Goal: Contribute content: Contribute content

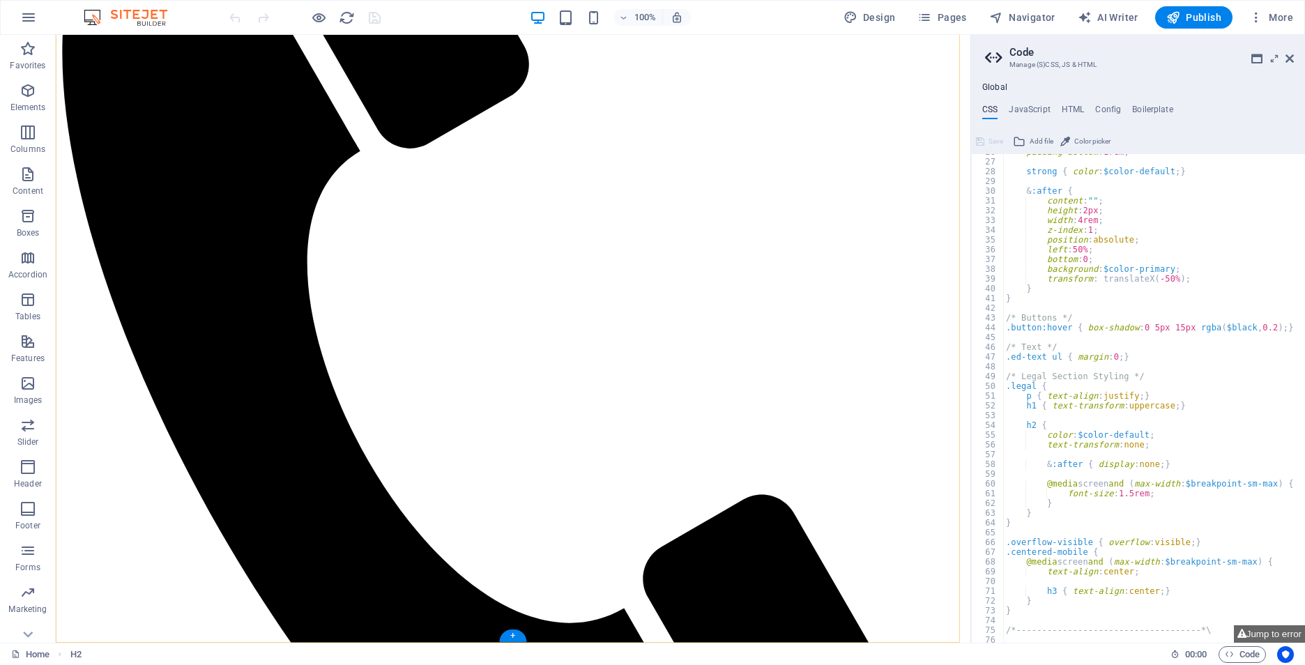
scroll to position [453, 0]
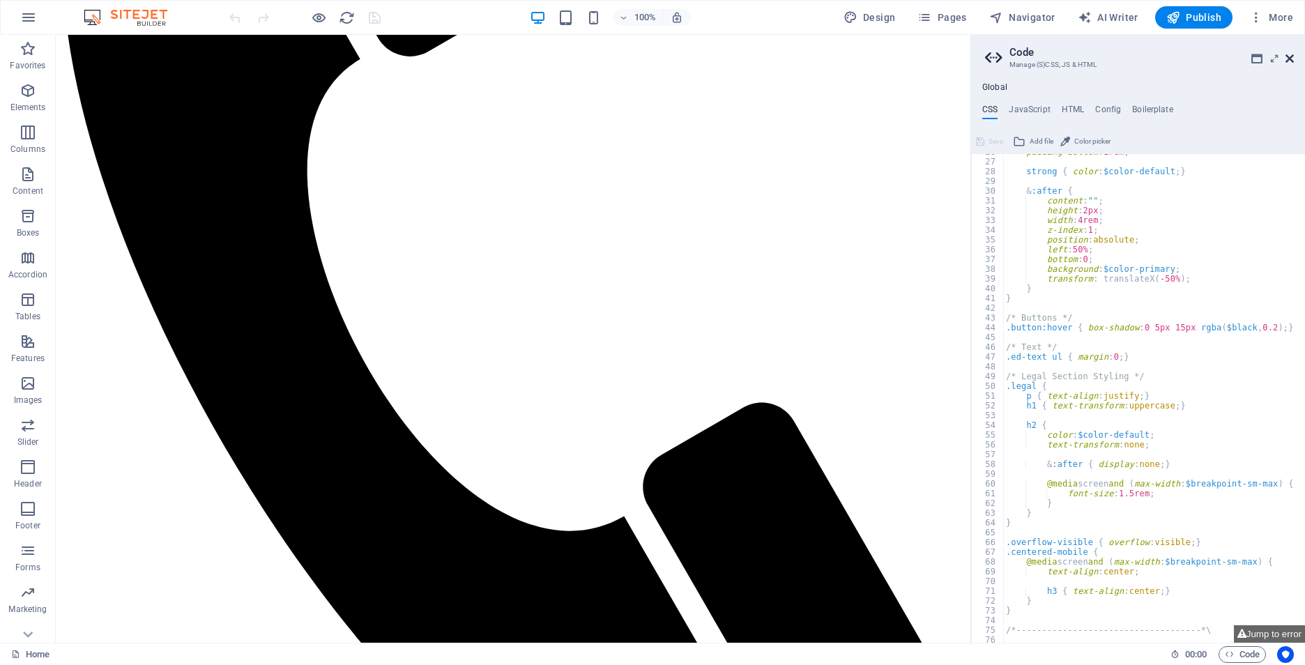
click at [1293, 64] on link at bounding box center [1290, 59] width 8 height 12
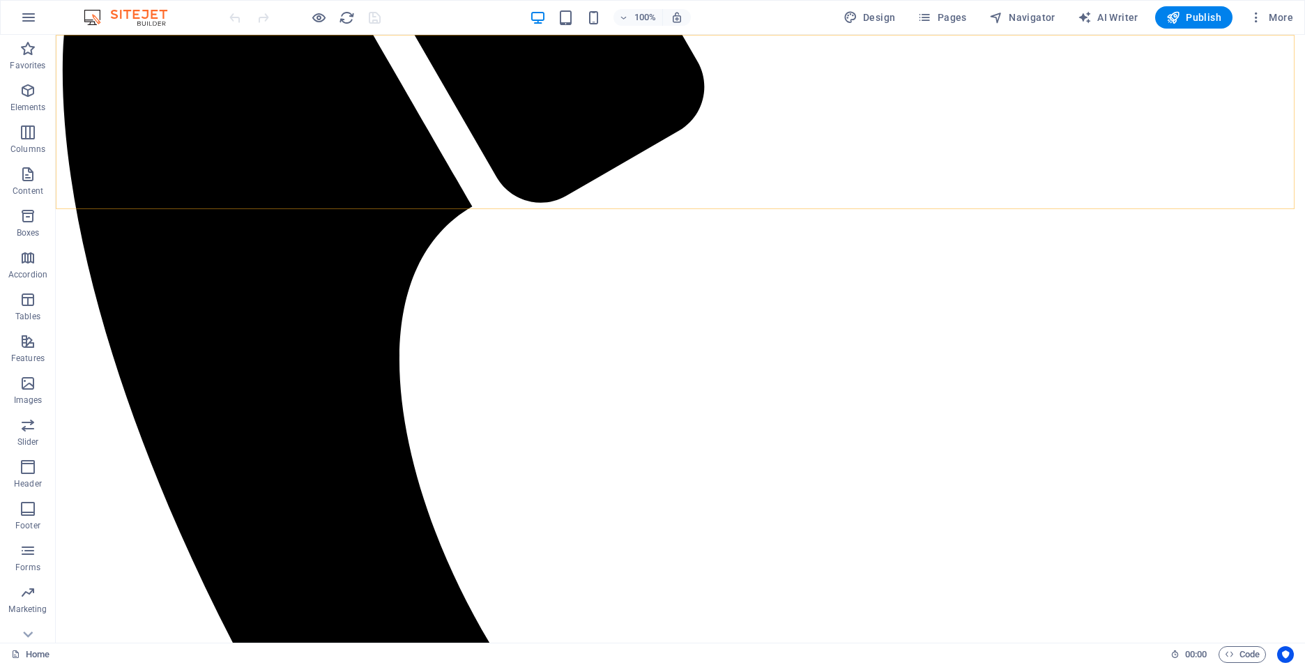
click at [935, 8] on button "Pages" at bounding box center [942, 17] width 60 height 22
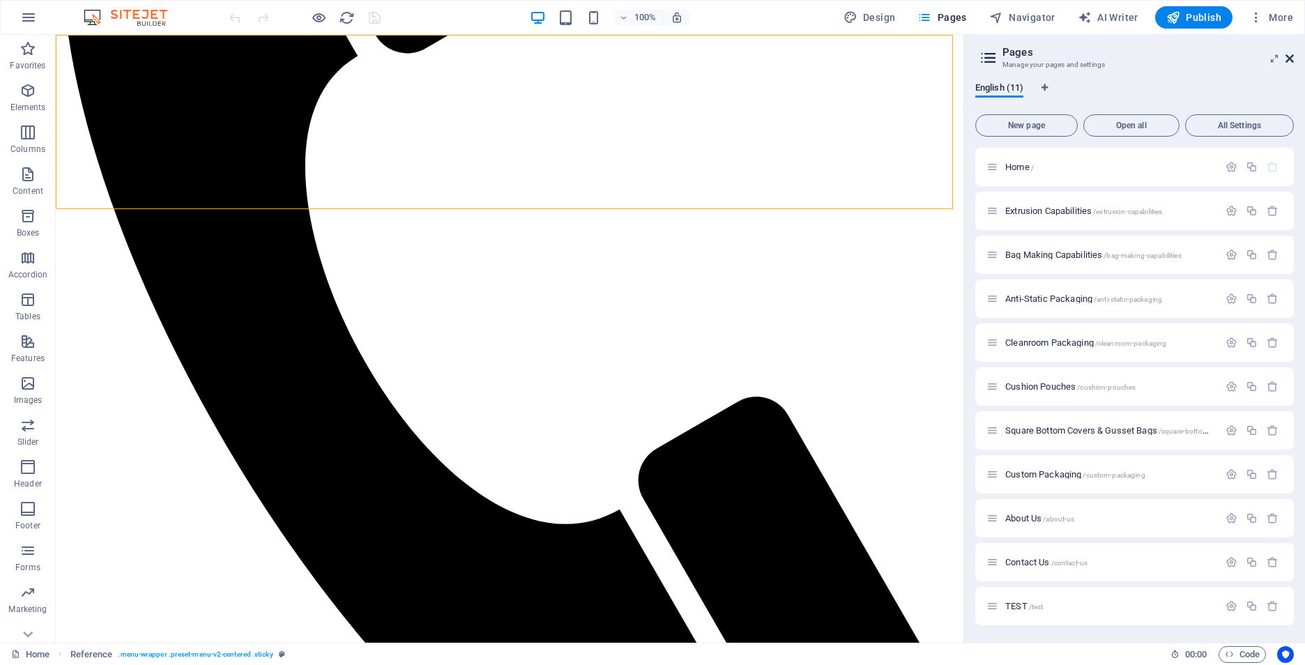
click at [1291, 57] on icon at bounding box center [1290, 58] width 8 height 11
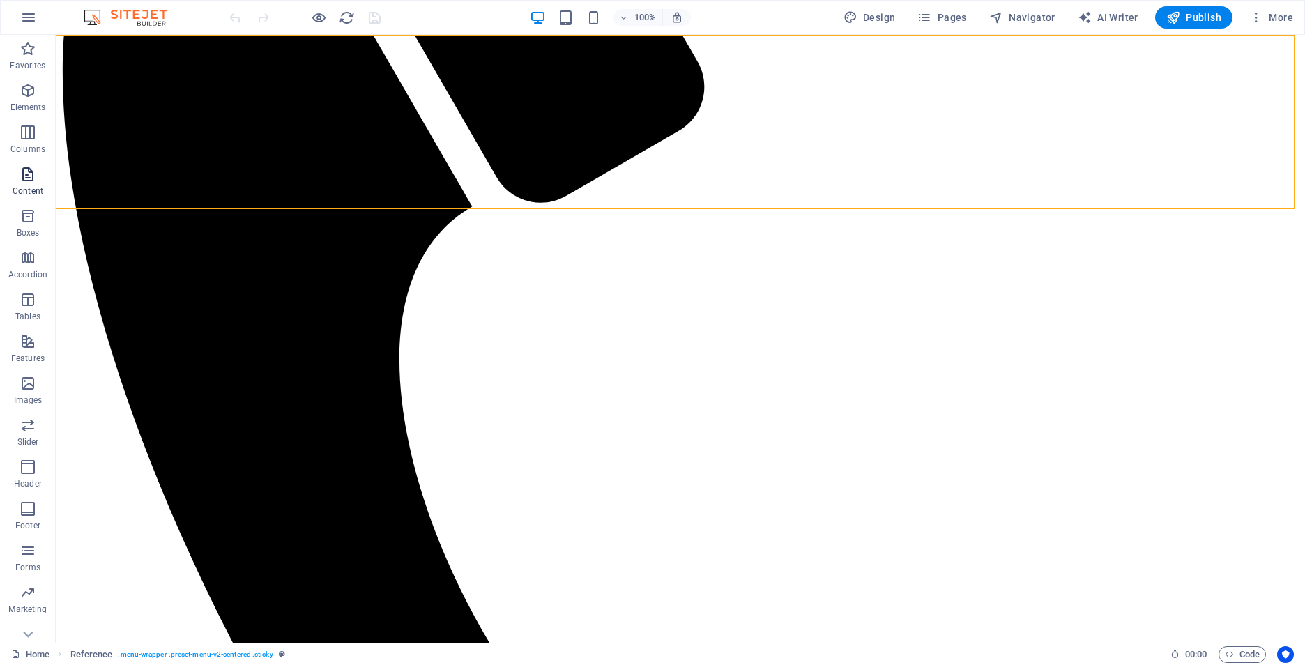
click at [25, 176] on icon "button" at bounding box center [28, 174] width 17 height 17
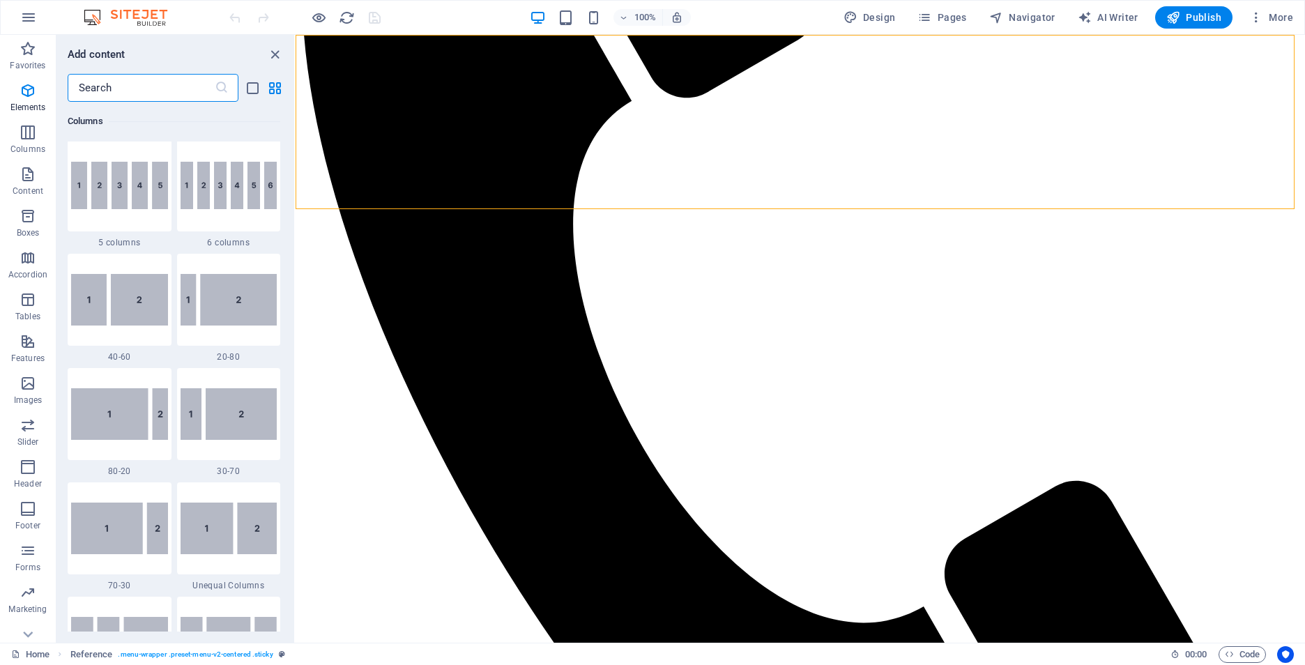
scroll to position [2440, 0]
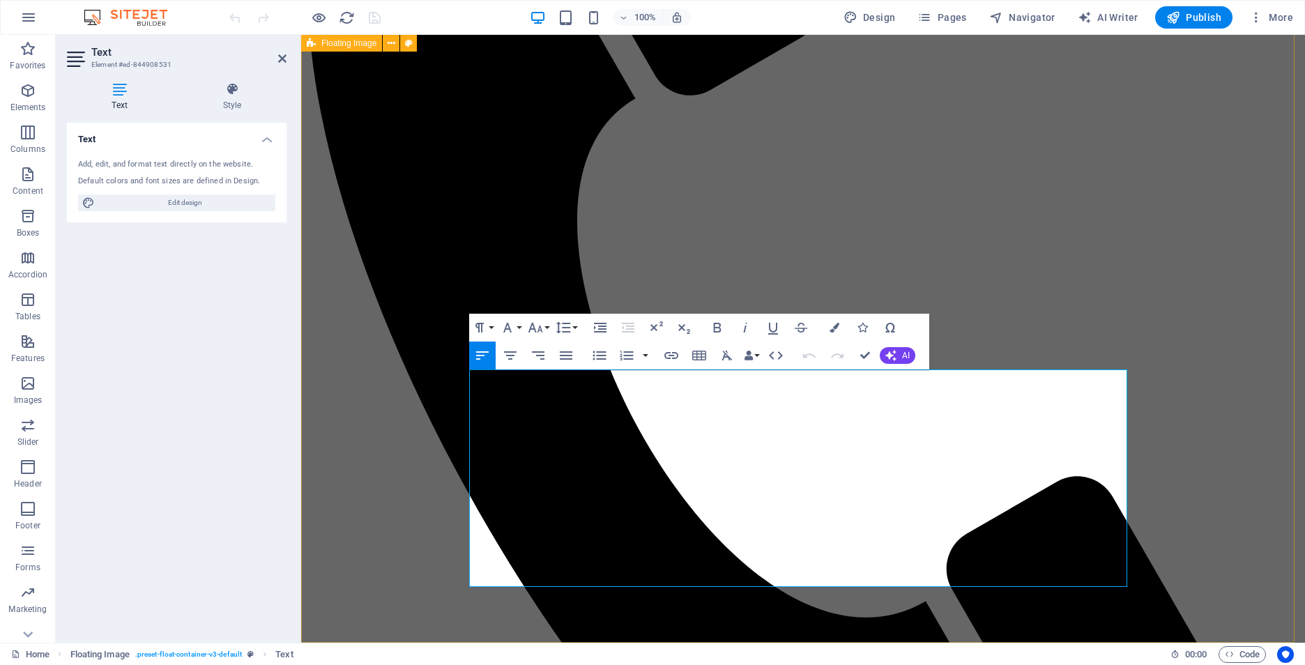
drag, startPoint x: 725, startPoint y: 574, endPoint x: 461, endPoint y: 394, distance: 319.7
copy div "We are Liberty Film & Packaging , a trusted provider of custom polyethylene pac…"
drag, startPoint x: 729, startPoint y: 575, endPoint x: 501, endPoint y: 400, distance: 286.9
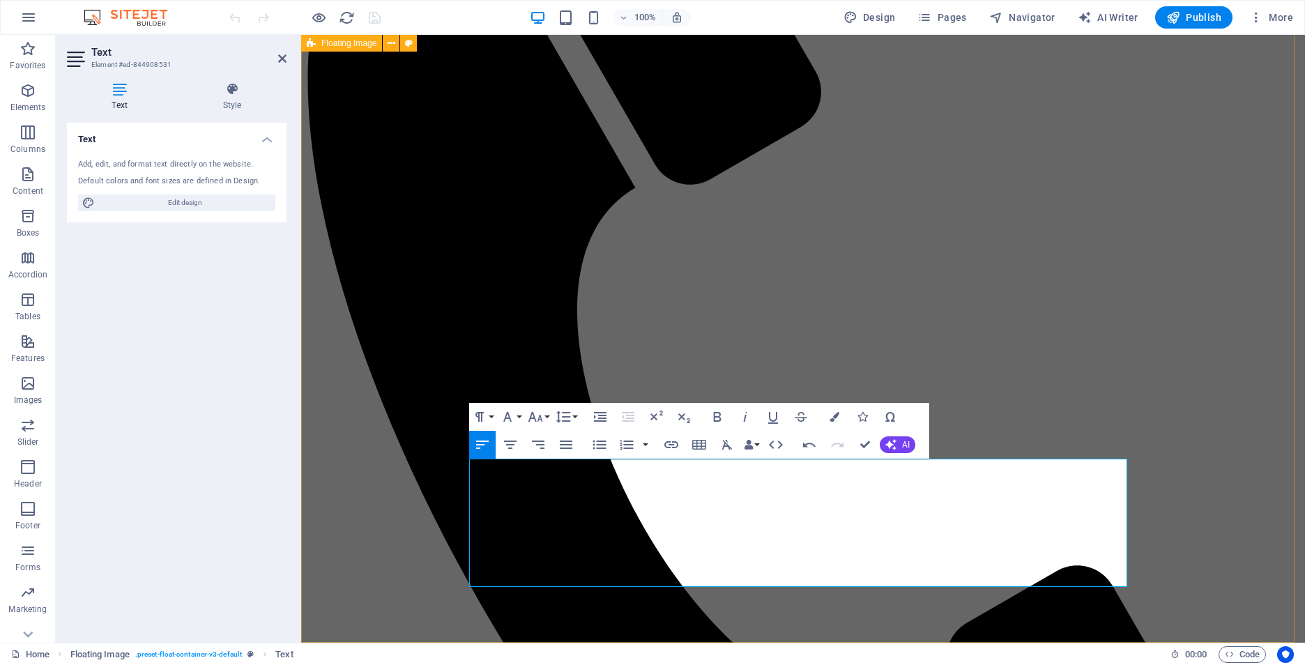
drag, startPoint x: 499, startPoint y: 482, endPoint x: 448, endPoint y: 481, distance: 51.6
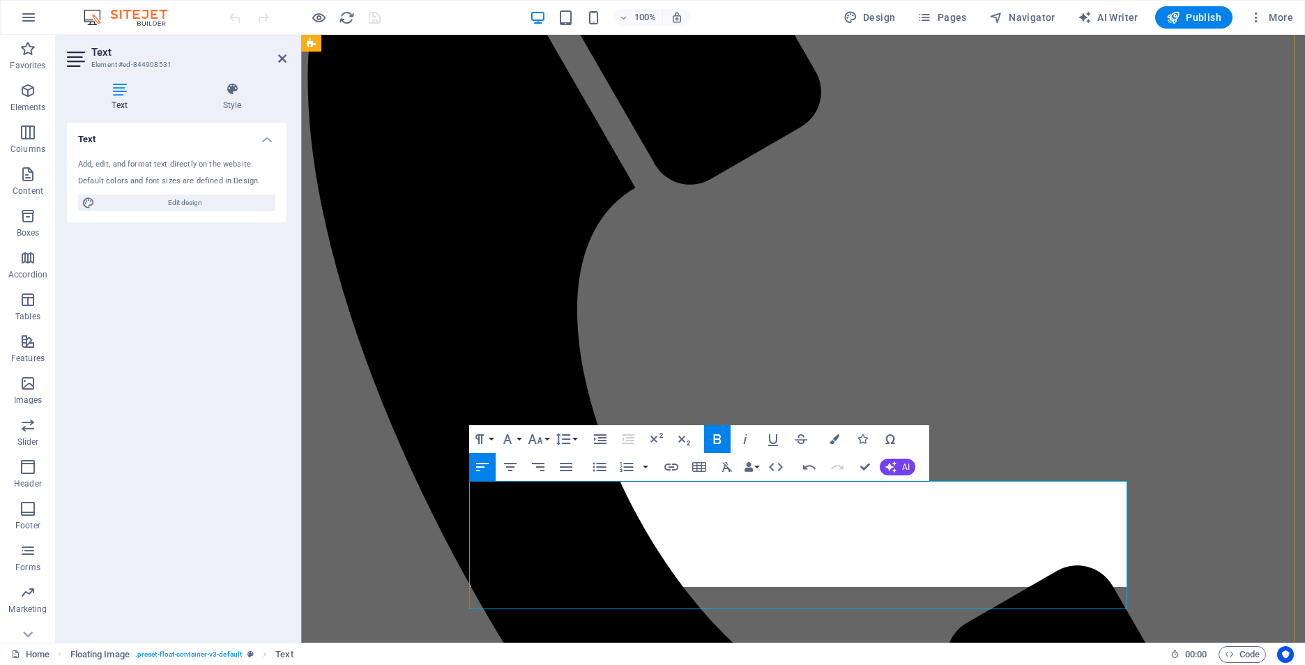
scroll to position [341, 0]
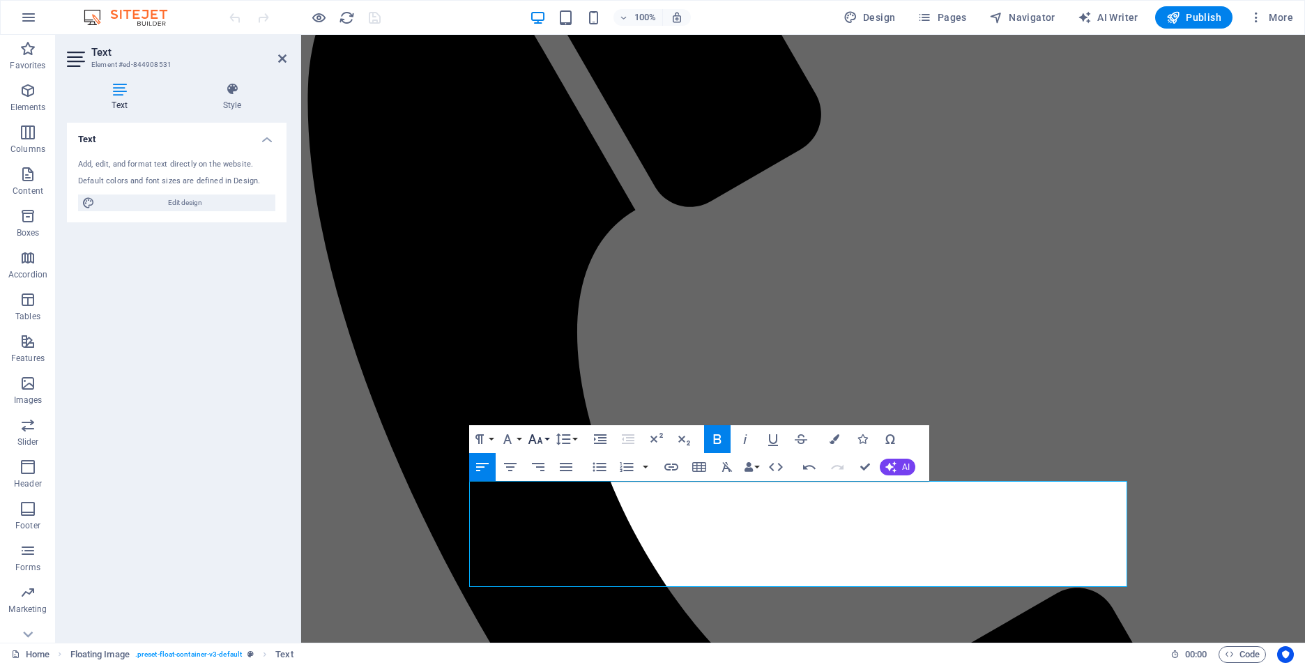
click at [543, 438] on icon "button" at bounding box center [535, 439] width 17 height 17
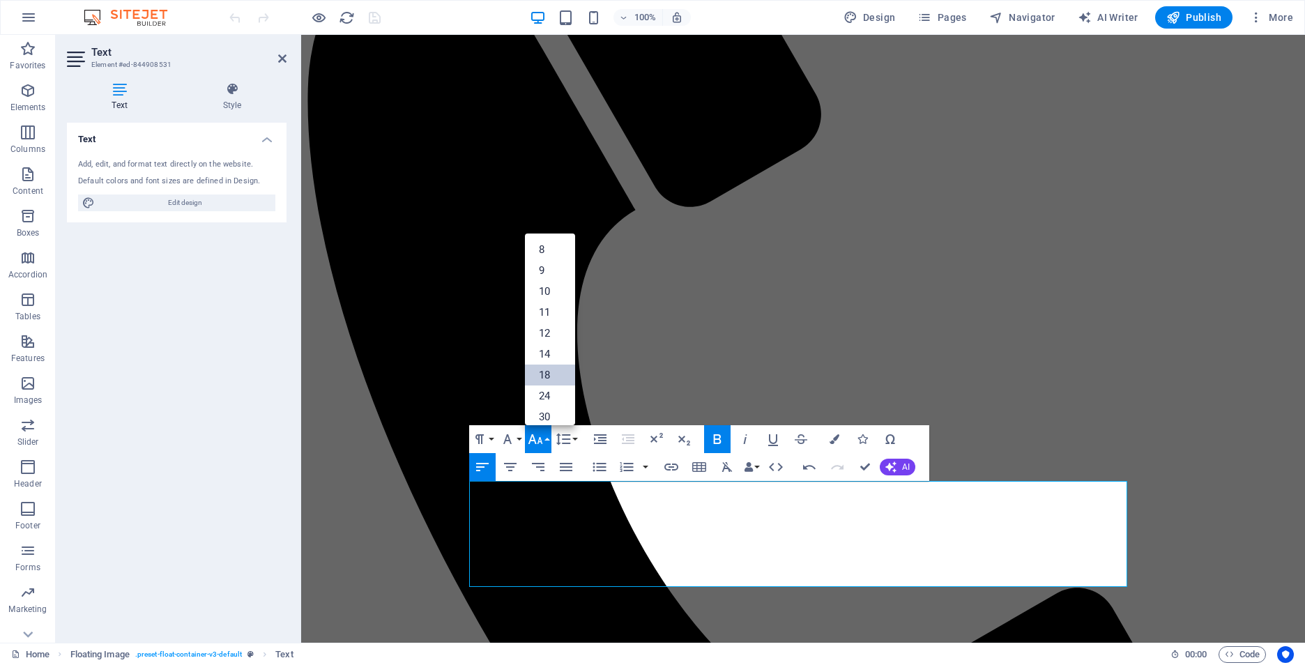
click at [549, 372] on link "18" at bounding box center [550, 375] width 50 height 21
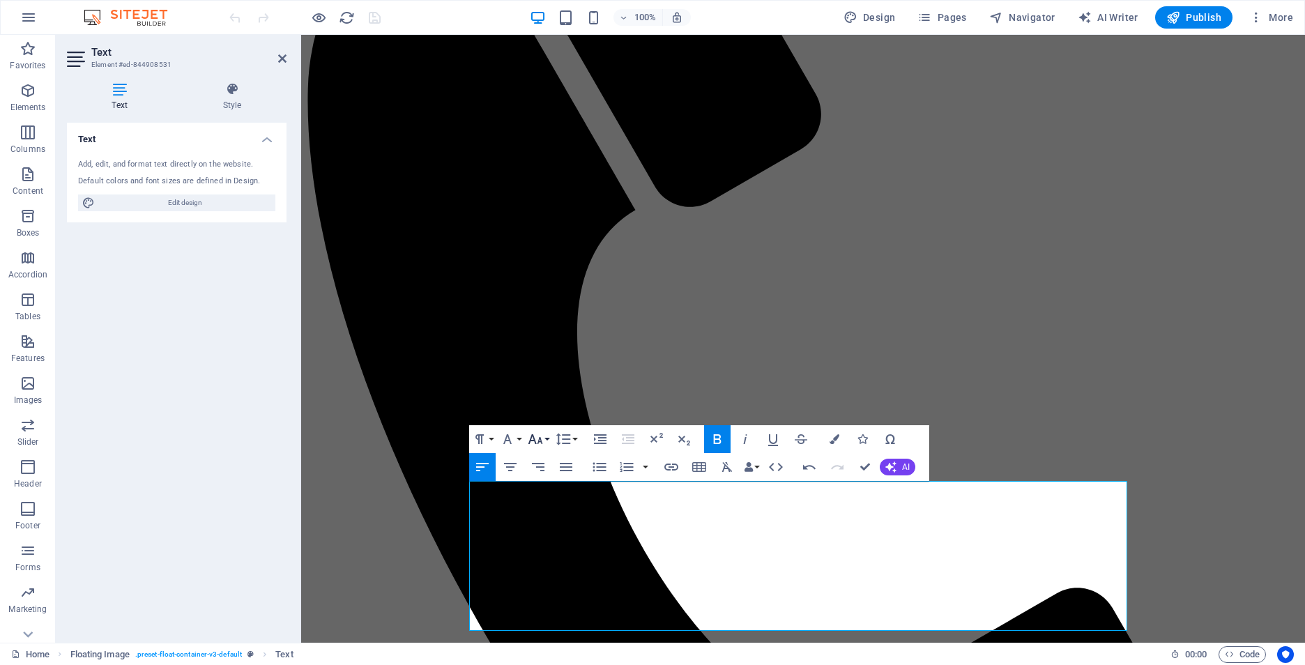
click at [545, 439] on button "Font Size" at bounding box center [538, 439] width 26 height 28
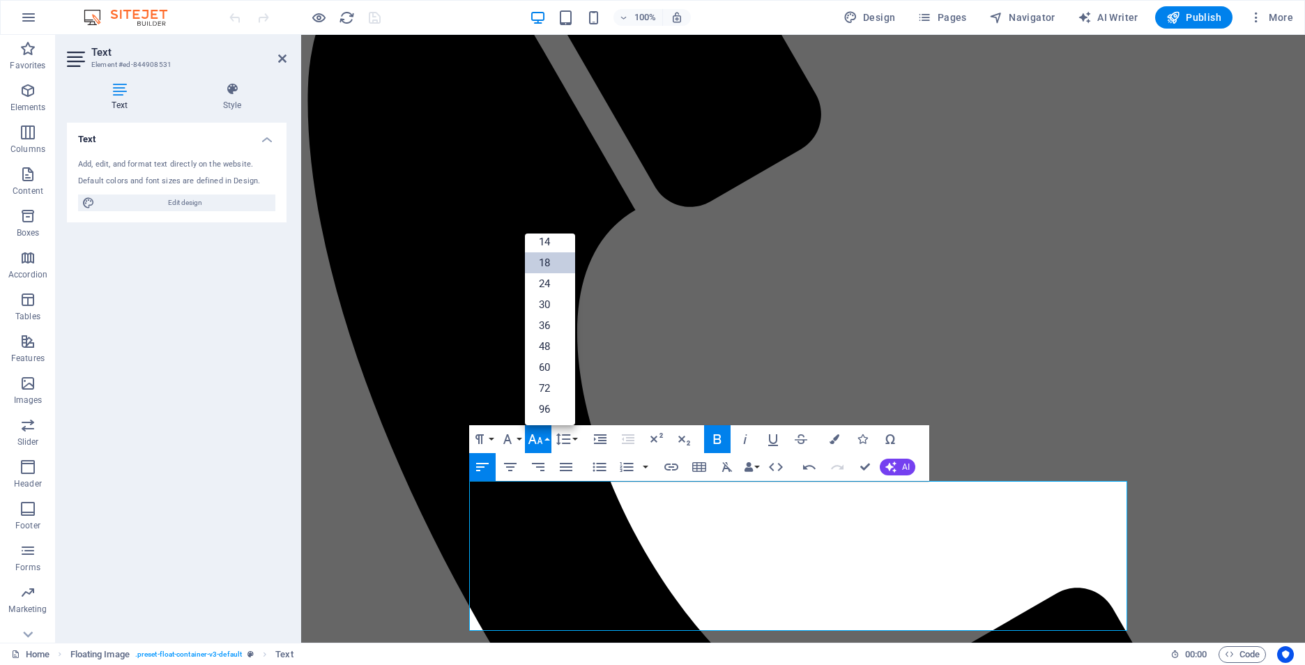
scroll to position [112, 0]
click at [546, 308] on link "30" at bounding box center [550, 304] width 50 height 21
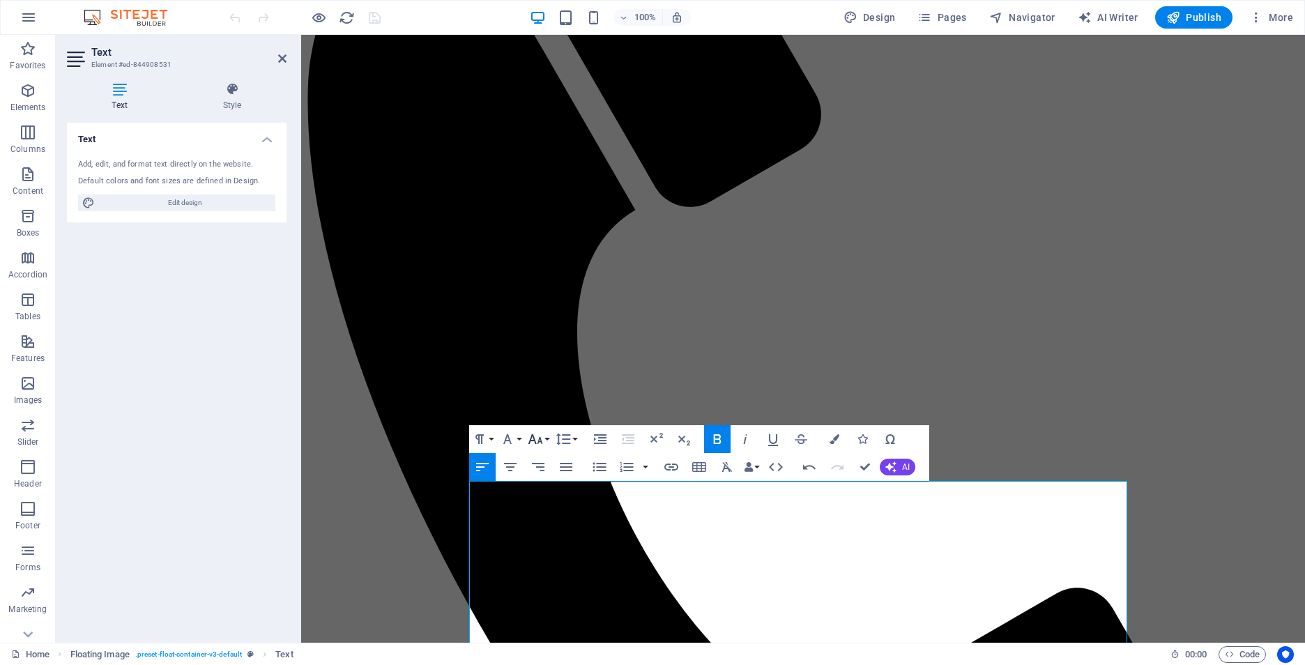
click at [543, 437] on icon "button" at bounding box center [535, 439] width 17 height 17
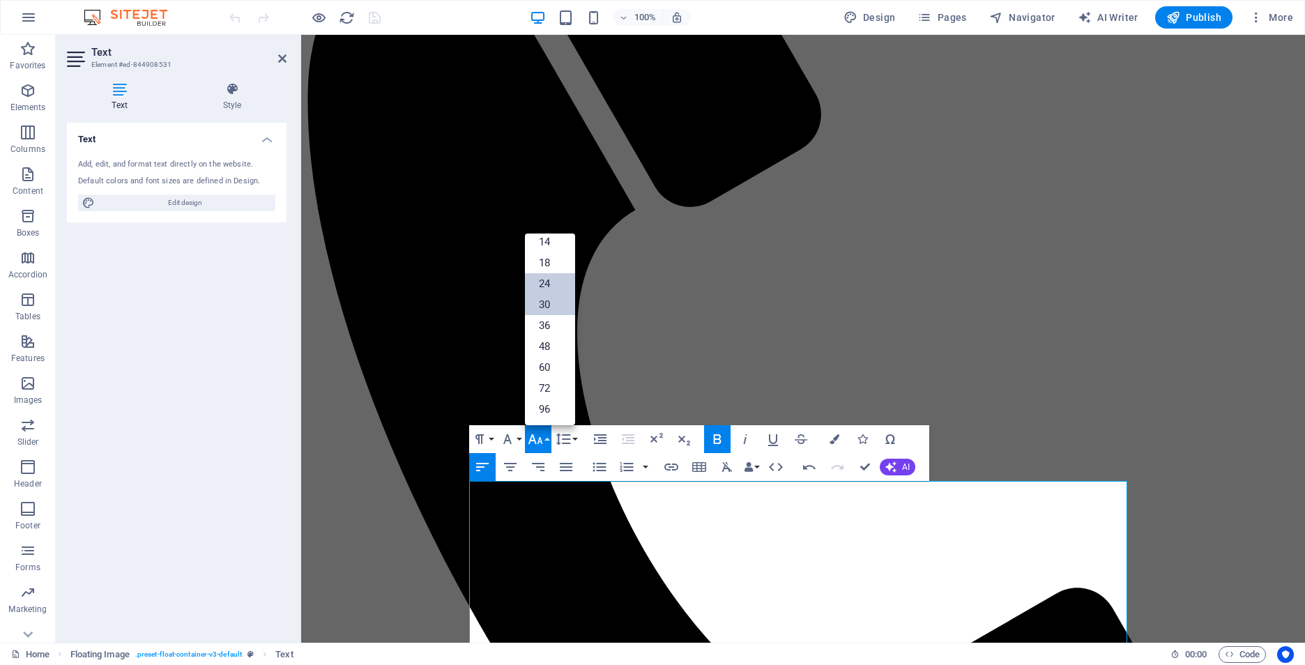
click at [554, 286] on link "24" at bounding box center [550, 283] width 50 height 21
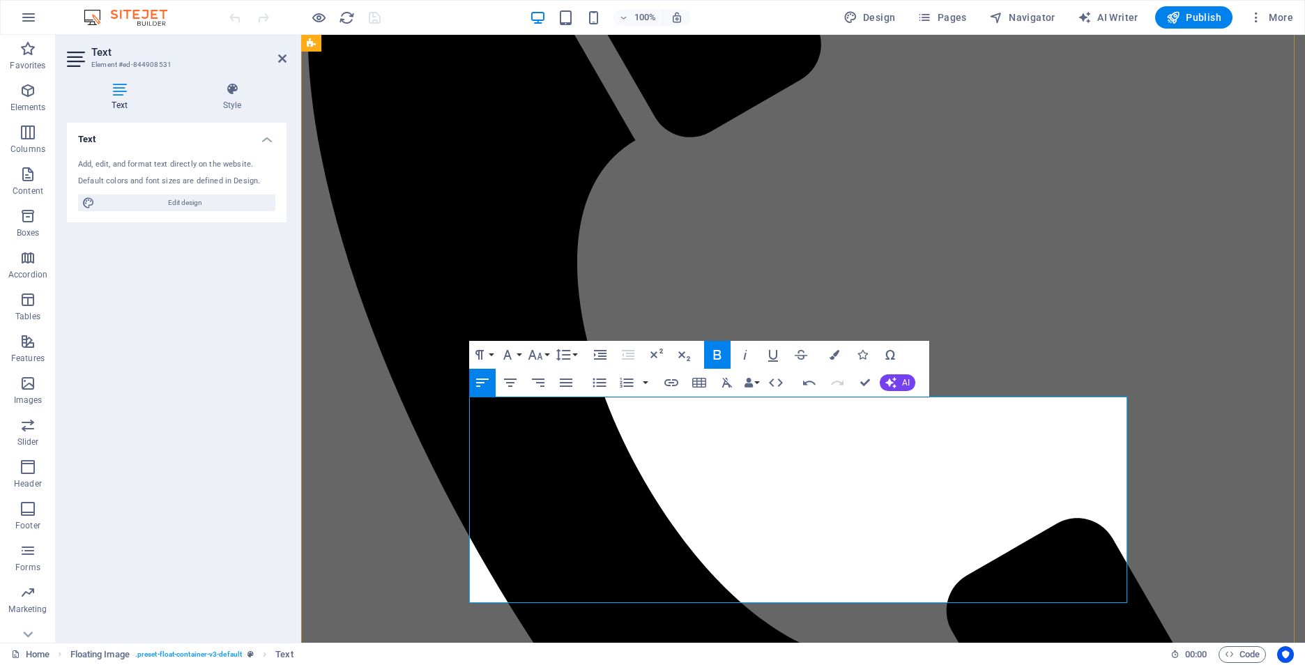
scroll to position [441, 0]
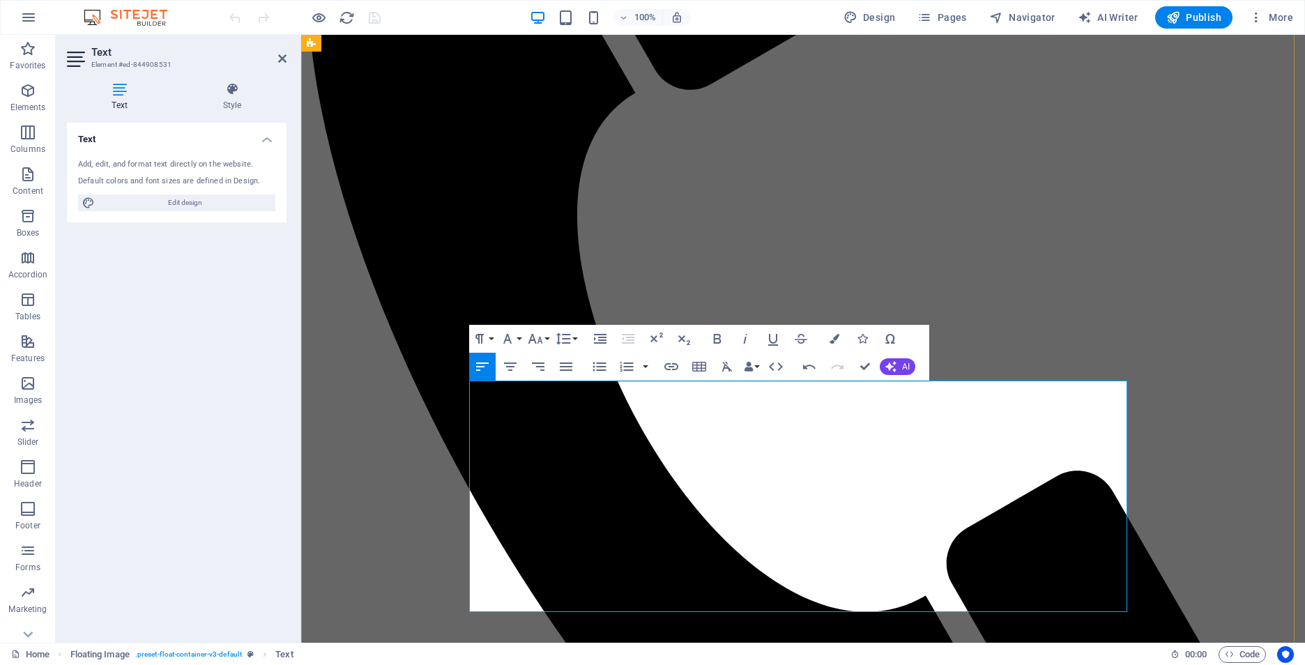
scroll to position [466, 0]
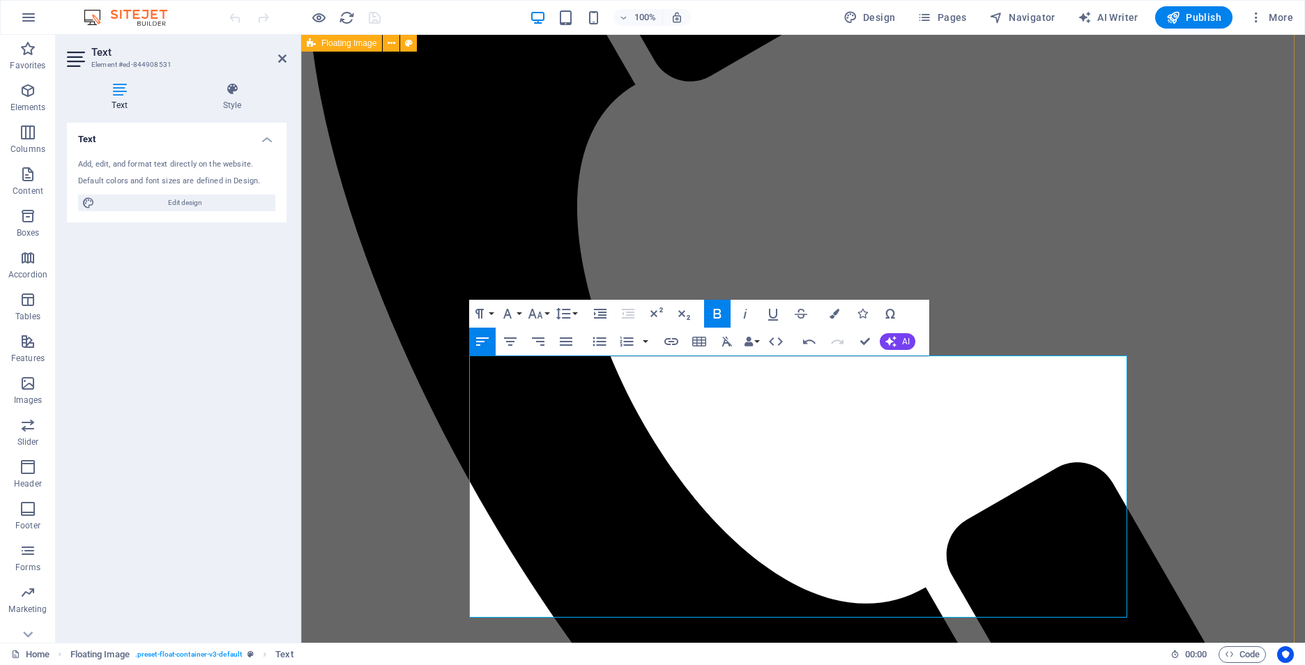
drag, startPoint x: 1110, startPoint y: 384, endPoint x: 452, endPoint y: 380, distance: 658.2
click at [602, 312] on icon "button" at bounding box center [600, 314] width 13 height 10
click at [815, 339] on icon "button" at bounding box center [809, 341] width 17 height 17
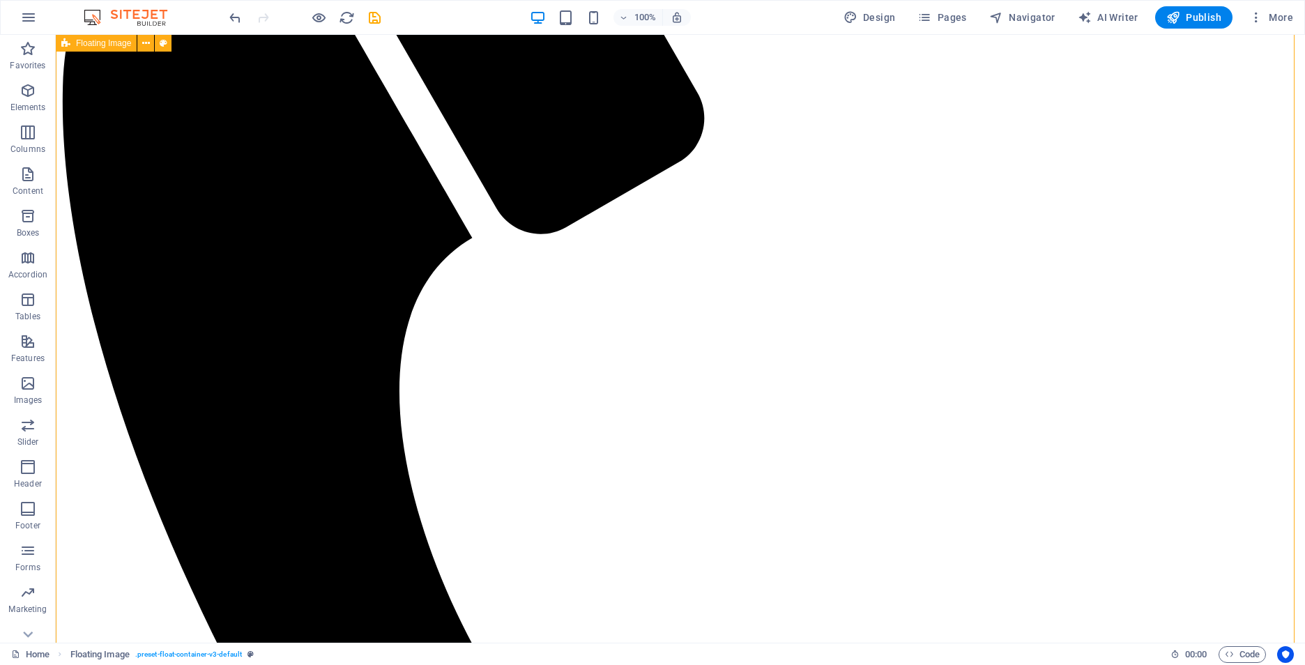
scroll to position [397, 0]
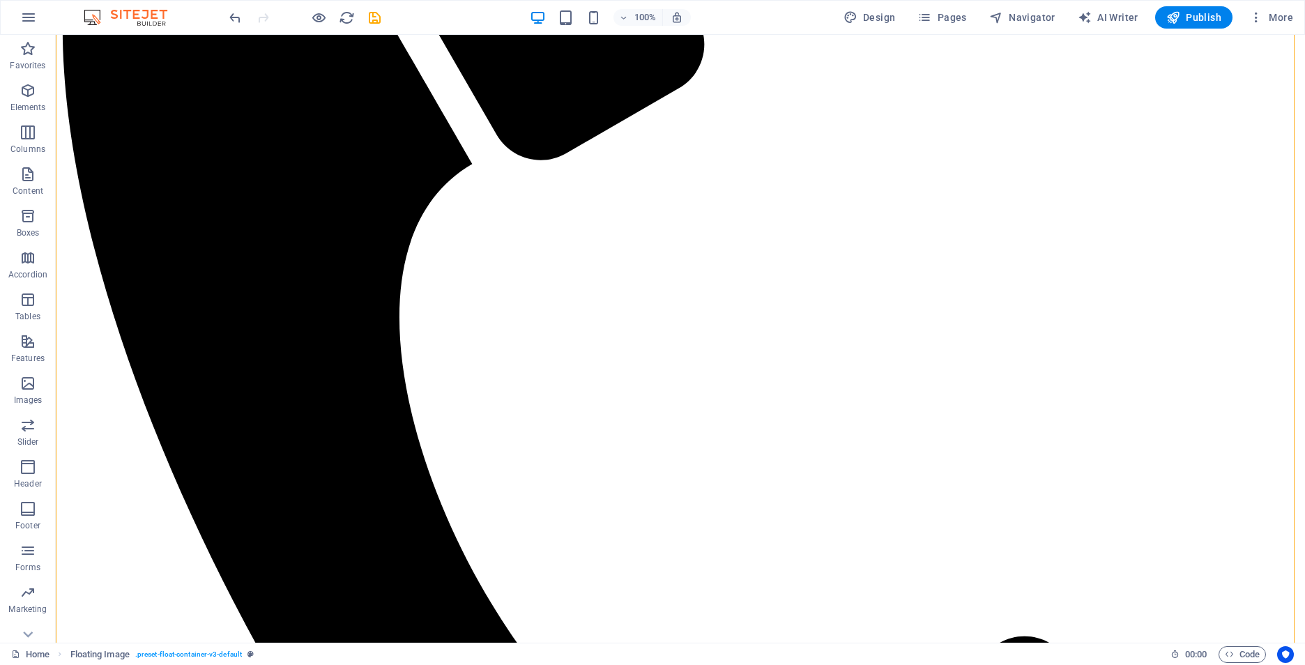
scroll to position [497, 0]
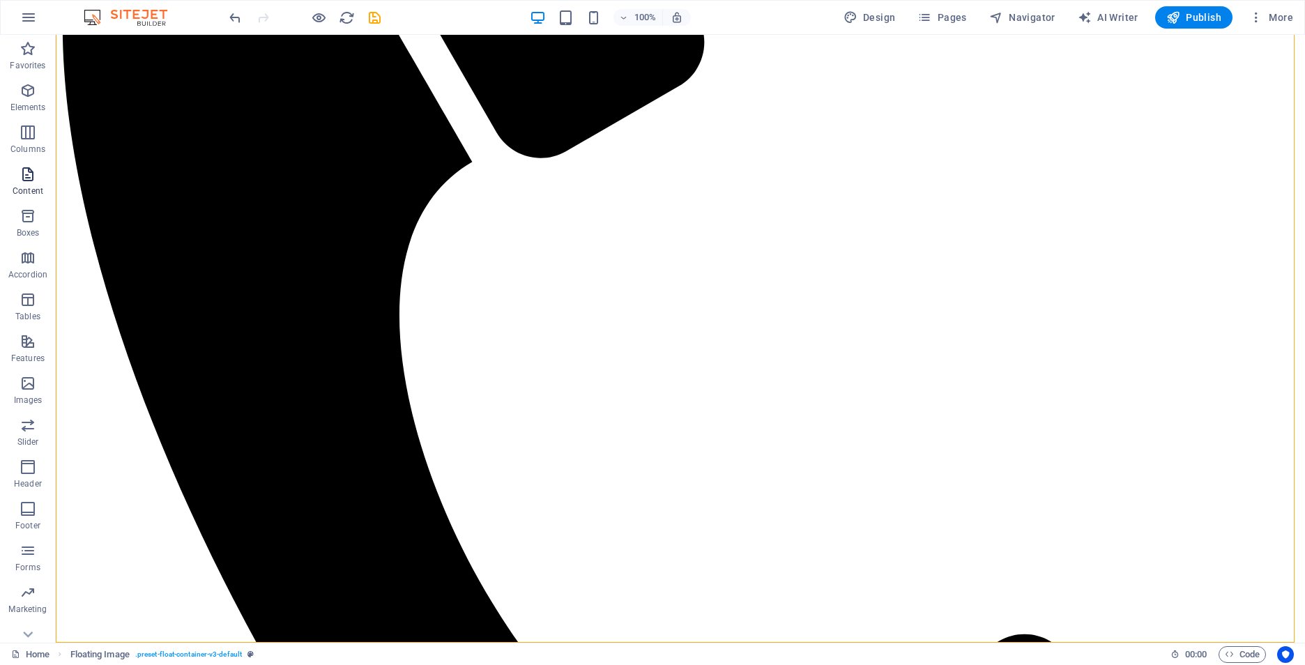
click at [29, 174] on icon "button" at bounding box center [28, 174] width 17 height 17
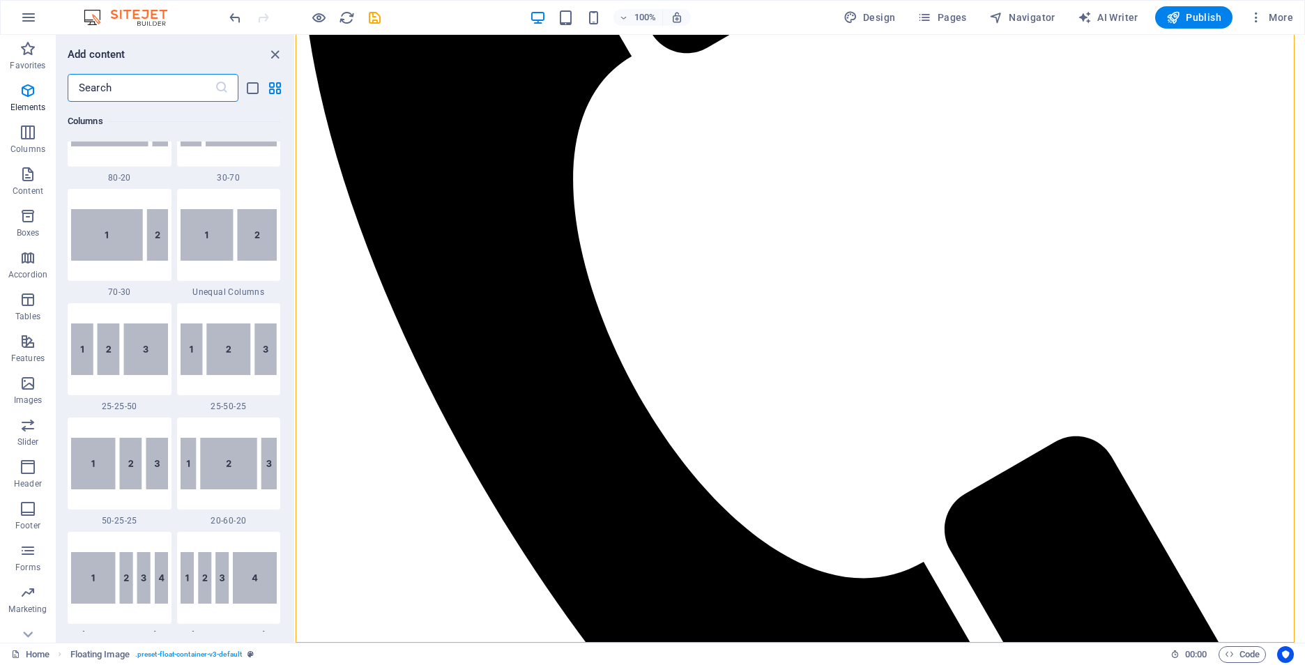
scroll to position [2440, 0]
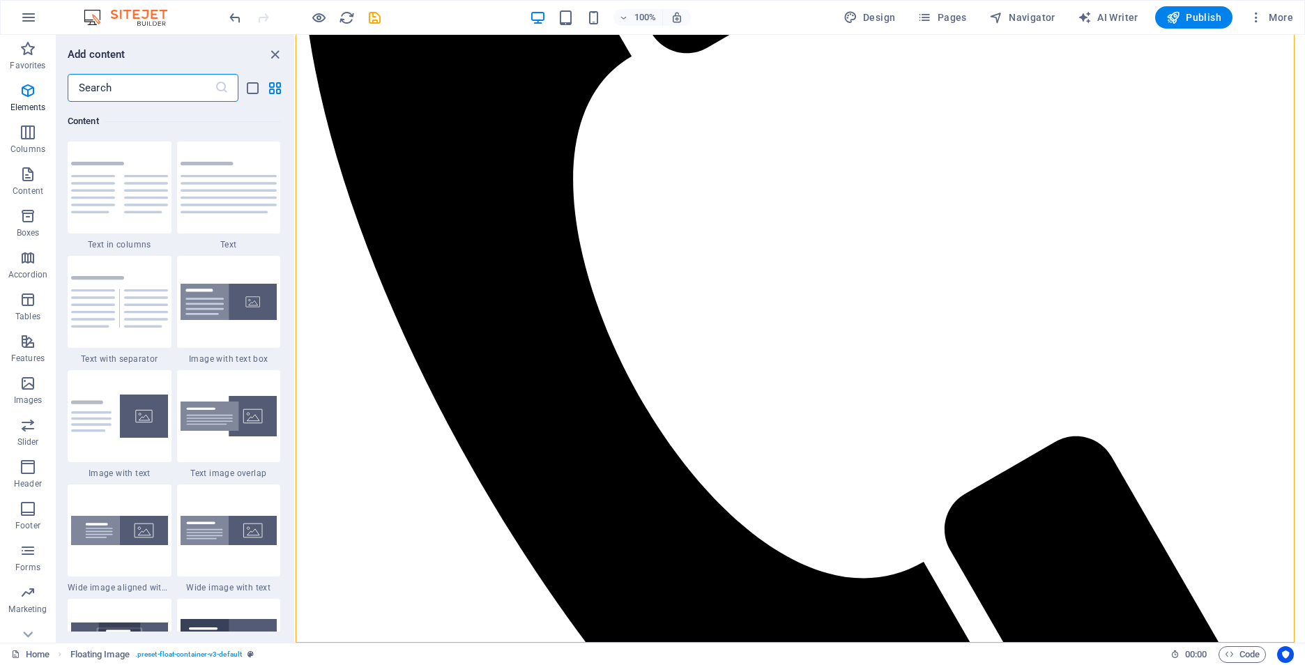
click at [158, 95] on input "text" at bounding box center [141, 88] width 147 height 28
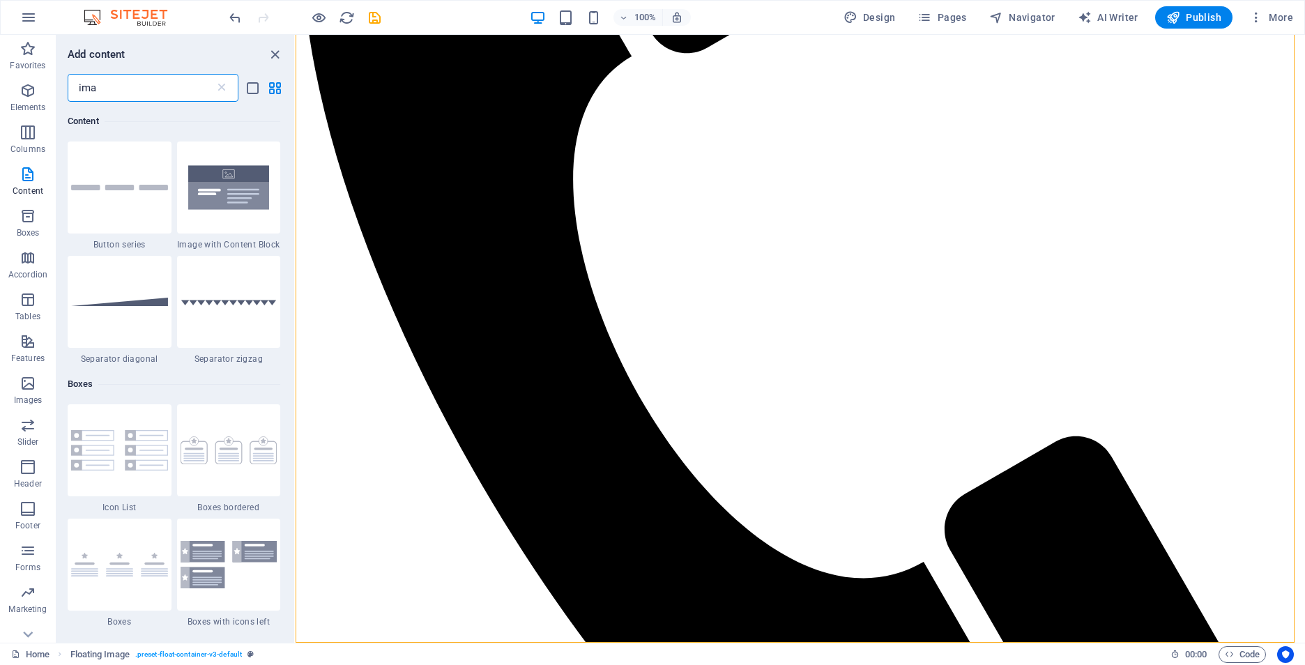
scroll to position [1754, 0]
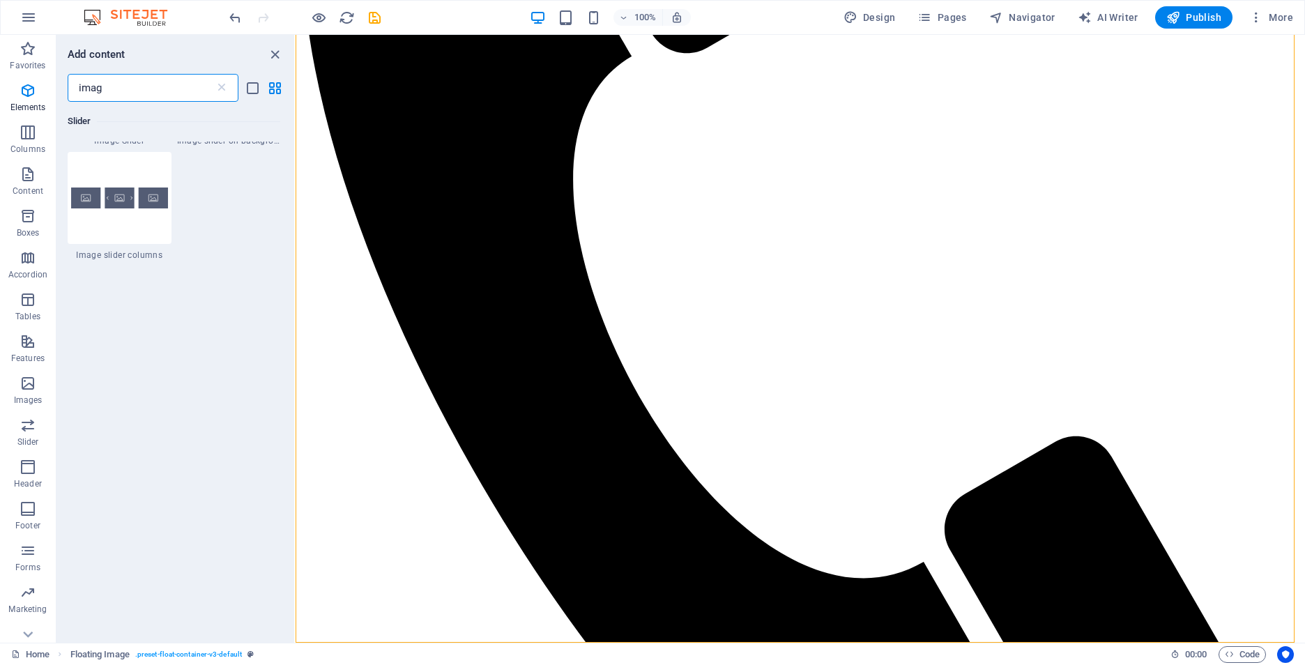
type input "image"
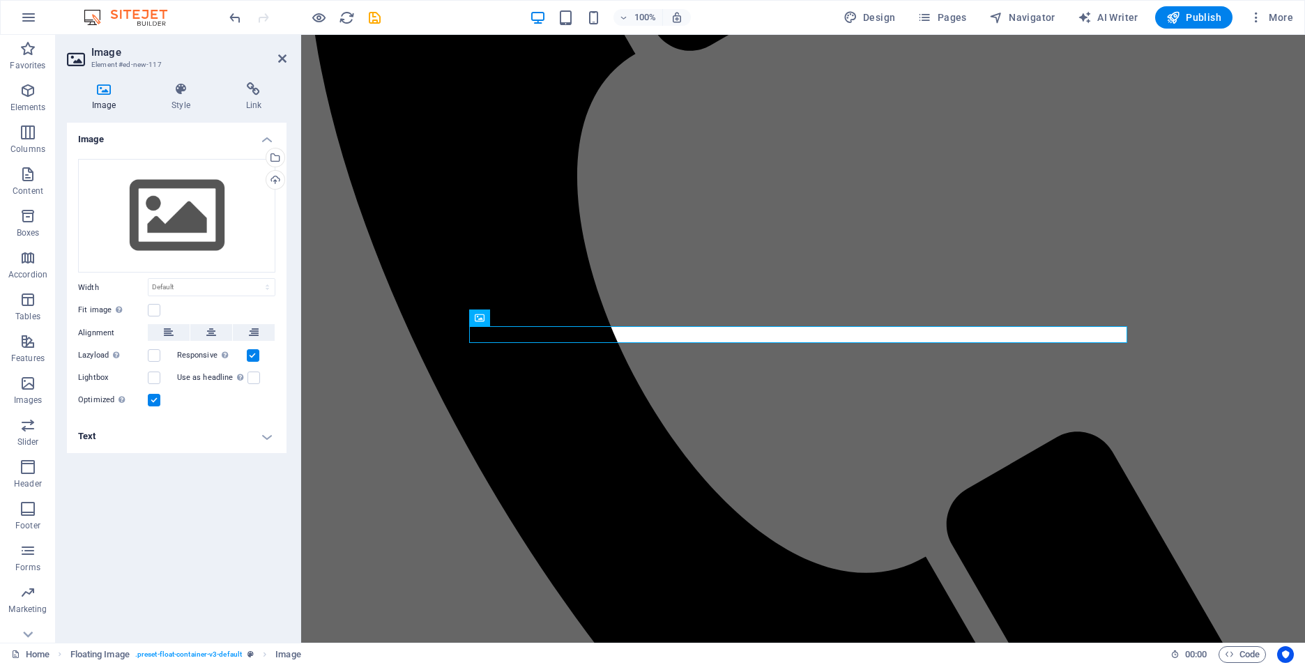
scroll to position [0, 0]
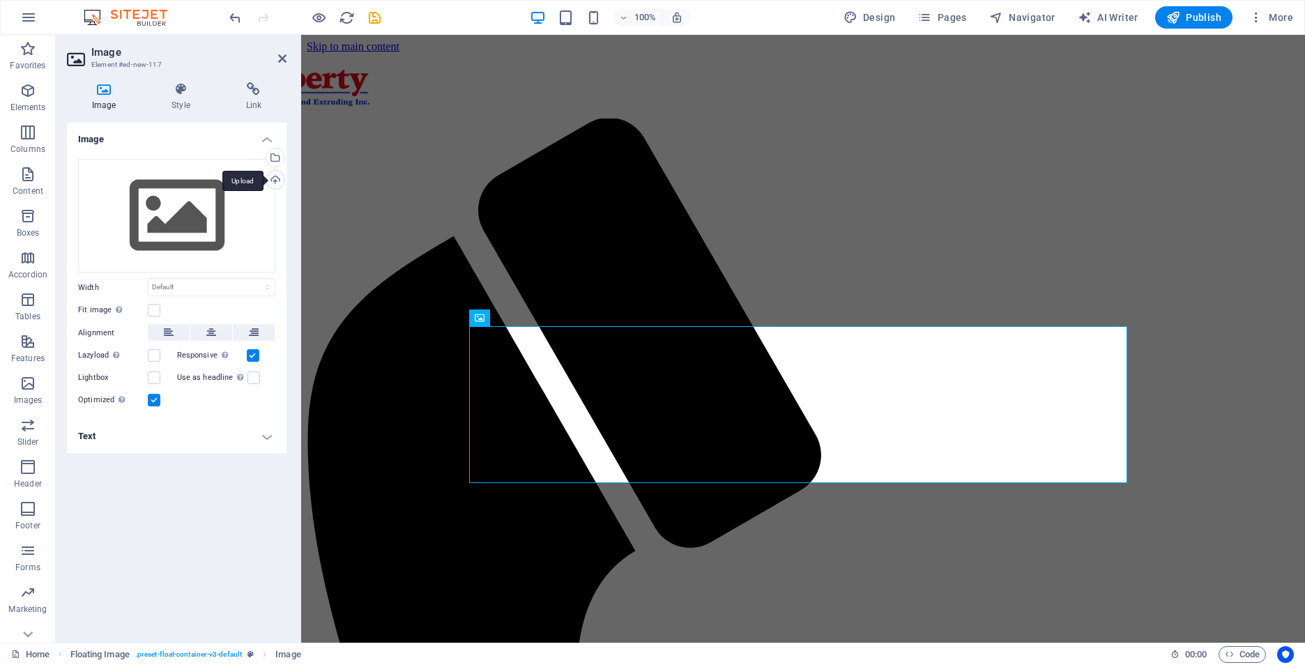
click at [274, 179] on div "Upload" at bounding box center [274, 181] width 21 height 21
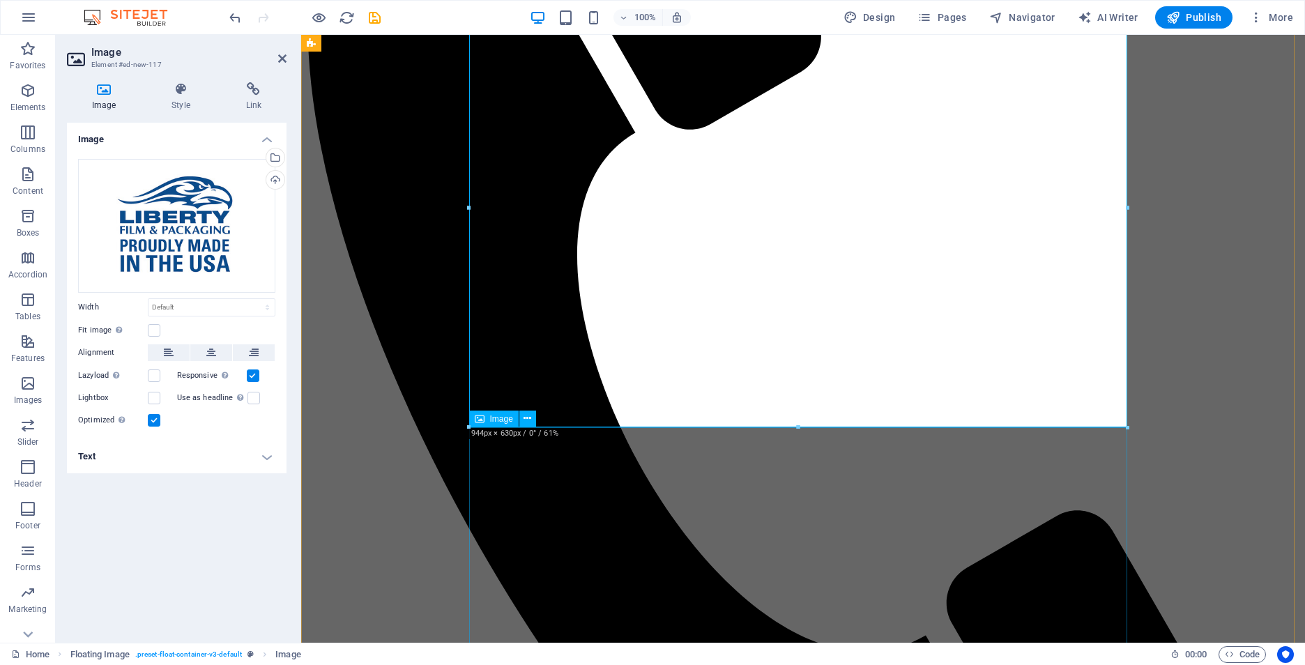
scroll to position [209, 0]
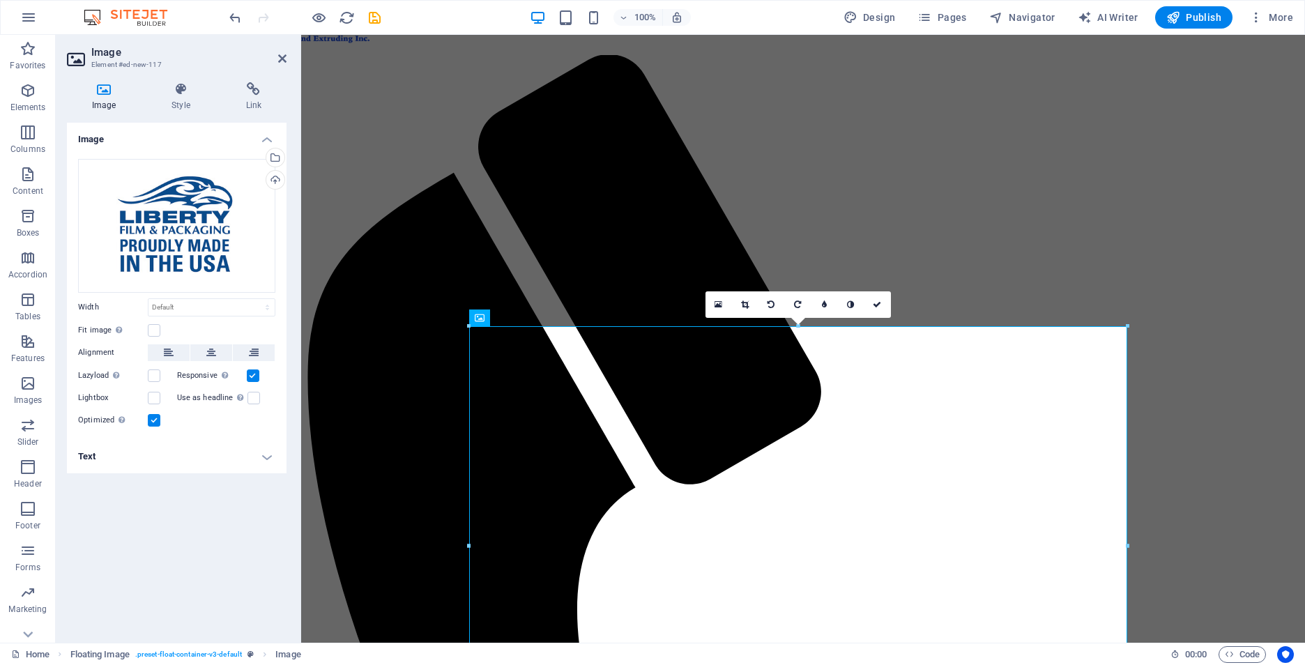
scroll to position [0, 0]
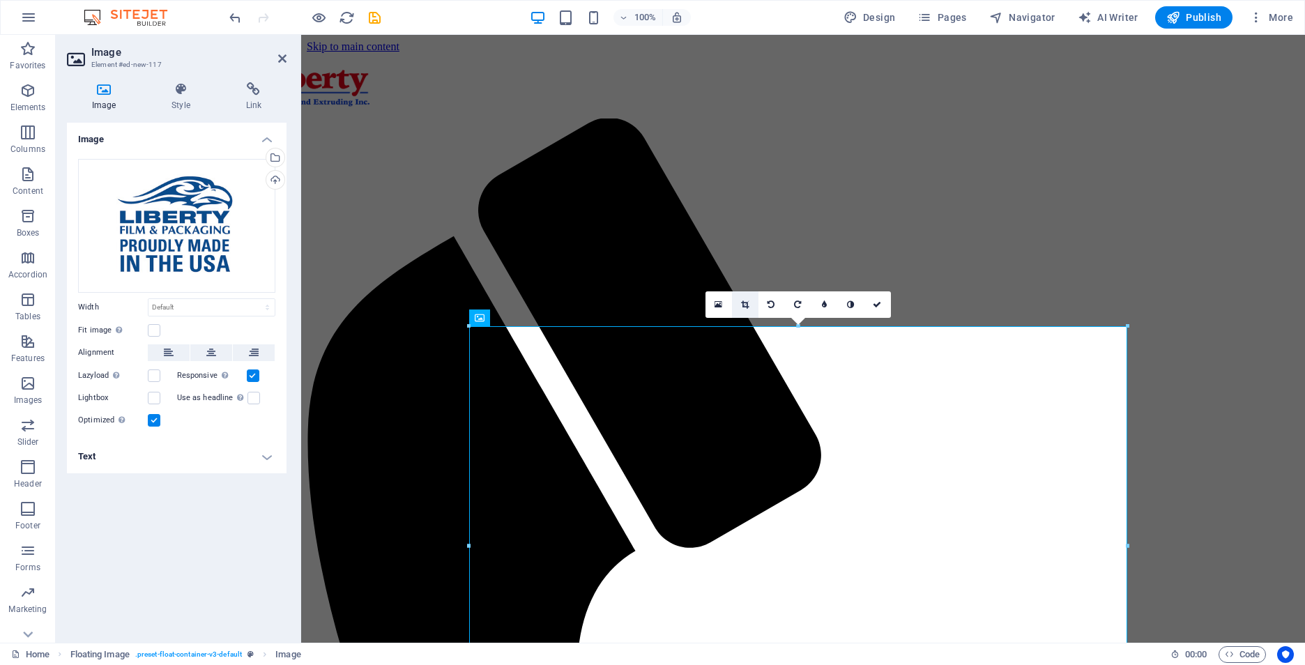
click at [747, 304] on icon at bounding box center [745, 305] width 8 height 8
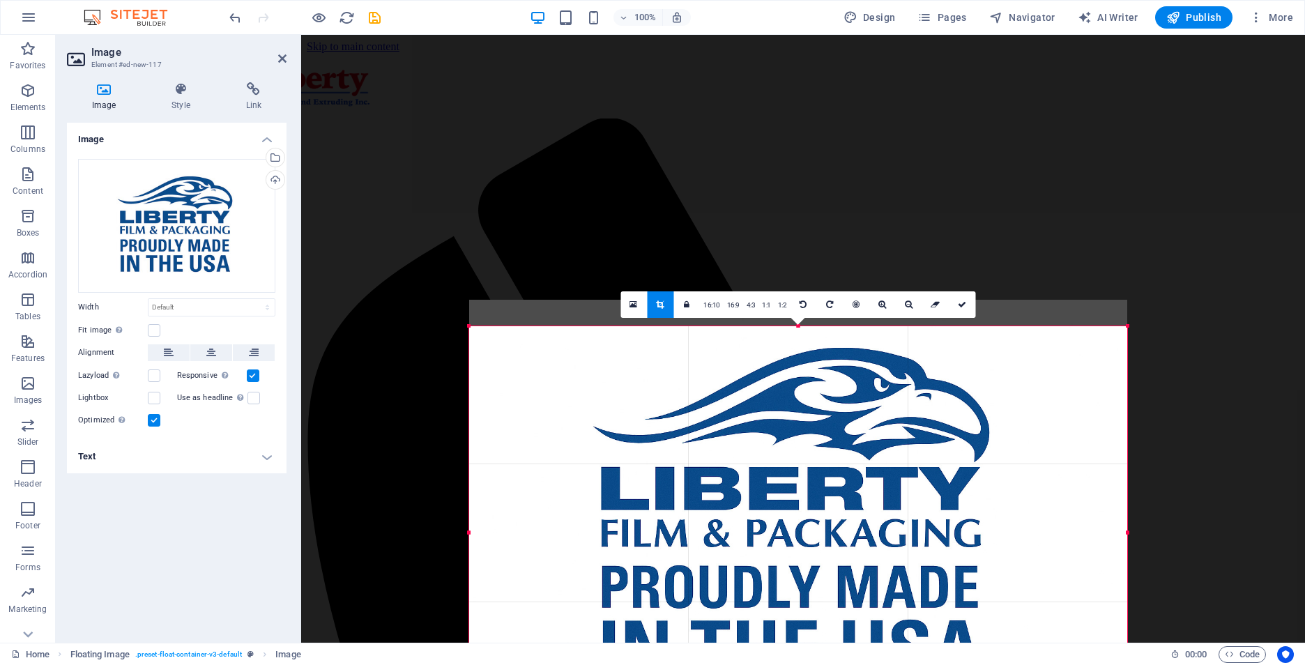
drag, startPoint x: 1126, startPoint y: 326, endPoint x: 989, endPoint y: 353, distance: 139.2
click at [989, 353] on div "180 170 160 150 140 130 120 110 100 90 80 70 60 50 40 30 20 10 0 -10 -20 -30 -4…" at bounding box center [798, 532] width 658 height 413
click at [804, 305] on icon at bounding box center [803, 305] width 7 height 8
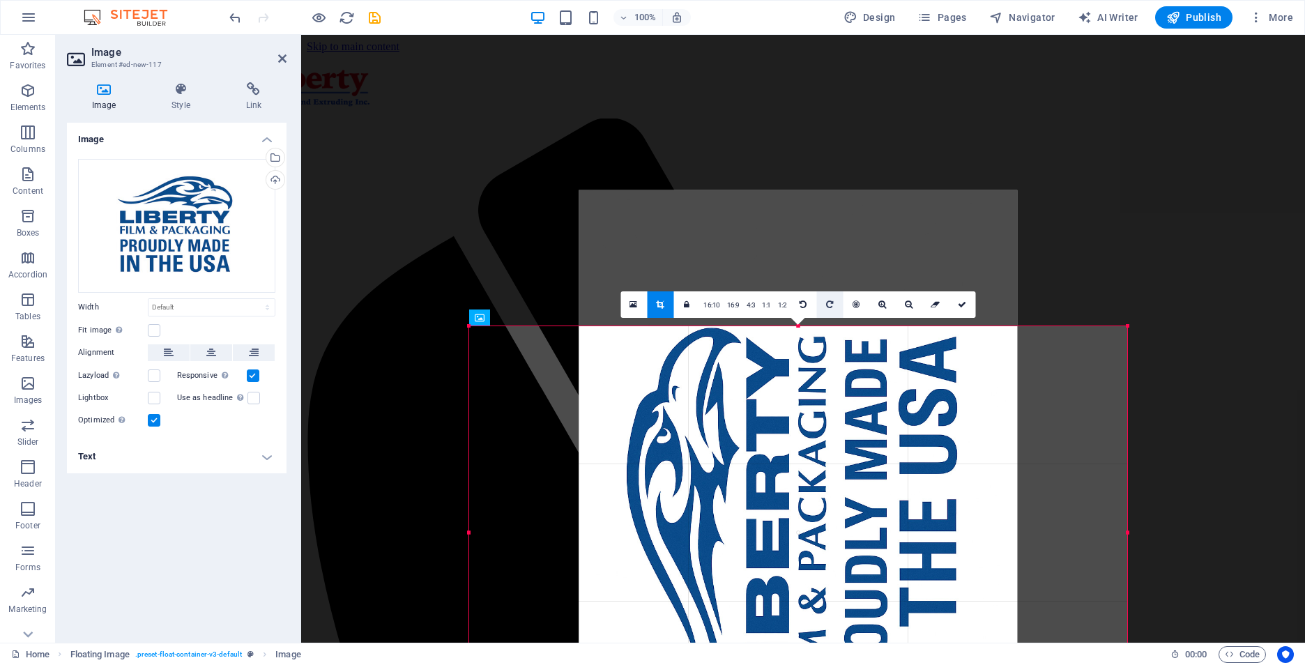
click at [830, 307] on icon at bounding box center [829, 305] width 7 height 8
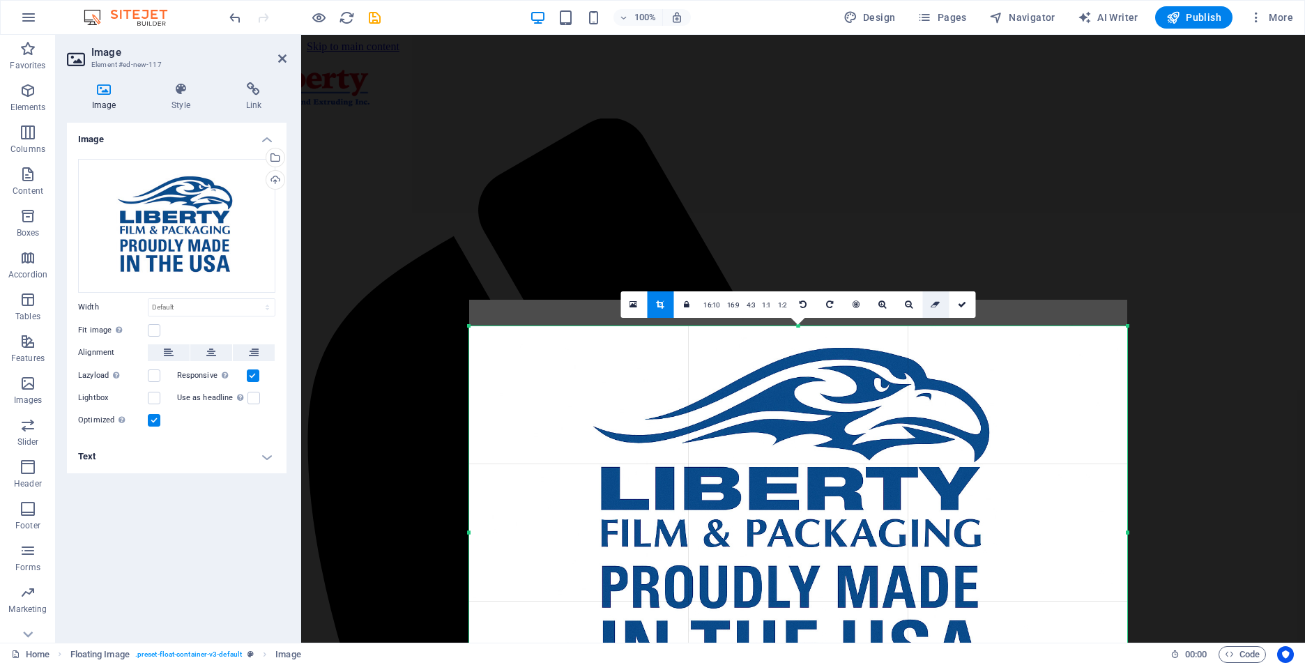
click at [935, 303] on icon at bounding box center [935, 305] width 9 height 8
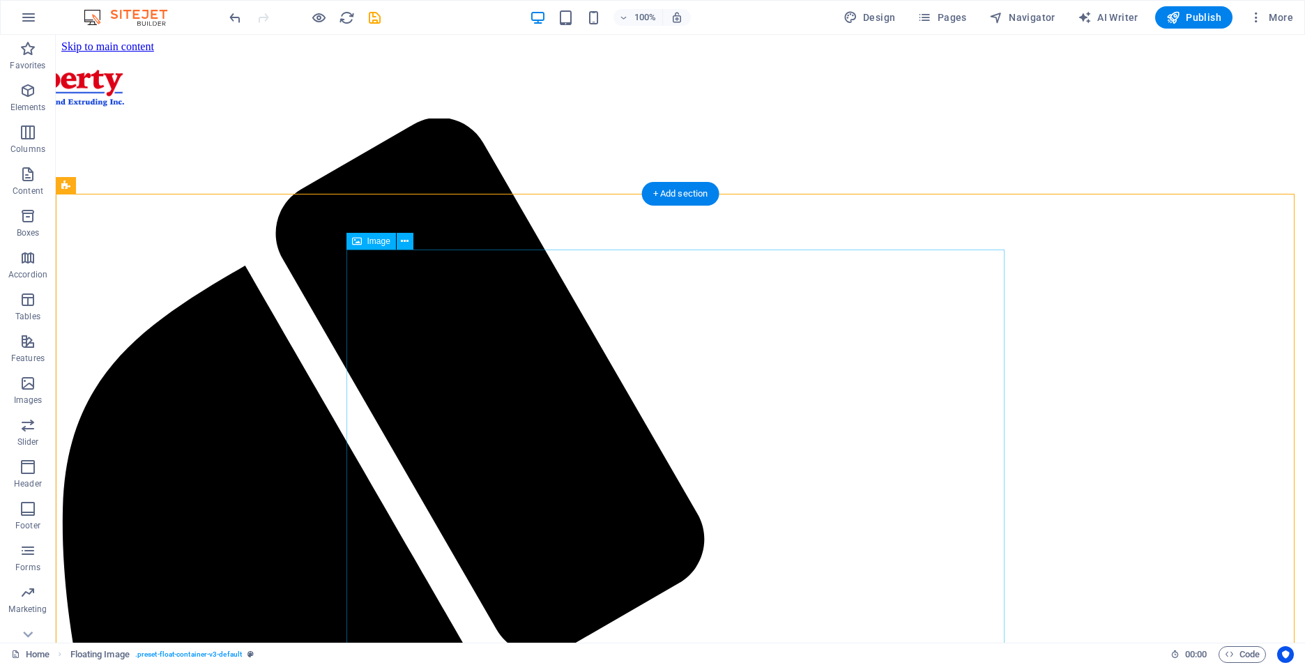
scroll to position [349, 0]
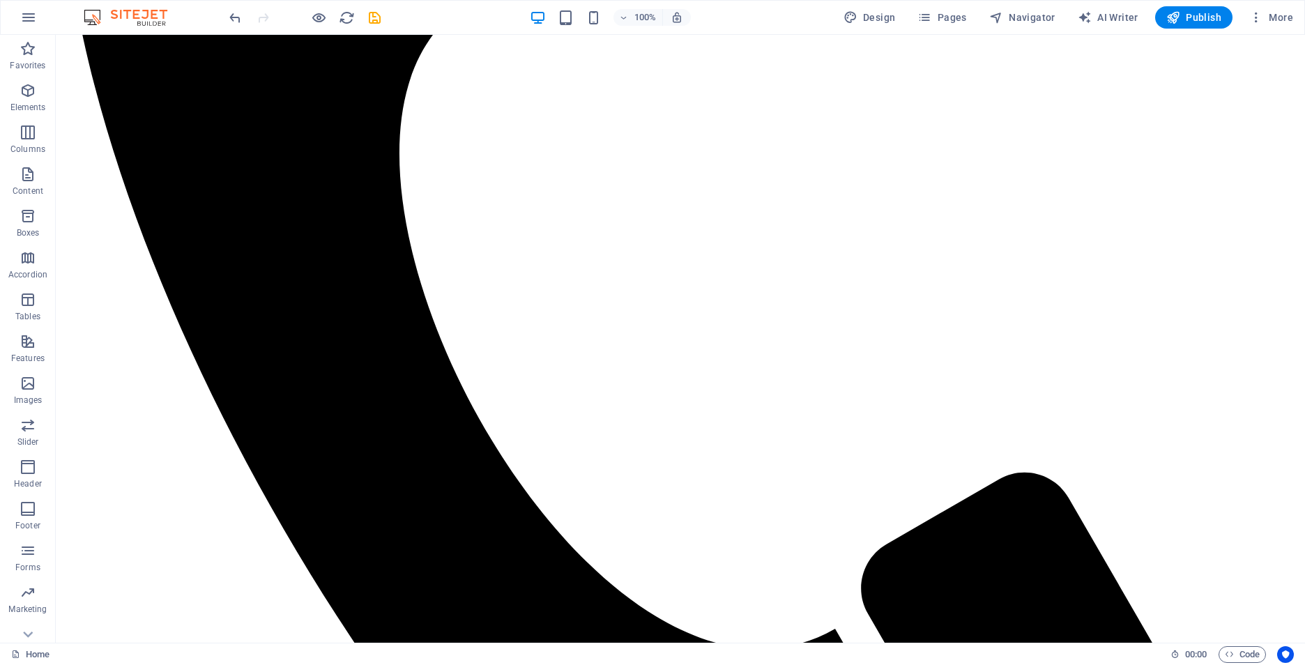
drag, startPoint x: 771, startPoint y: 300, endPoint x: 778, endPoint y: 542, distance: 242.0
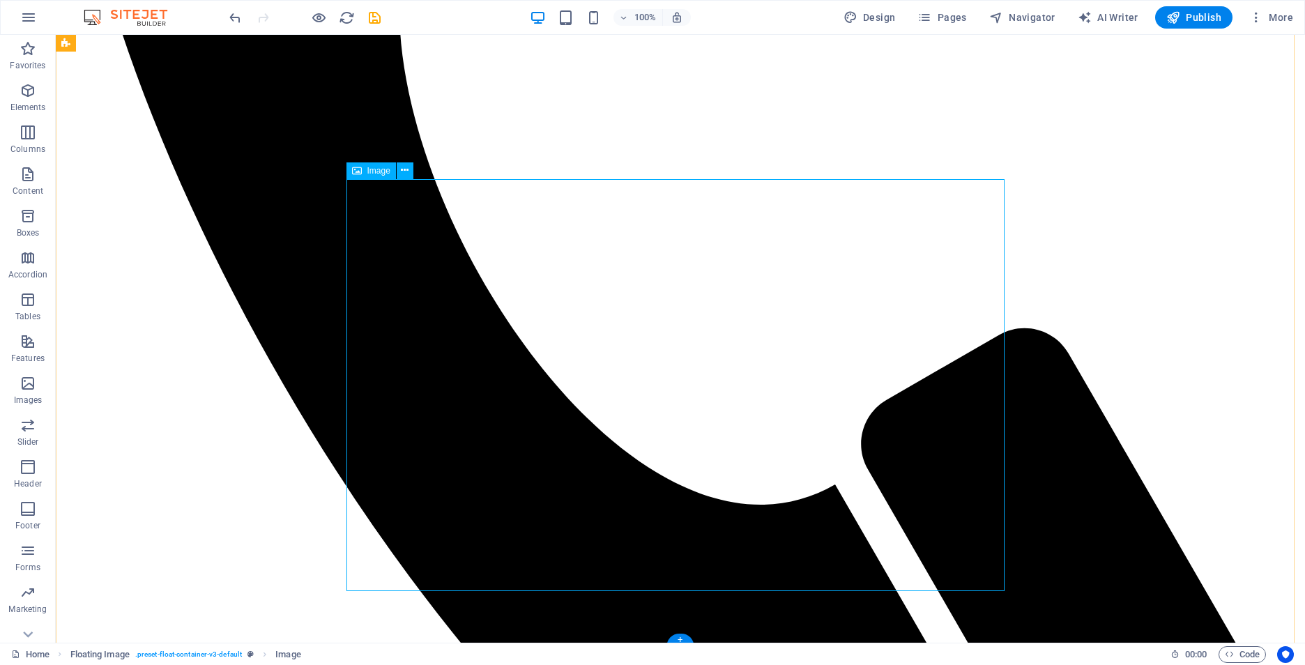
scroll to position [909, 0]
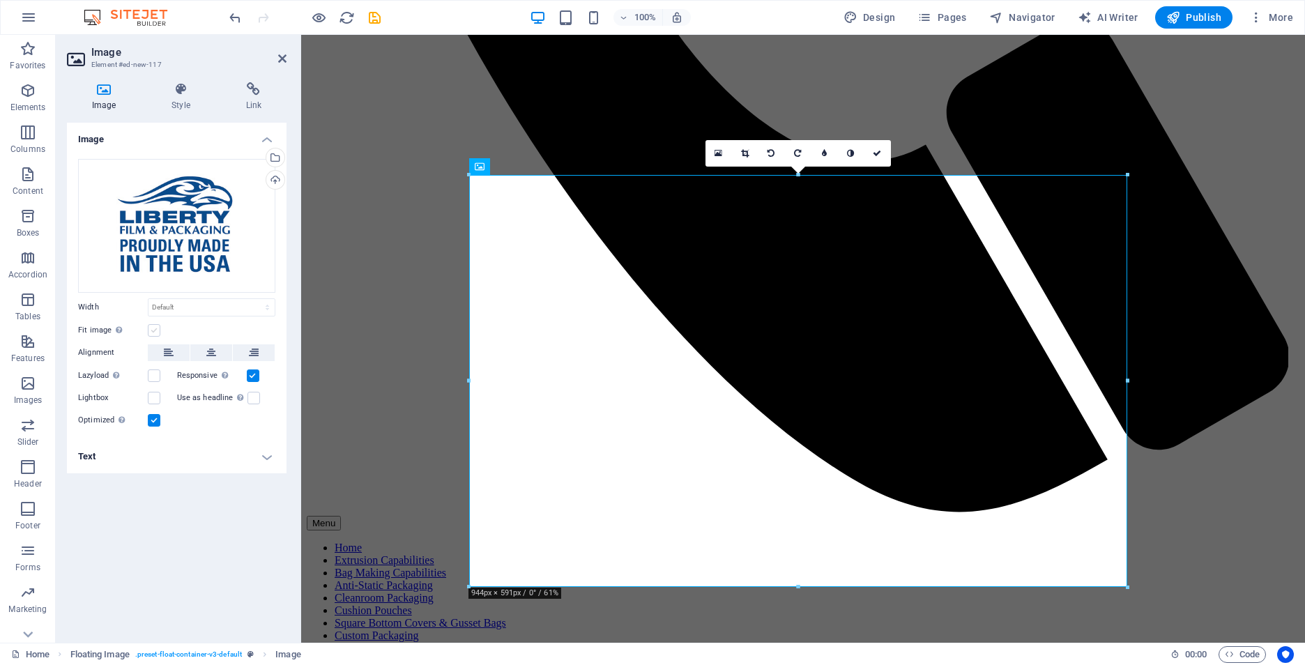
click at [157, 333] on label at bounding box center [154, 330] width 13 height 13
click at [0, 0] on input "Fit image Automatically fit image to a fixed width and height" at bounding box center [0, 0] width 0 height 0
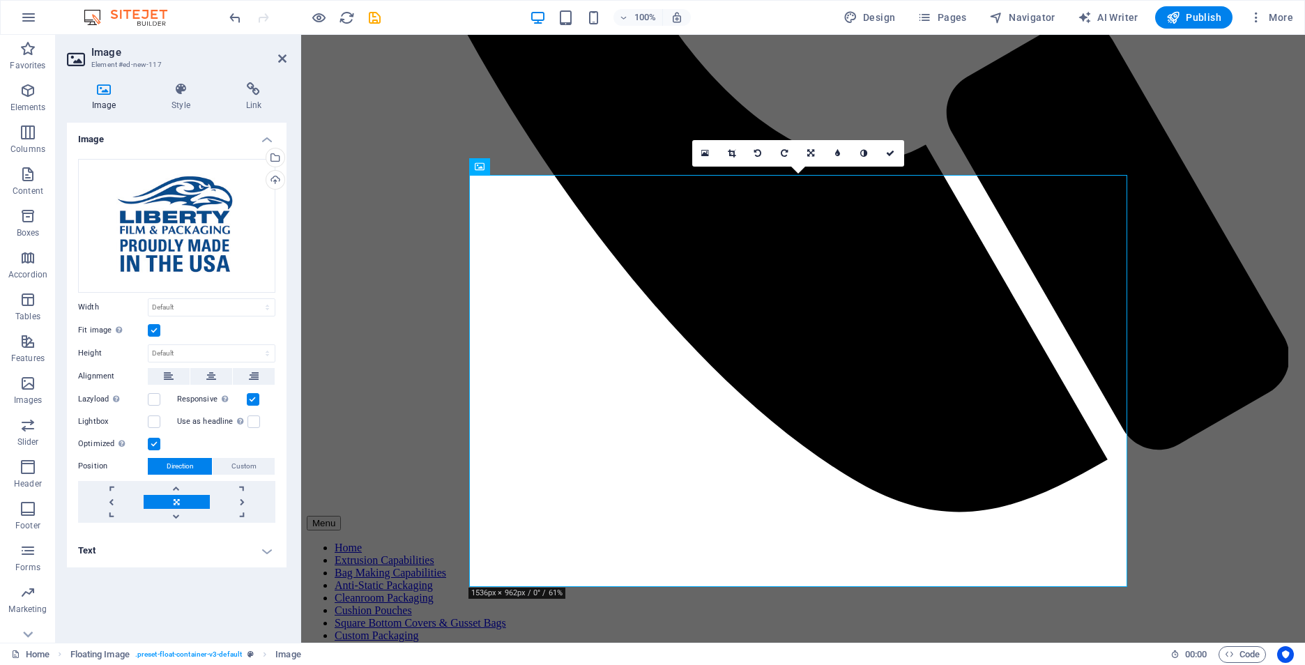
click at [178, 79] on div "Image Style Link Image Drag files here, click to choose files or select files f…" at bounding box center [177, 357] width 242 height 572
click at [180, 94] on icon at bounding box center [180, 89] width 68 height 14
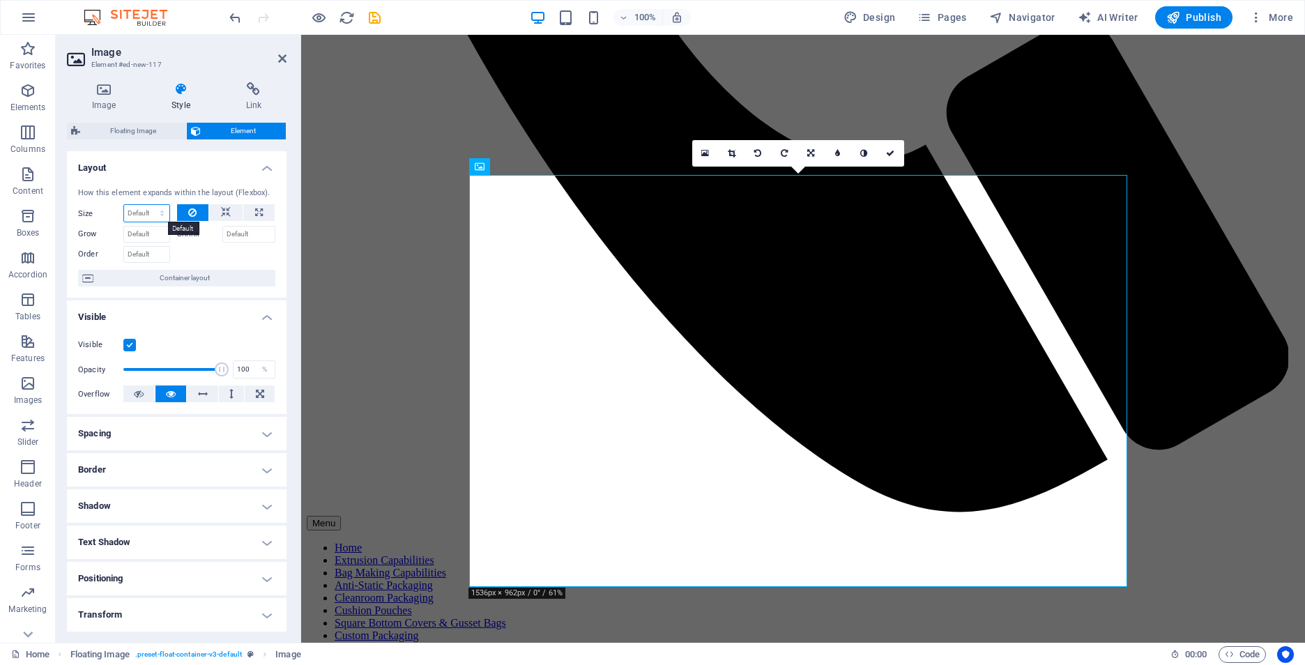
click at [154, 215] on select "Default auto px % 1/1 1/2 1/3 1/4 1/5 1/6 1/7 1/8 1/9 1/10" at bounding box center [146, 213] width 45 height 17
click at [124, 205] on select "Default auto px % 1/1 1/2 1/3 1/4 1/5 1/6 1/7 1/8 1/9 1/10" at bounding box center [146, 213] width 45 height 17
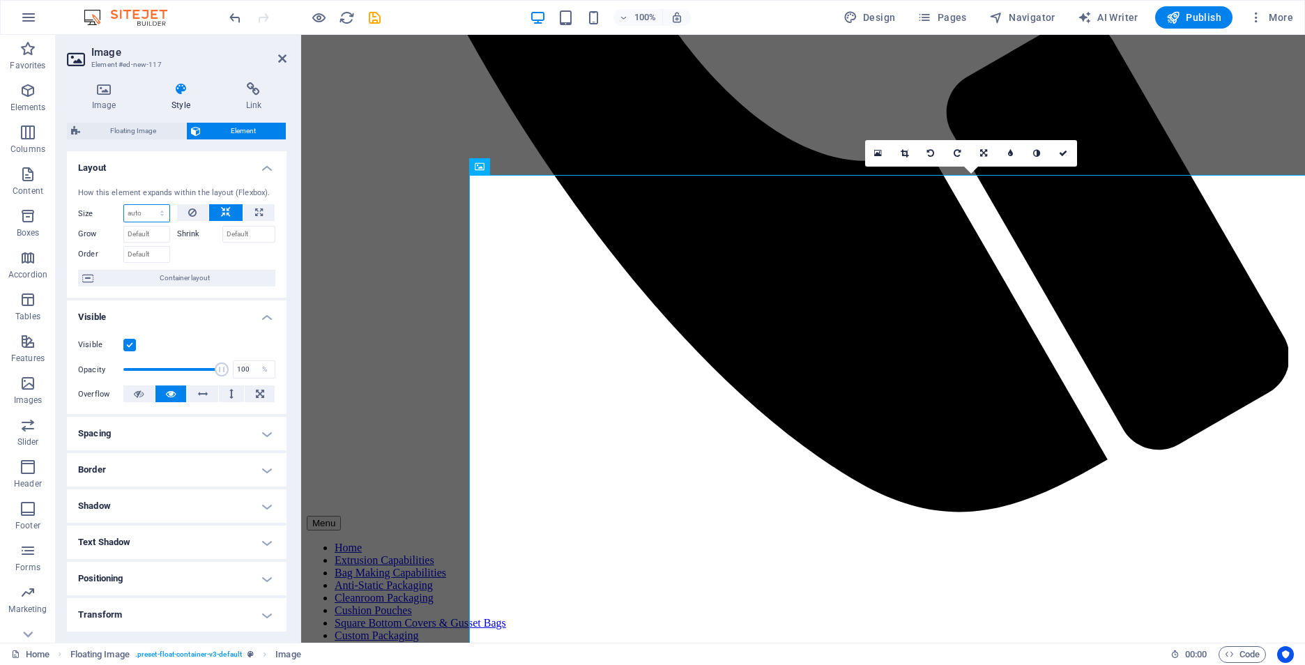
click at [140, 214] on select "Default auto px % 1/1 1/2 1/3 1/4 1/5 1/6 1/7 1/8 1/9 1/10" at bounding box center [146, 213] width 45 height 17
click at [124, 205] on select "Default auto px % 1/1 1/2 1/3 1/4 1/5 1/6 1/7 1/8 1/9 1/10" at bounding box center [146, 213] width 45 height 17
select select "DISABLED_OPTION_VALUE"
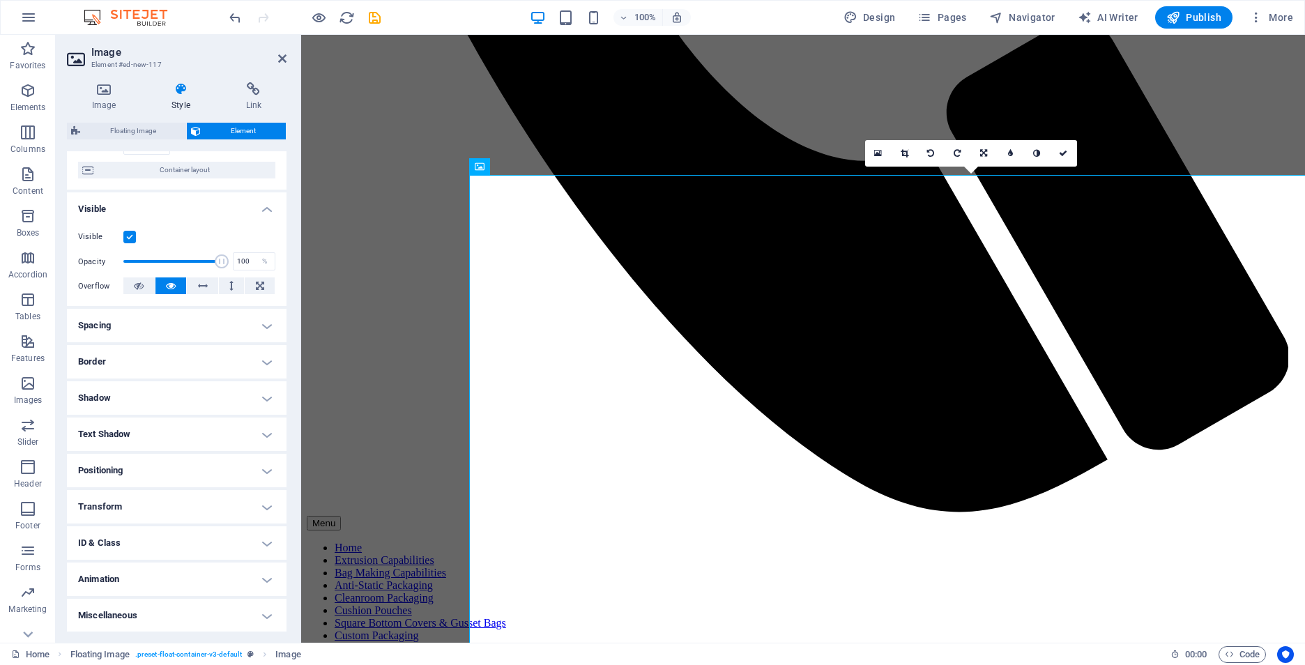
scroll to position [109, 0]
click at [176, 511] on h4 "Transform" at bounding box center [177, 505] width 220 height 33
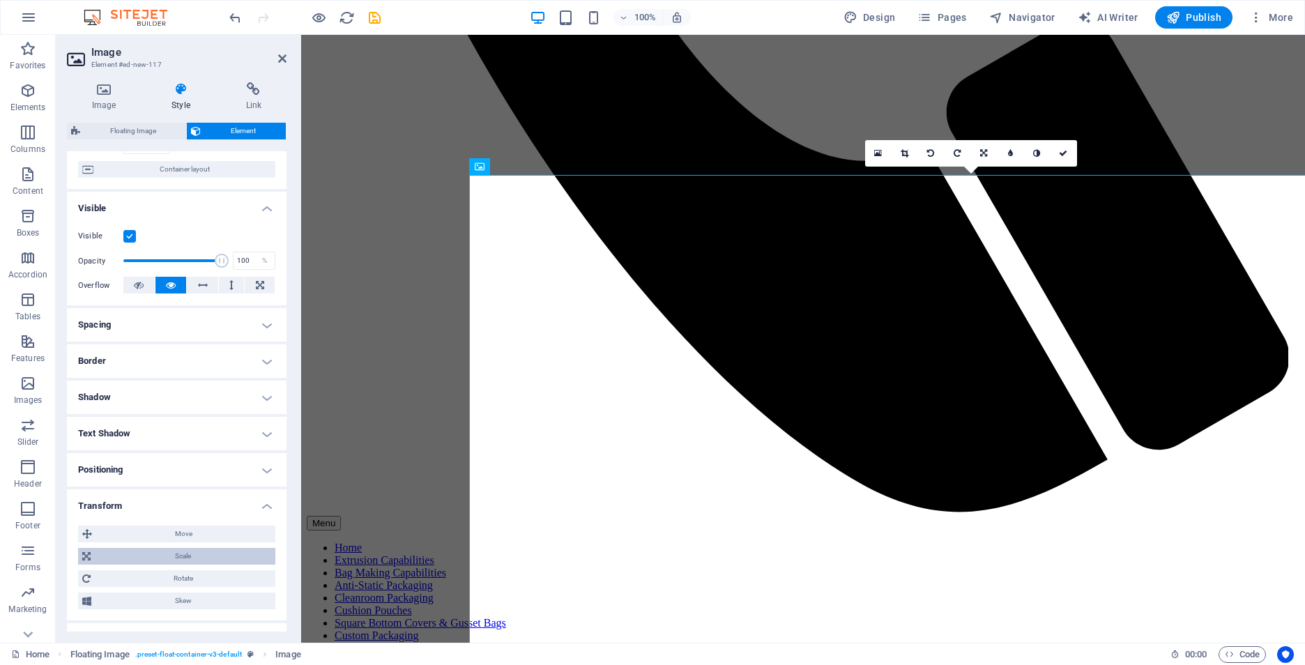
click at [190, 558] on span "Scale" at bounding box center [183, 556] width 176 height 17
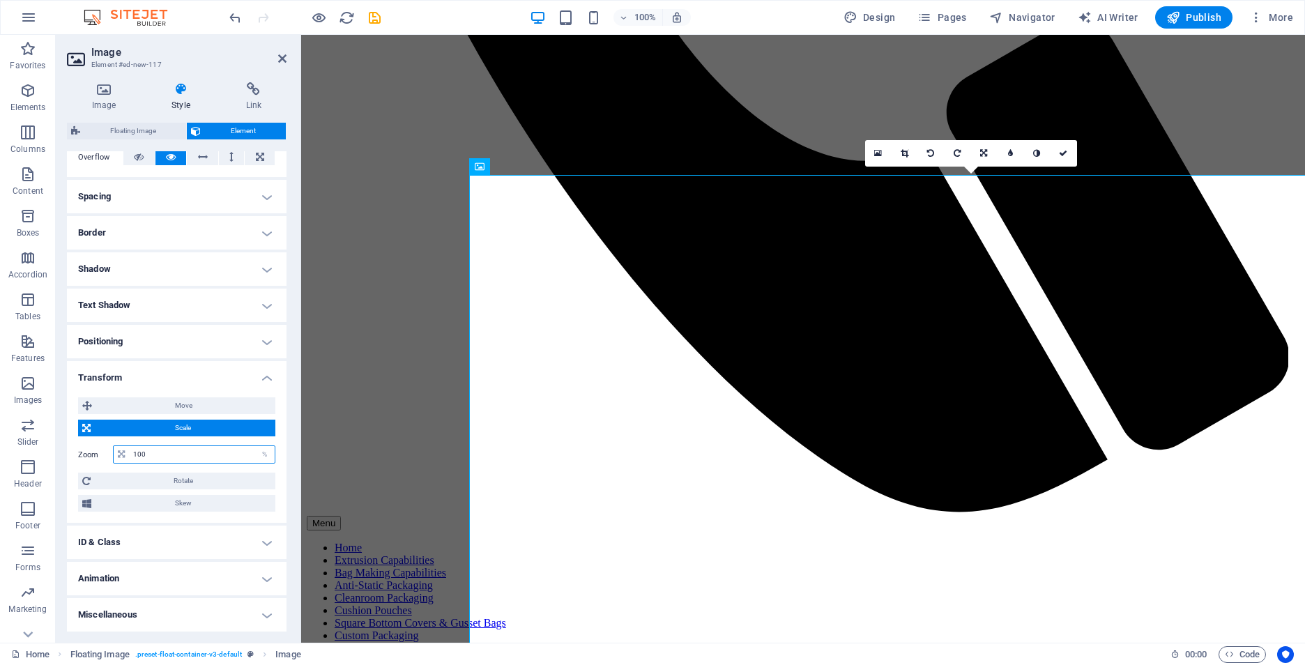
click at [173, 450] on input "100" at bounding box center [202, 454] width 145 height 17
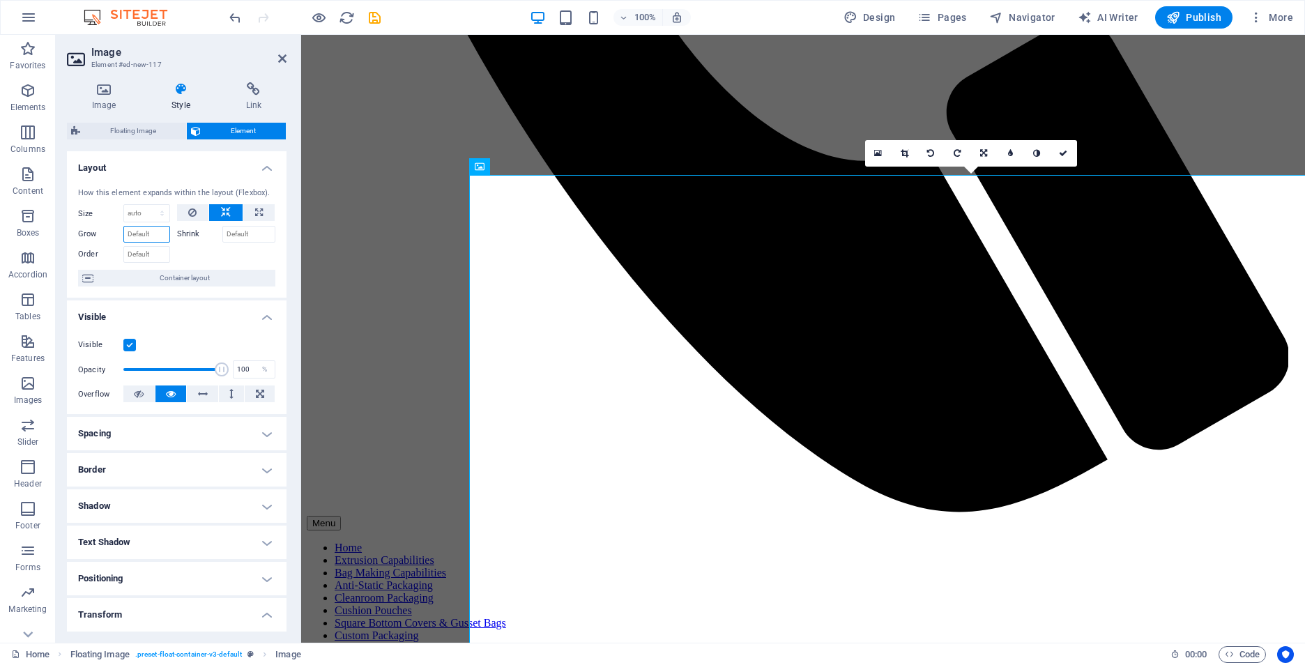
click at [153, 234] on input "Grow" at bounding box center [146, 234] width 47 height 17
click at [224, 233] on input "Shrink" at bounding box center [249, 234] width 54 height 17
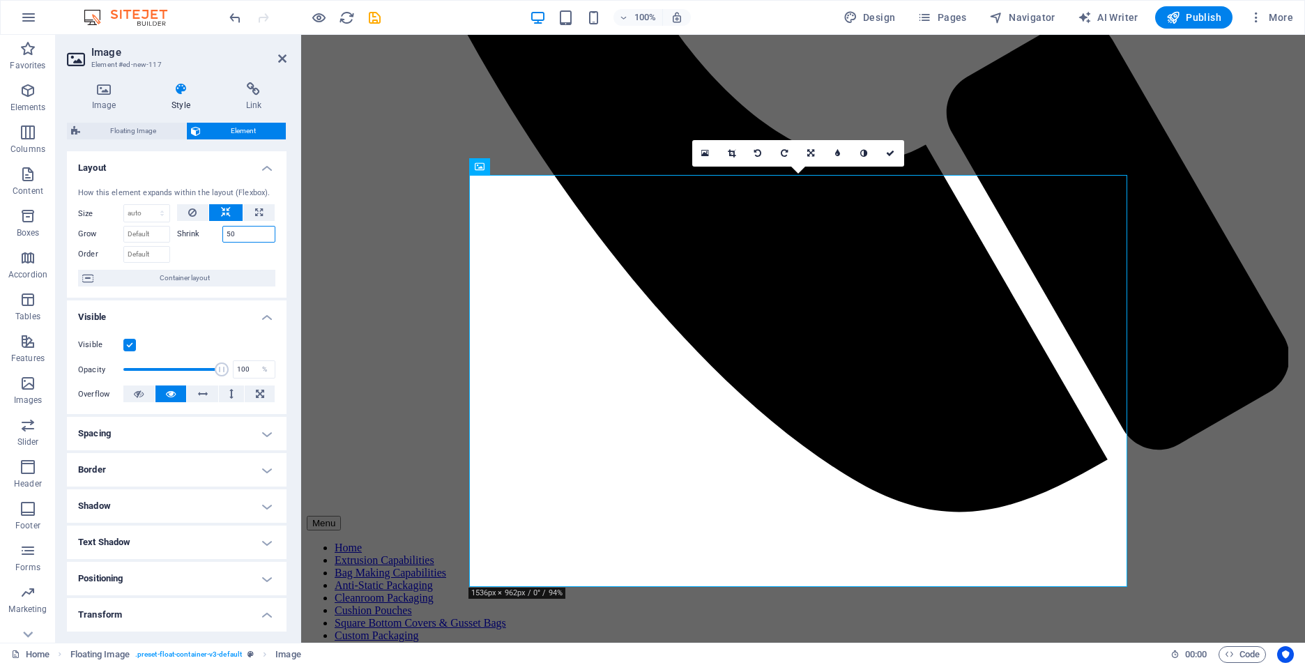
drag, startPoint x: 244, startPoint y: 239, endPoint x: 208, endPoint y: 228, distance: 37.3
click at [208, 228] on div "Shrink 50" at bounding box center [226, 234] width 99 height 17
click at [263, 230] on input "30" at bounding box center [249, 234] width 54 height 17
drag, startPoint x: 259, startPoint y: 234, endPoint x: 222, endPoint y: 233, distance: 36.3
click at [222, 233] on input "30" at bounding box center [249, 234] width 54 height 17
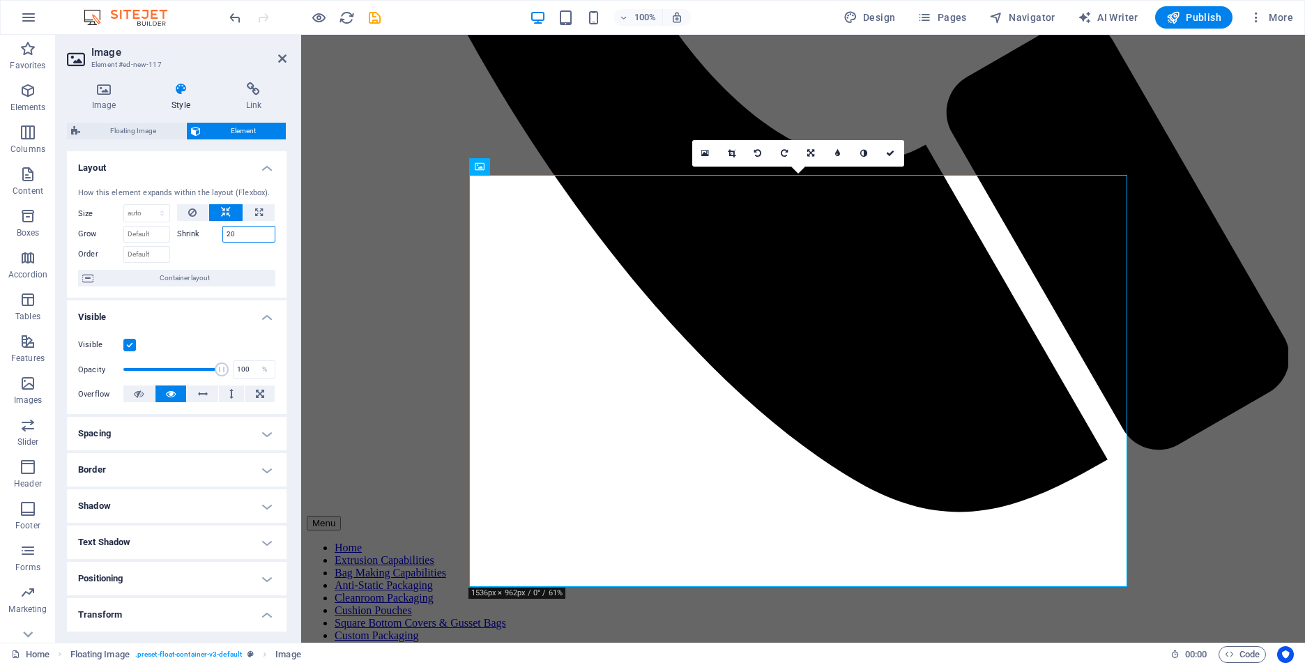
type input "20"
click at [231, 267] on div "How this element expands within the layout (Flexbox). Size Default auto px % 1/…" at bounding box center [177, 237] width 220 height 122
click at [147, 242] on input "Grow" at bounding box center [146, 234] width 47 height 17
drag, startPoint x: 259, startPoint y: 234, endPoint x: 206, endPoint y: 233, distance: 53.0
click at [206, 233] on div "Shrink 20" at bounding box center [226, 234] width 99 height 17
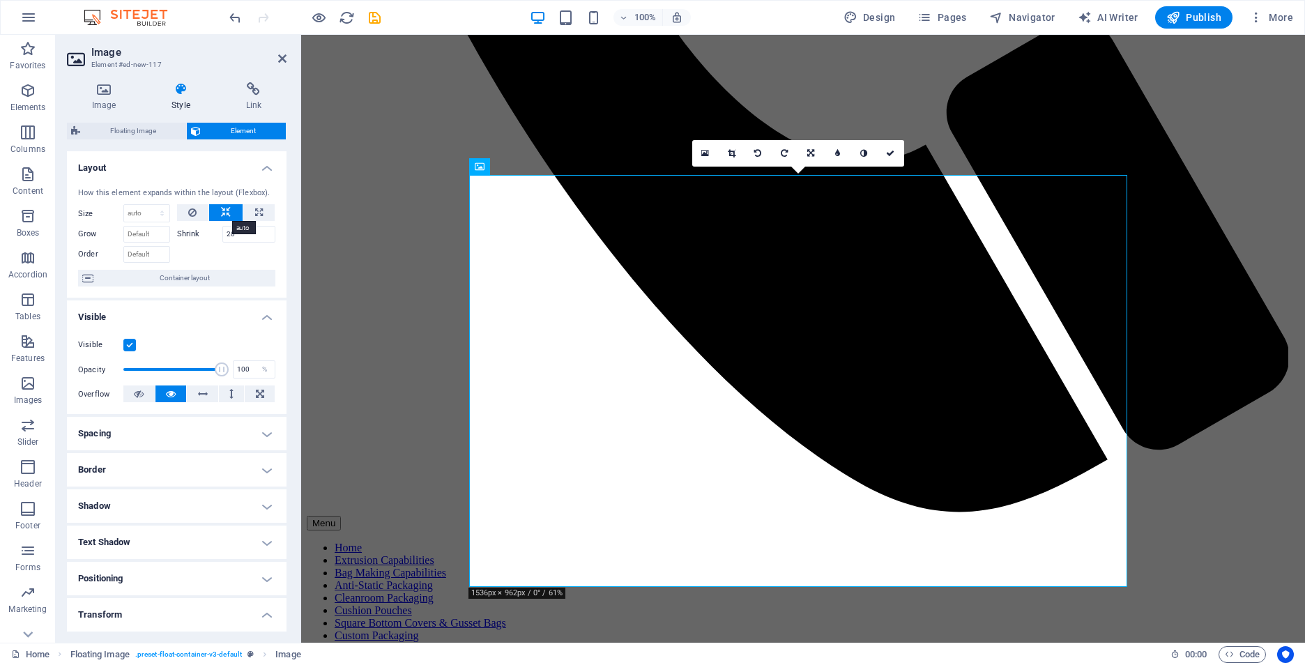
click at [229, 218] on button at bounding box center [225, 212] width 33 height 17
click at [242, 227] on input "20" at bounding box center [249, 234] width 54 height 17
click at [110, 92] on icon at bounding box center [104, 89] width 74 height 14
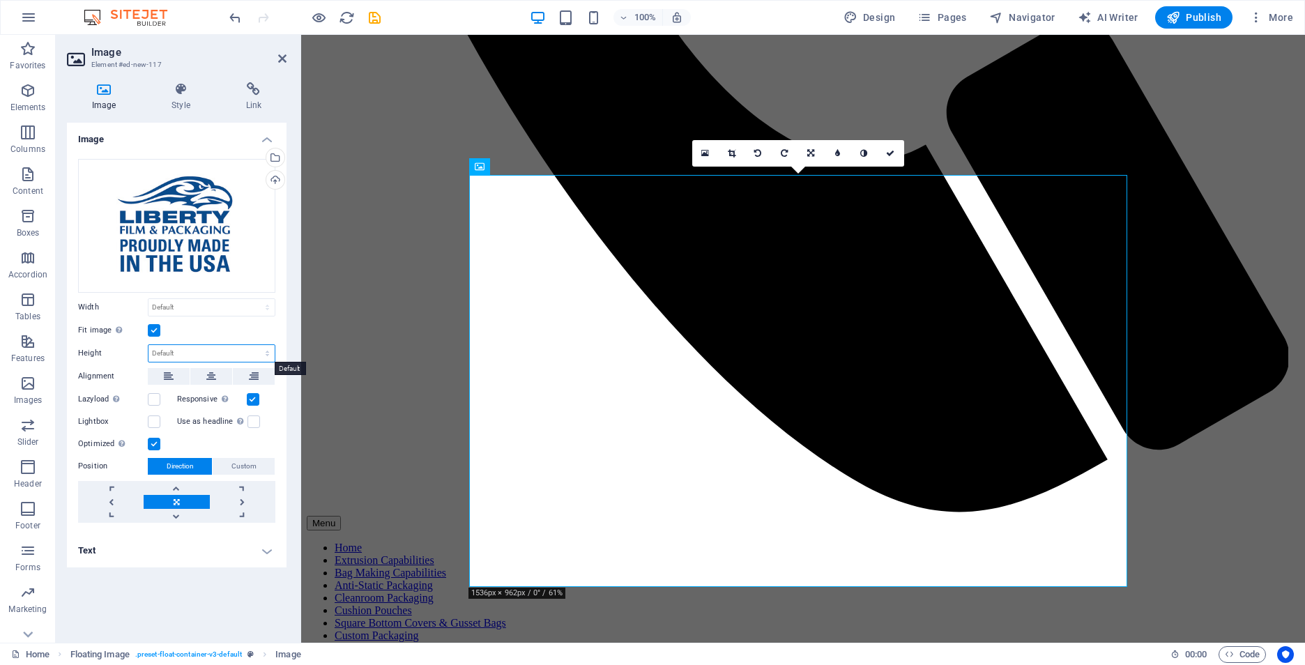
click at [196, 358] on select "Default auto px" at bounding box center [212, 353] width 126 height 17
click at [149, 345] on select "Default auto px" at bounding box center [212, 353] width 126 height 17
select select "DISABLED_OPTION_VALUE"
click at [208, 381] on icon at bounding box center [211, 376] width 10 height 17
click at [178, 307] on select "Default auto px rem % em vh vw" at bounding box center [212, 307] width 126 height 17
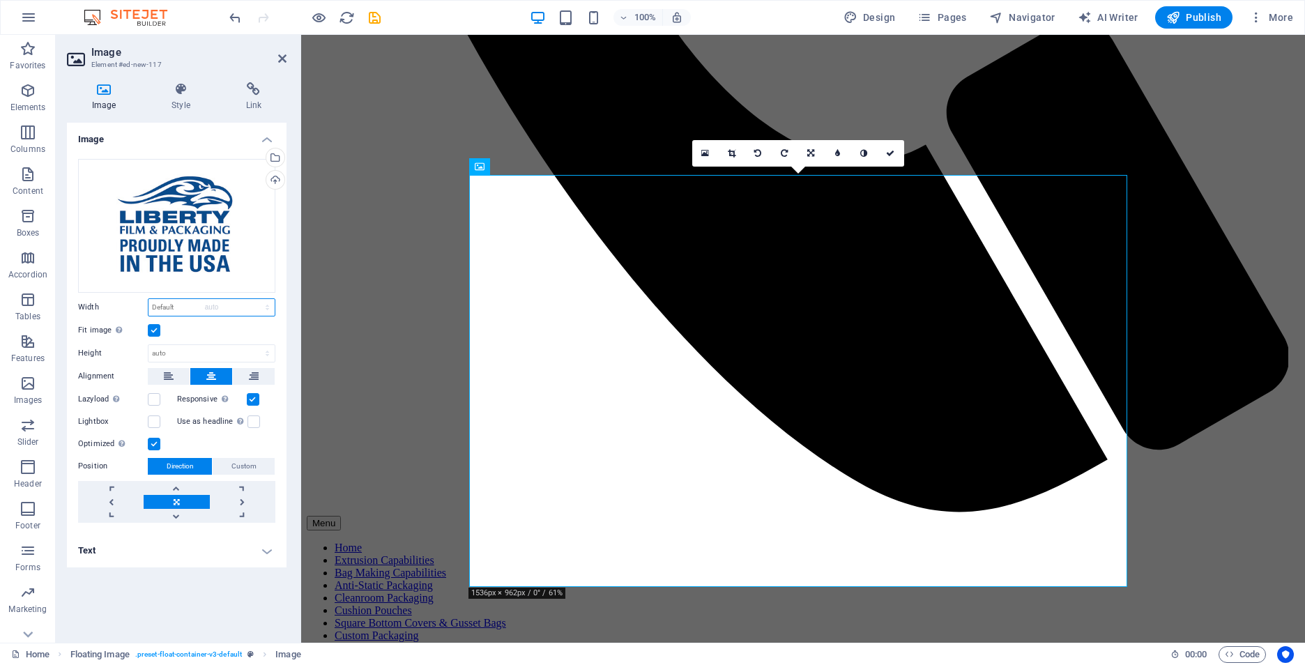
click at [149, 299] on select "Default auto px rem % em vh vw" at bounding box center [212, 307] width 126 height 17
click at [185, 362] on div "Default auto px" at bounding box center [212, 353] width 128 height 18
click at [184, 308] on select "Default auto px rem % em vh vw" at bounding box center [212, 307] width 126 height 17
select select "%"
click at [255, 299] on select "Default auto px rem % em vh vw" at bounding box center [212, 307] width 126 height 17
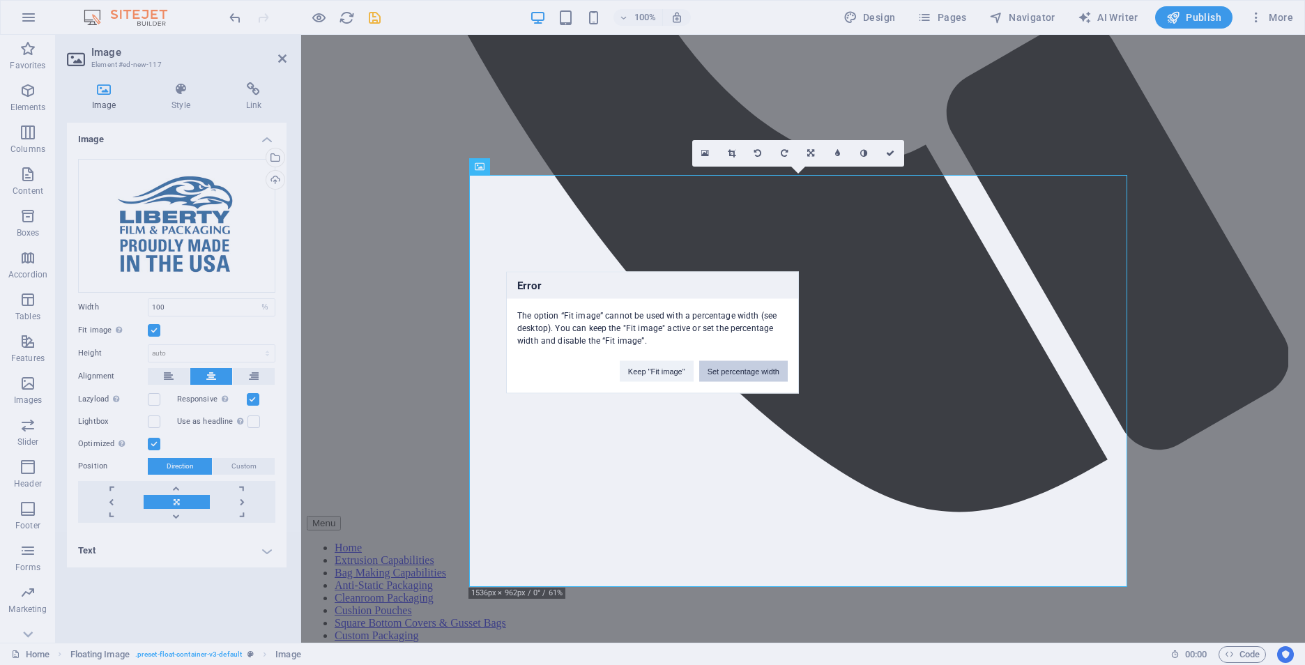
click at [724, 372] on button "Set percentage width" at bounding box center [743, 371] width 89 height 21
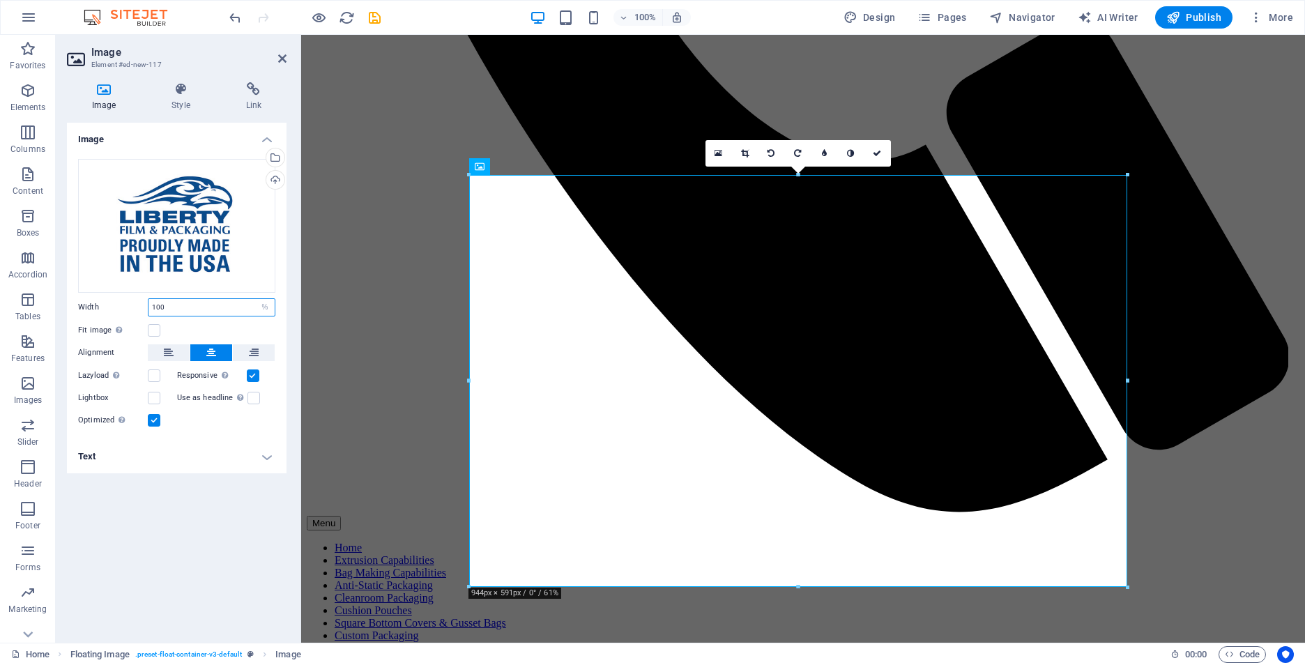
click at [158, 304] on input "100" at bounding box center [212, 307] width 126 height 17
drag, startPoint x: 165, startPoint y: 301, endPoint x: 121, endPoint y: 303, distance: 43.3
click at [121, 303] on div "Width 100 Default auto px rem % em vh vw" at bounding box center [176, 307] width 197 height 18
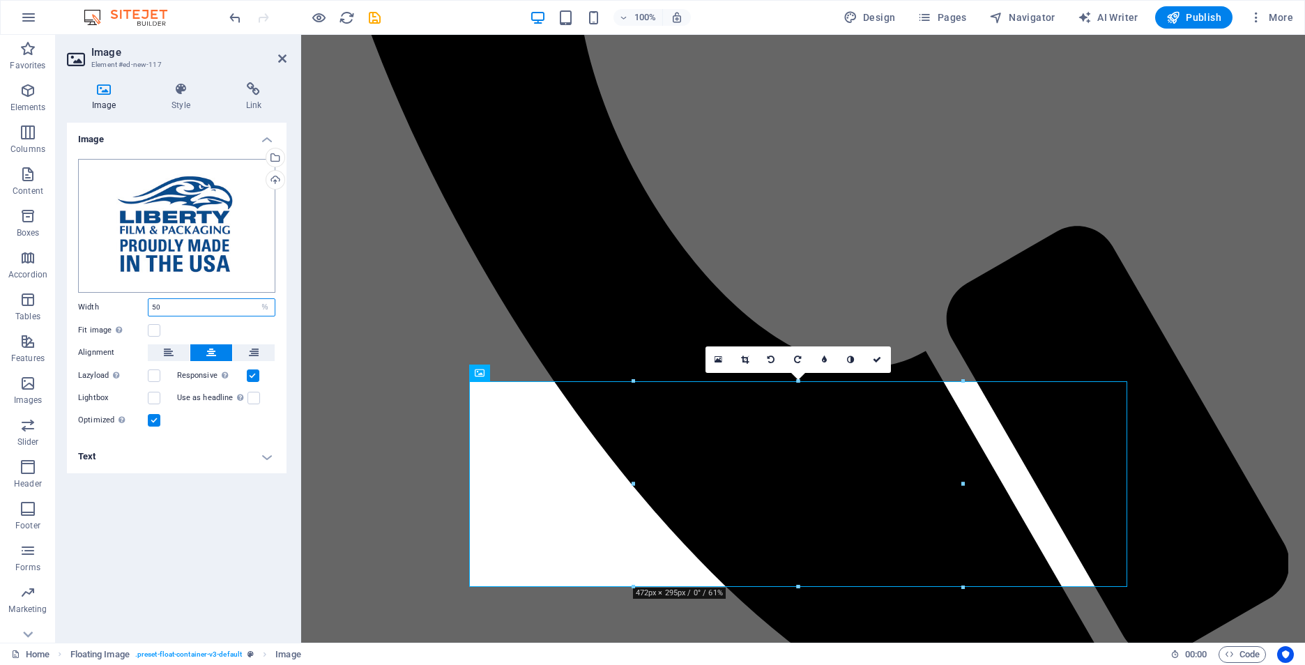
drag, startPoint x: 192, startPoint y: 304, endPoint x: 133, endPoint y: 292, distance: 60.4
click at [133, 292] on div "Drag files here, click to choose files or select files from Files or our free s…" at bounding box center [177, 294] width 220 height 292
type input "30"
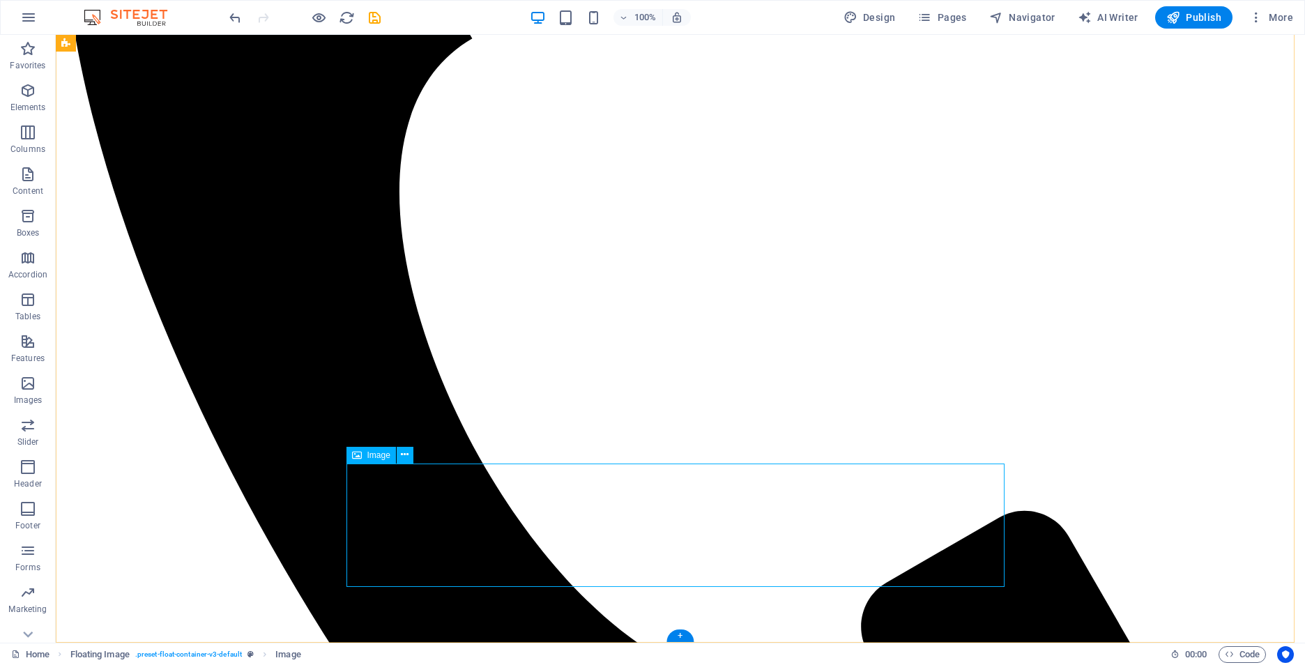
select select "%"
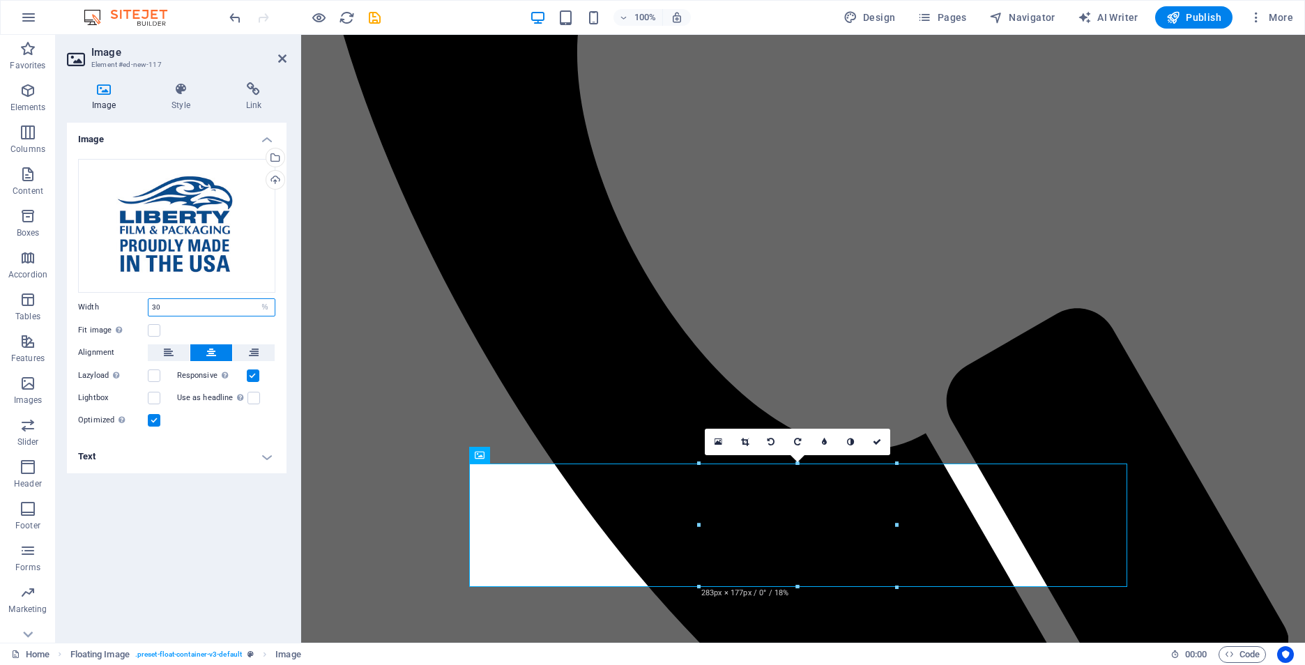
drag, startPoint x: 172, startPoint y: 306, endPoint x: 145, endPoint y: 307, distance: 27.2
click at [146, 305] on div "Width 30 Default auto px rem % em vh vw" at bounding box center [176, 307] width 197 height 18
type input "45"
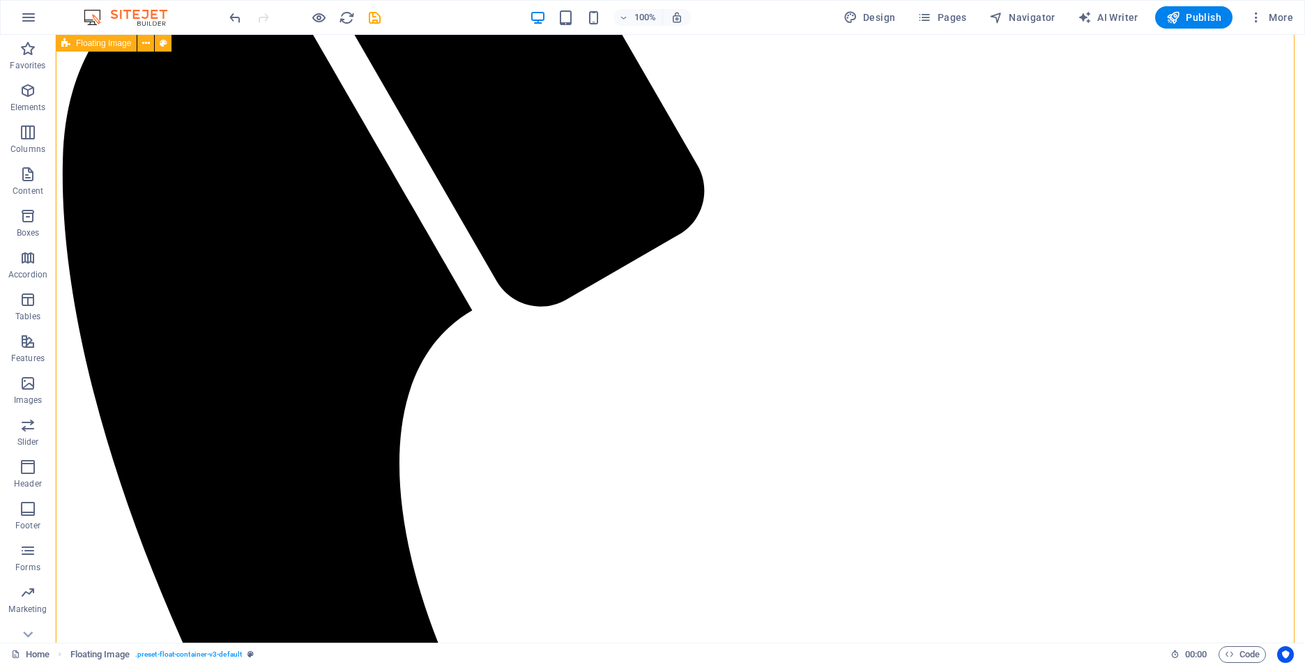
scroll to position [683, 0]
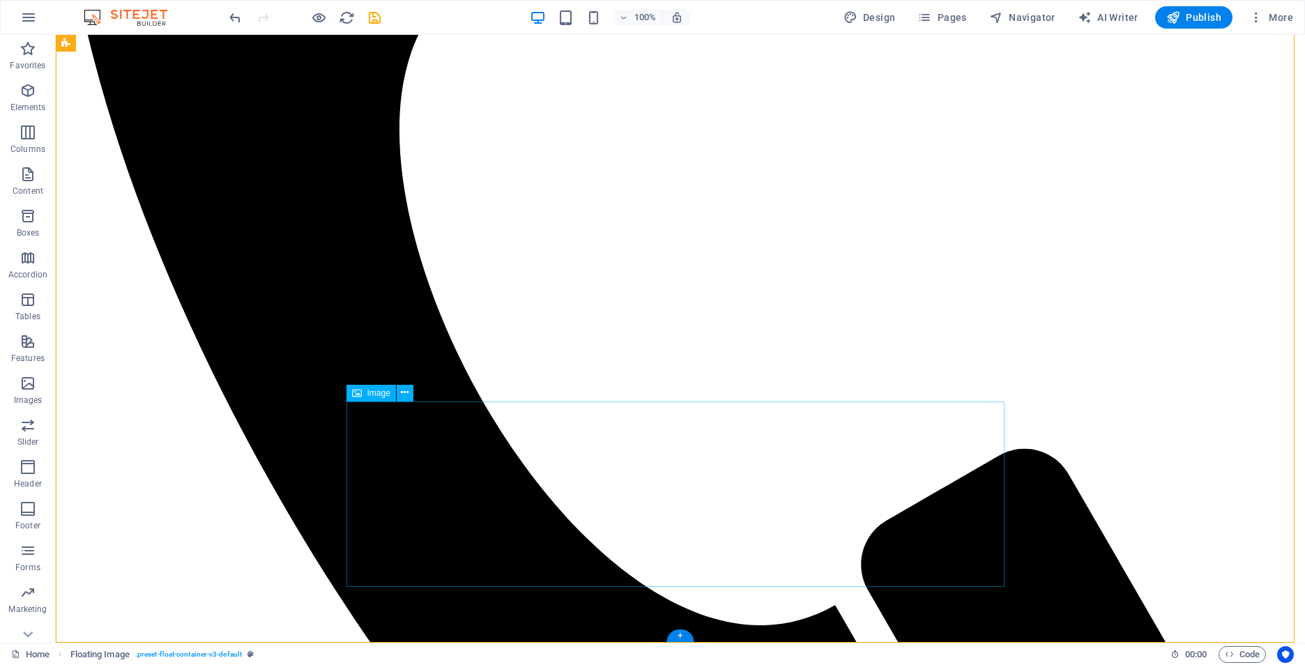
click at [409, 388] on button at bounding box center [405, 393] width 17 height 17
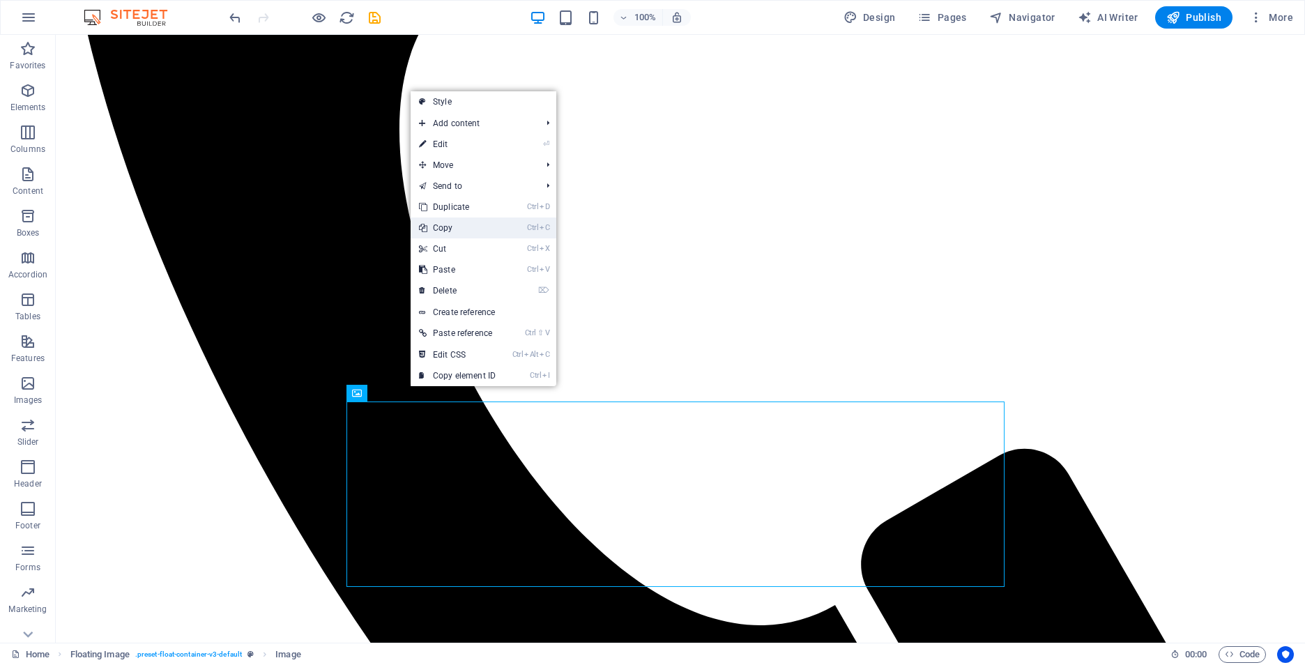
click at [472, 231] on link "Ctrl C Copy" at bounding box center [457, 228] width 93 height 21
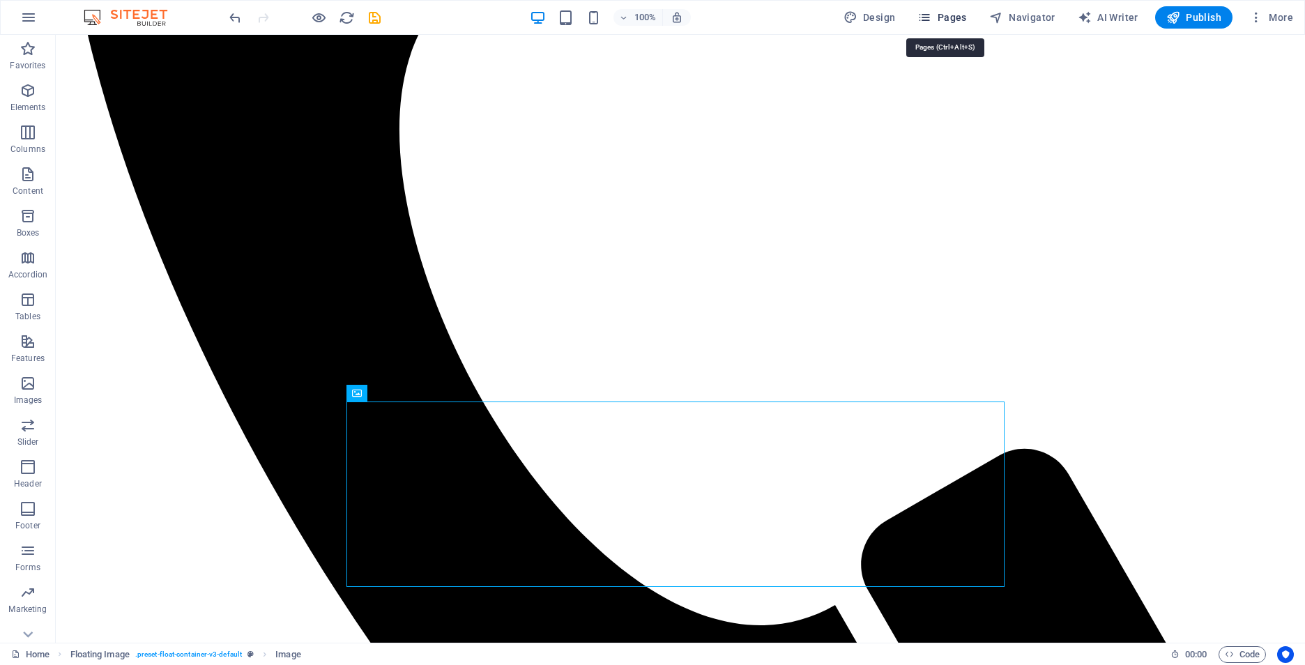
click at [938, 10] on button "Pages" at bounding box center [942, 17] width 60 height 22
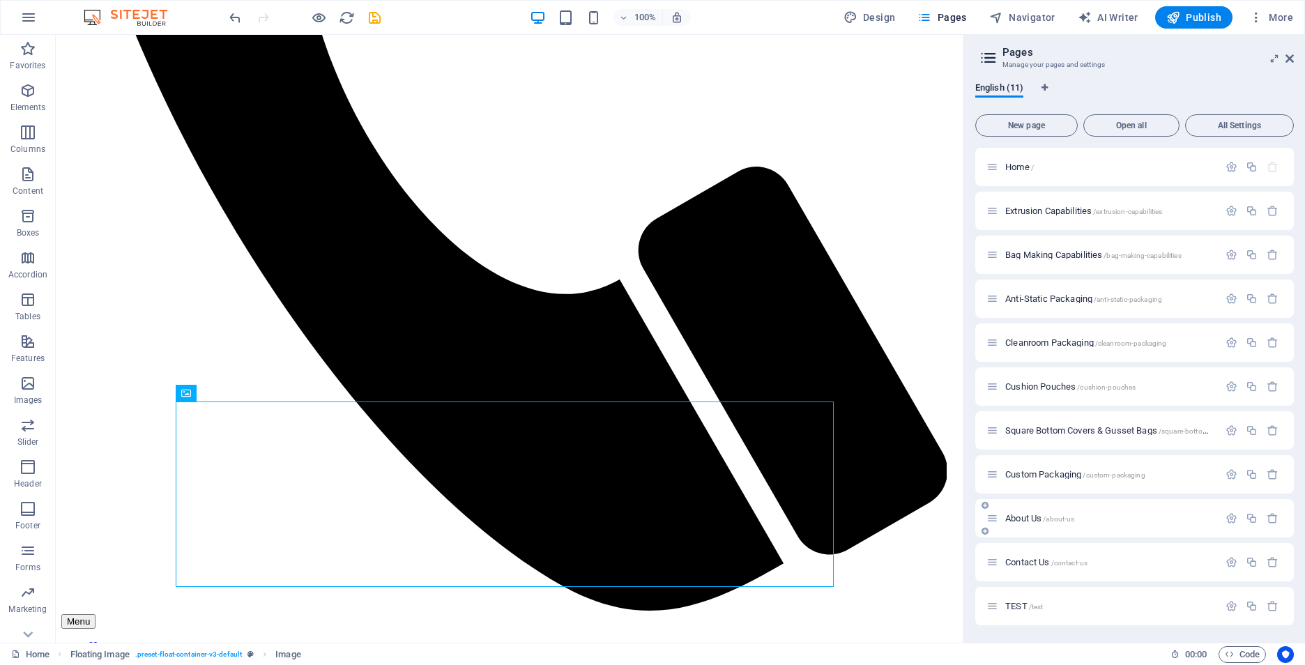
click at [1044, 515] on span "About Us /about-us" at bounding box center [1039, 518] width 69 height 10
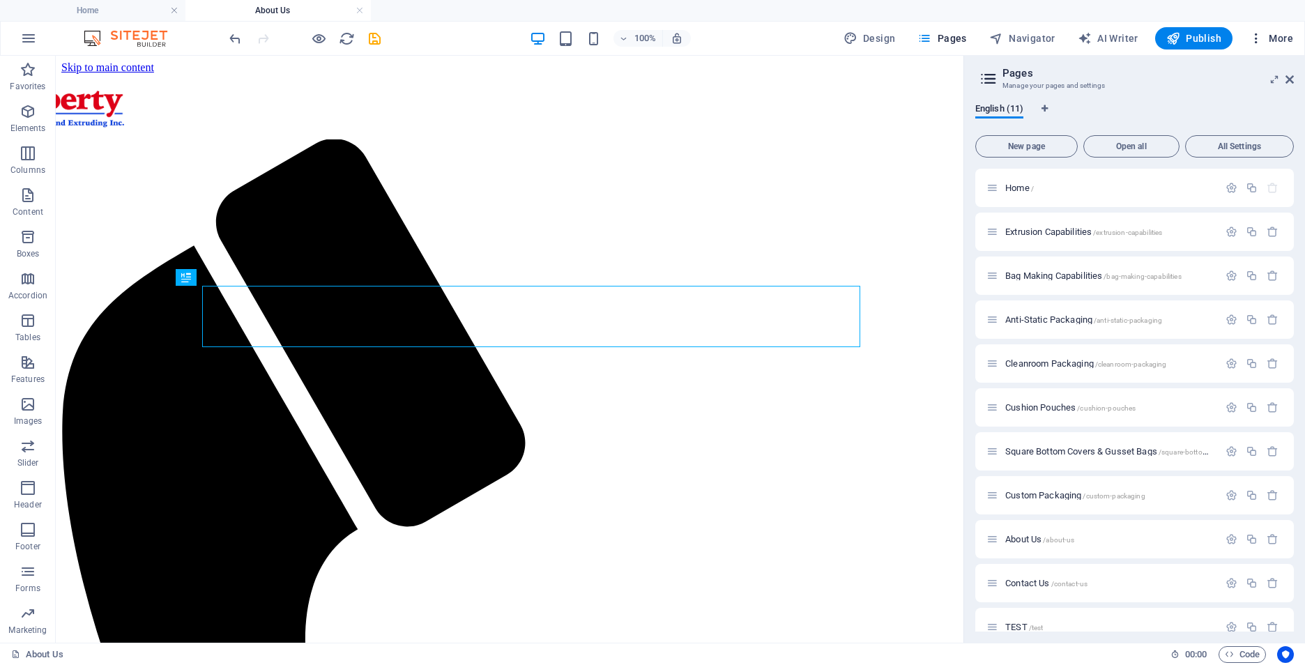
scroll to position [0, 0]
click at [1292, 76] on icon at bounding box center [1290, 79] width 8 height 11
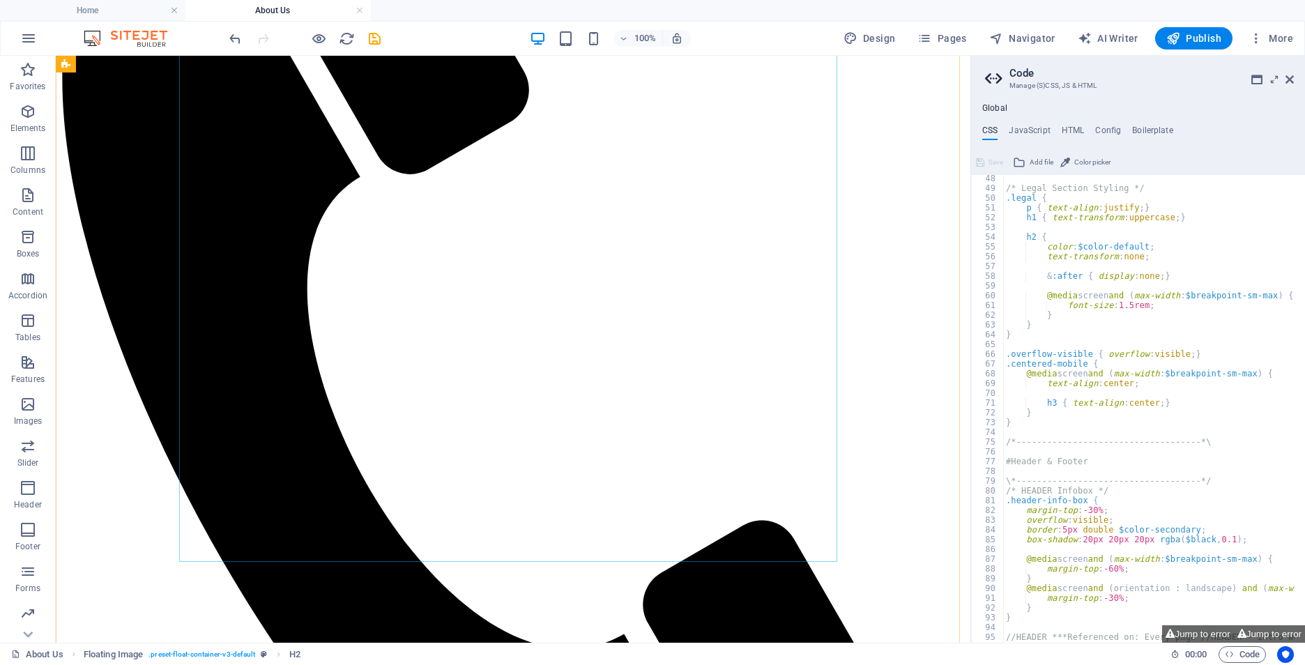
scroll to position [681, 0]
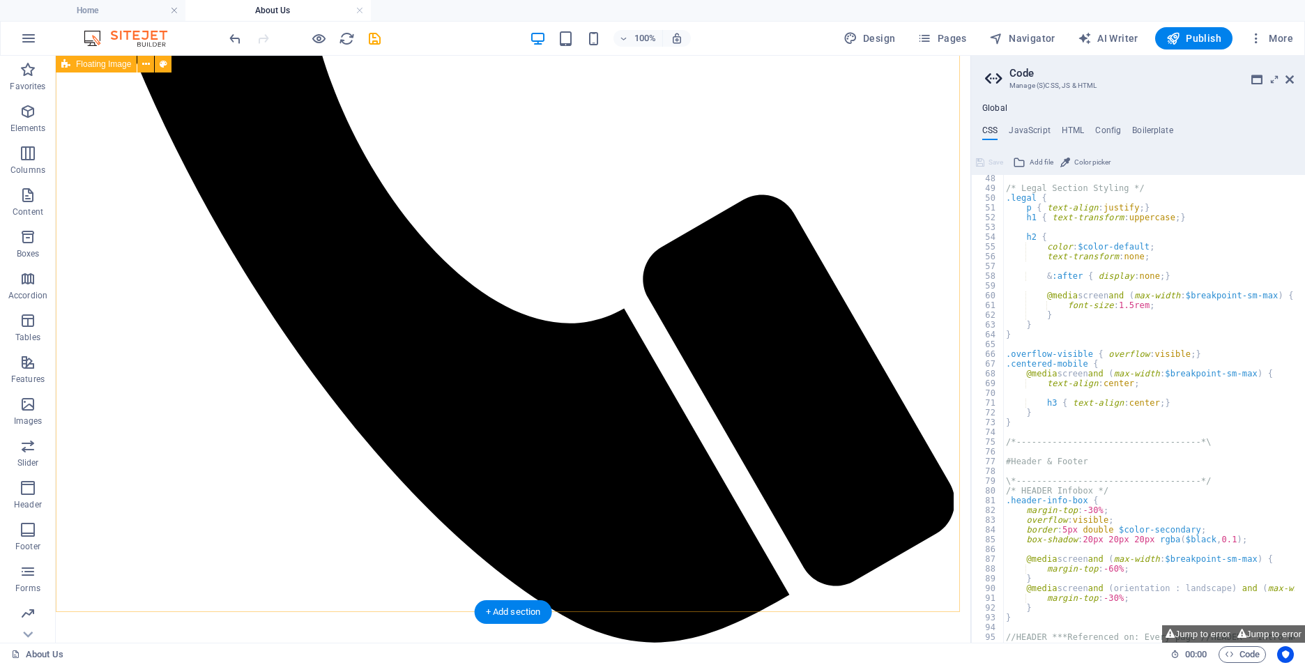
click at [1293, 84] on icon at bounding box center [1290, 79] width 8 height 11
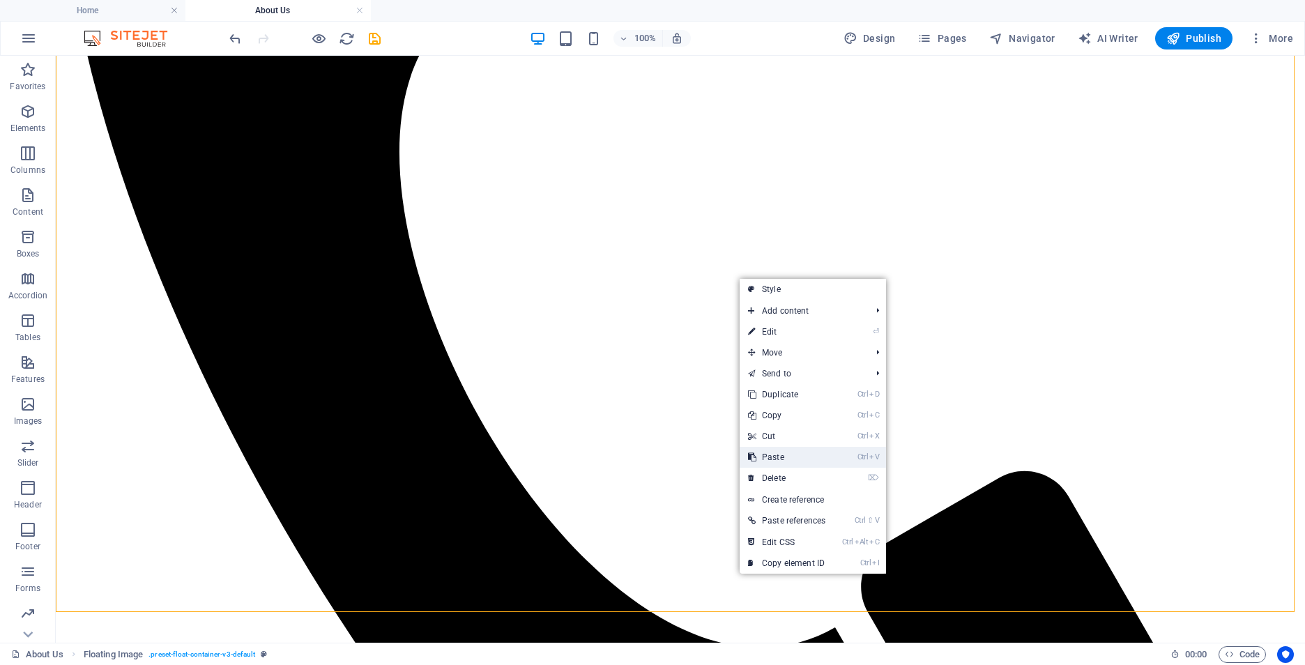
click at [826, 460] on link "Ctrl V Paste" at bounding box center [787, 457] width 94 height 21
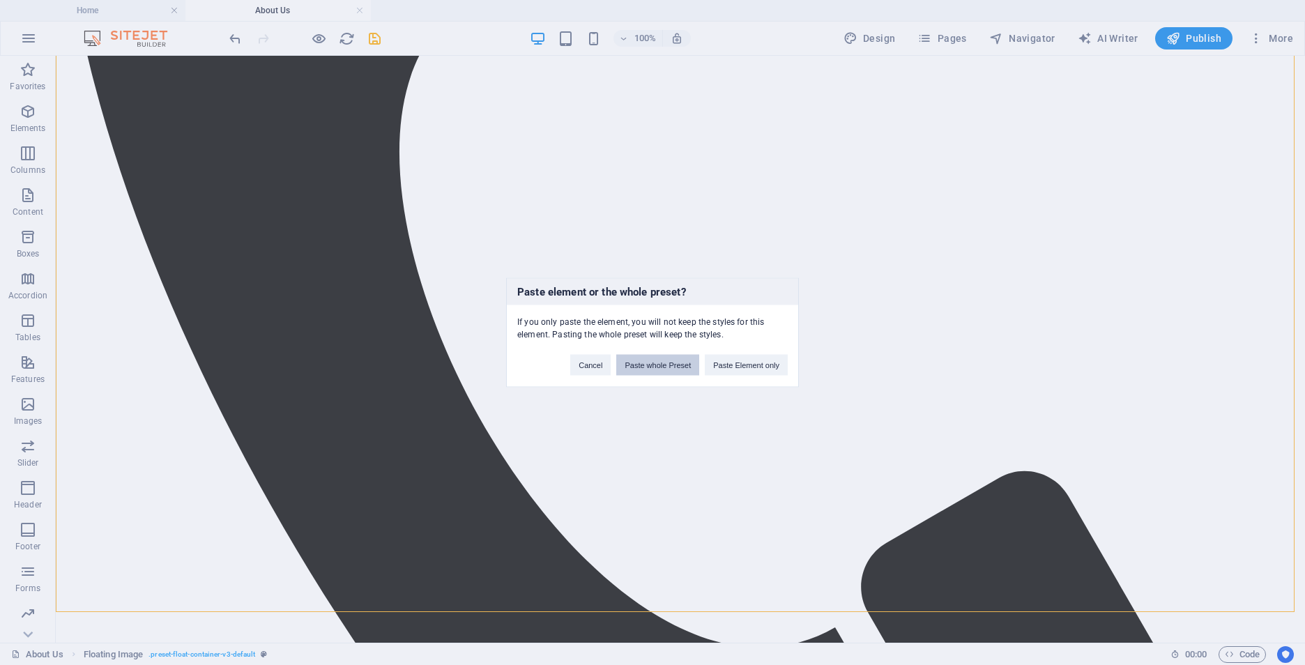
click at [691, 367] on button "Paste whole Preset" at bounding box center [657, 365] width 83 height 21
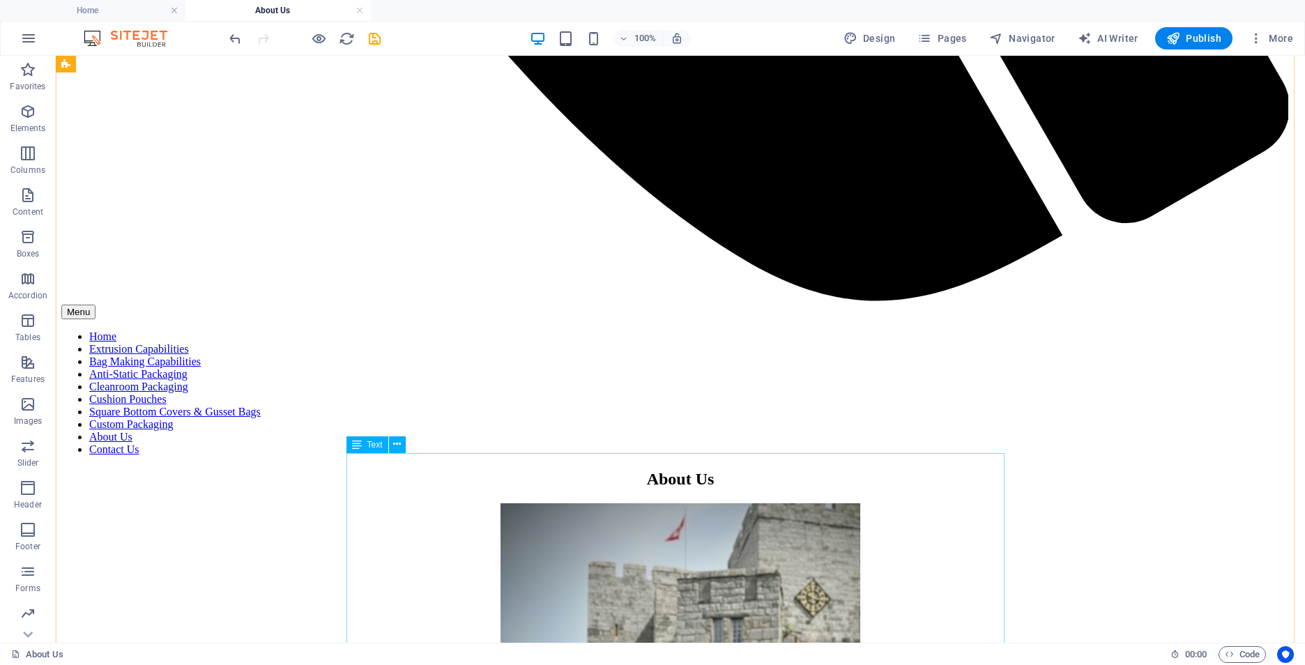
scroll to position [1527, 0]
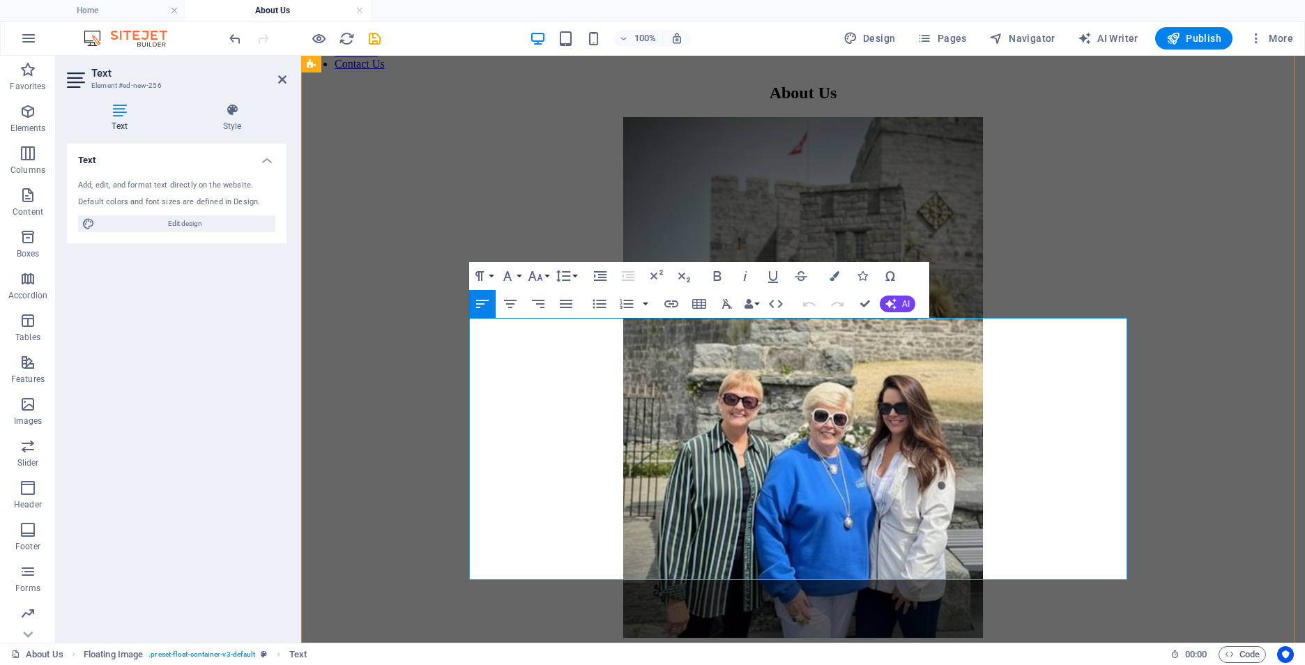
drag, startPoint x: 473, startPoint y: 363, endPoint x: 701, endPoint y: 424, distance: 236.8
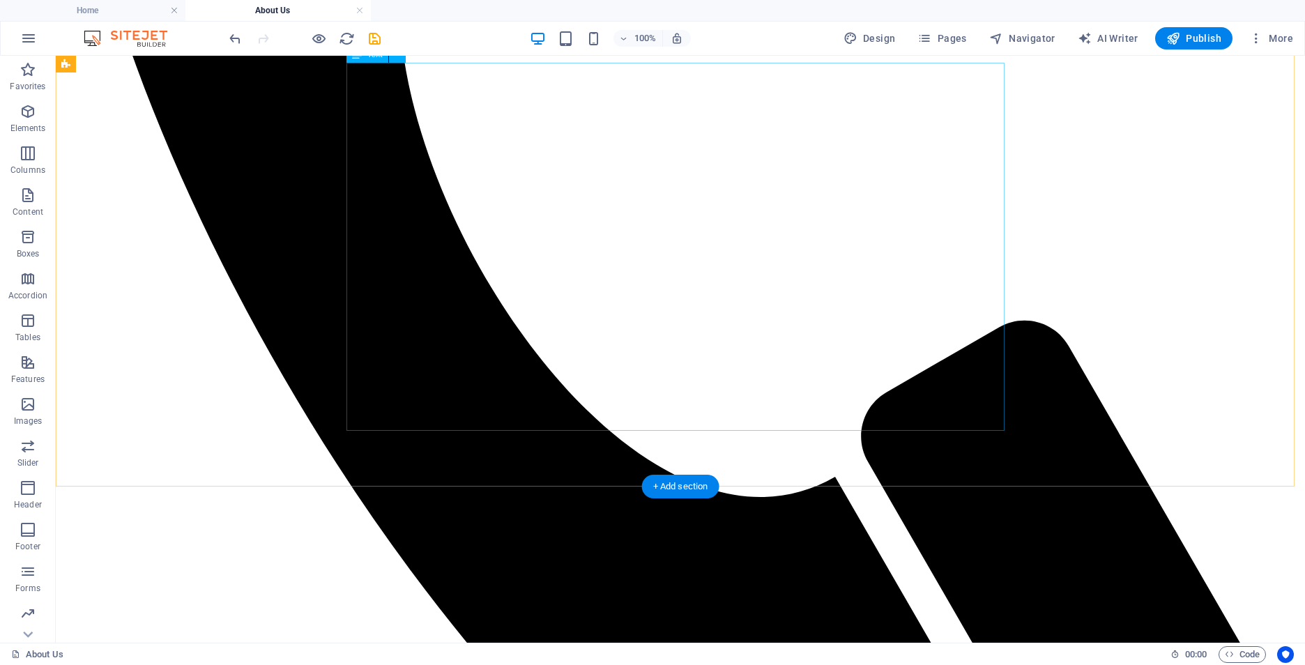
scroll to position [969, 0]
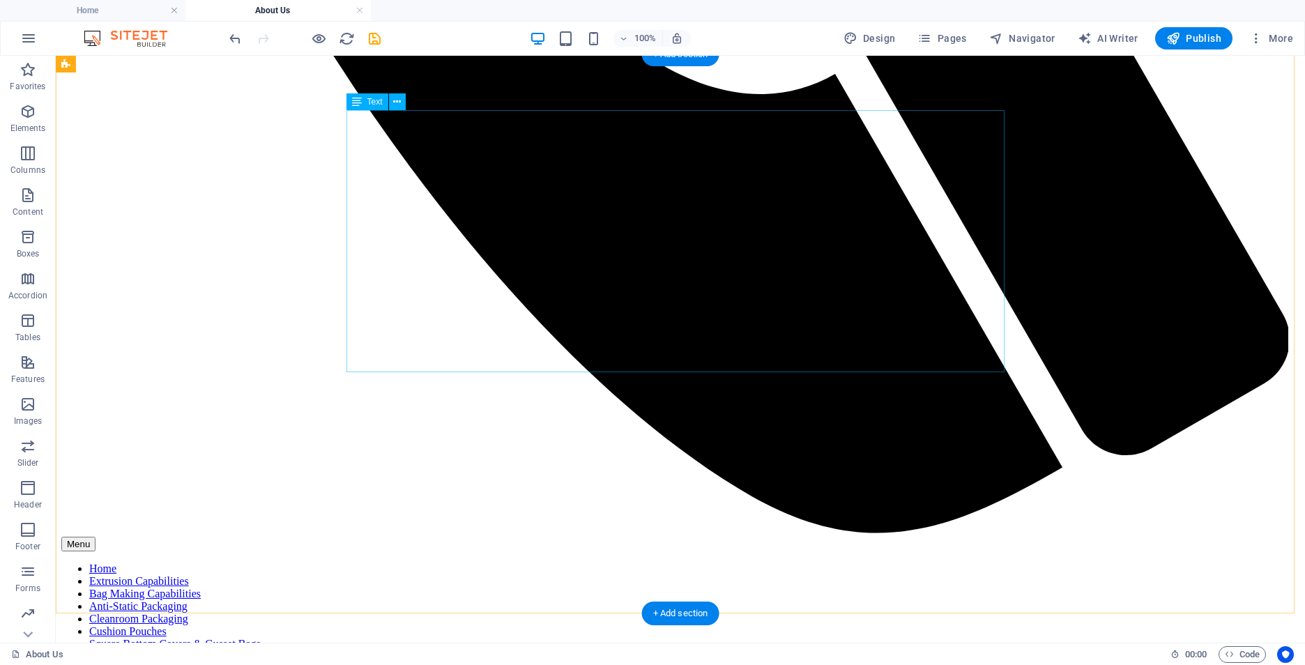
scroll to position [1031, 0]
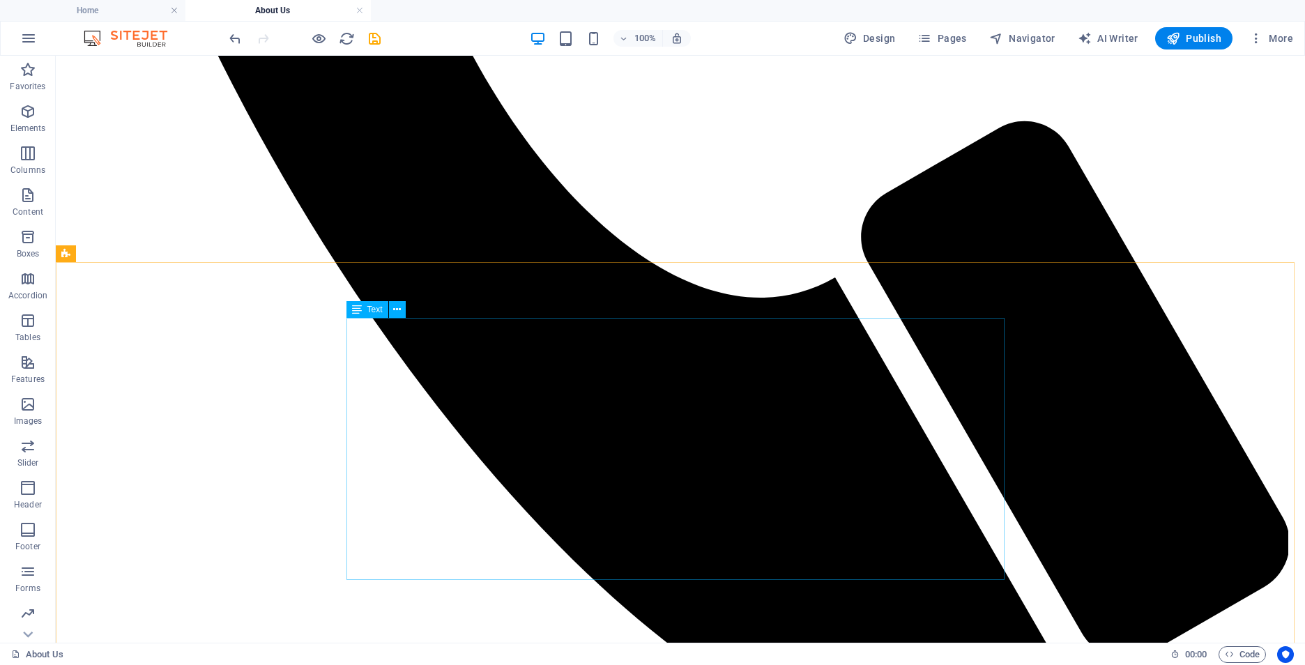
click at [372, 310] on span "Text" at bounding box center [374, 309] width 15 height 8
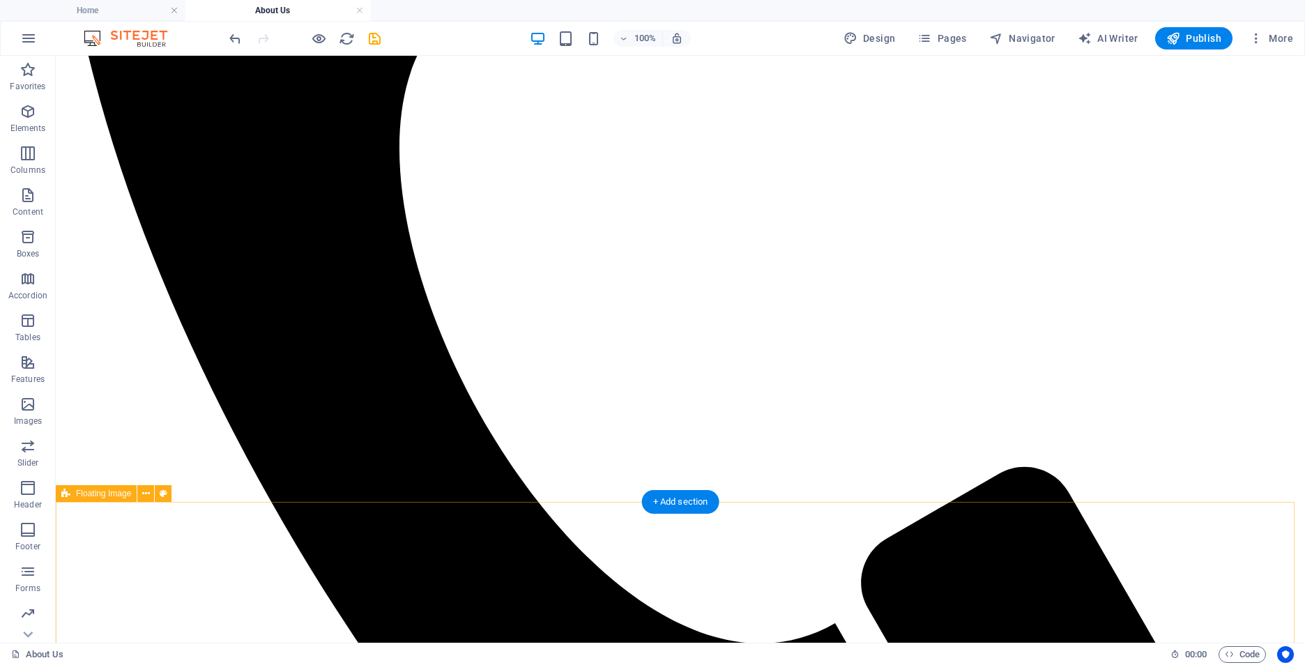
scroll to position [630, 0]
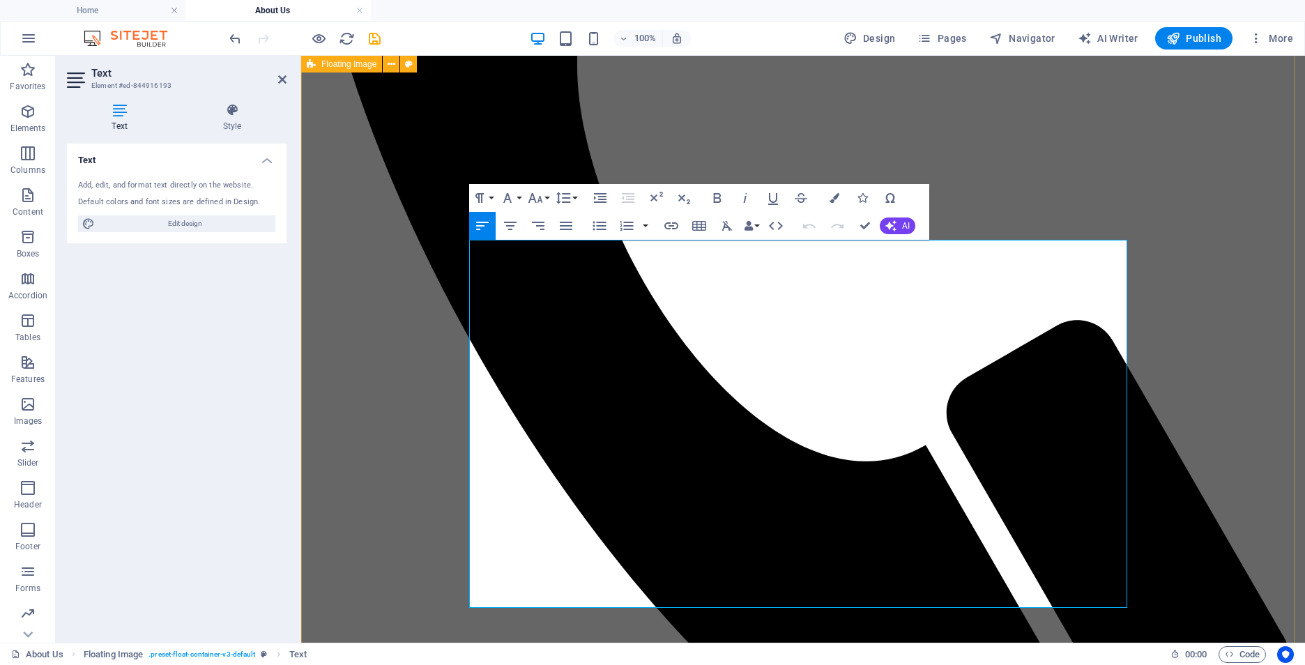
drag, startPoint x: 1045, startPoint y: 595, endPoint x: 457, endPoint y: 294, distance: 660.8
copy div "Liberty Film & Packaging is a second-generation, family-owned business founded …"
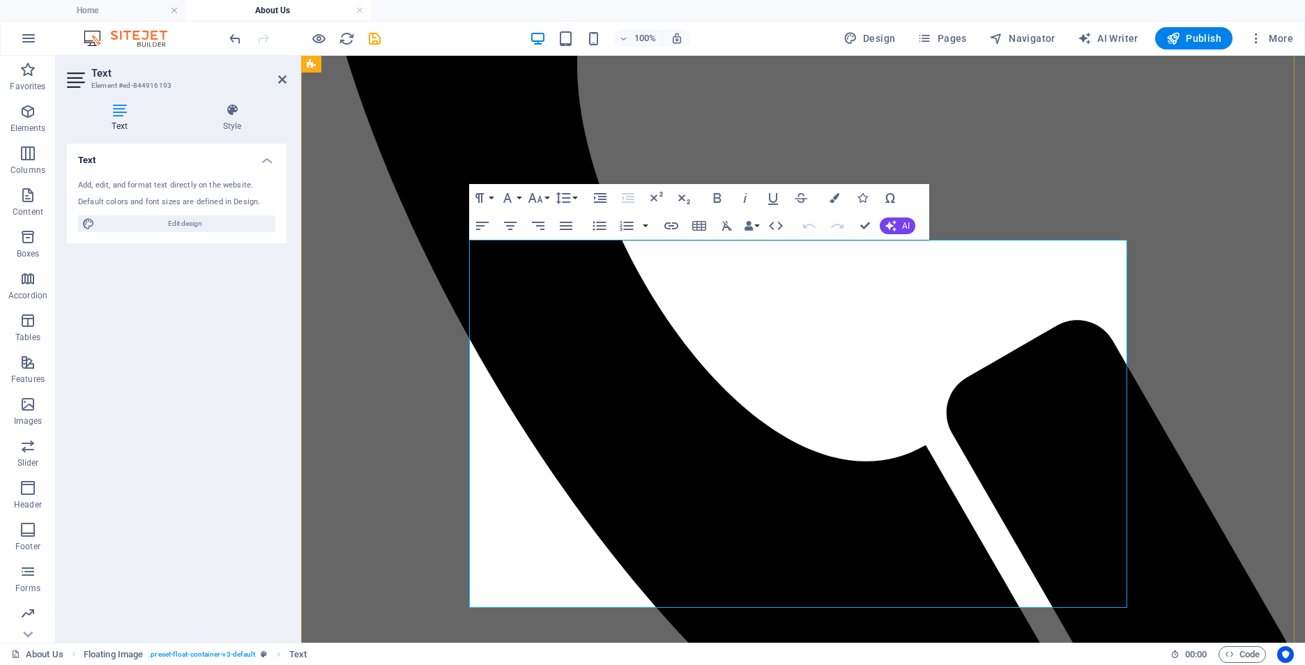
drag, startPoint x: 691, startPoint y: 441, endPoint x: 511, endPoint y: 447, distance: 180.0
click at [711, 198] on icon "button" at bounding box center [717, 198] width 17 height 17
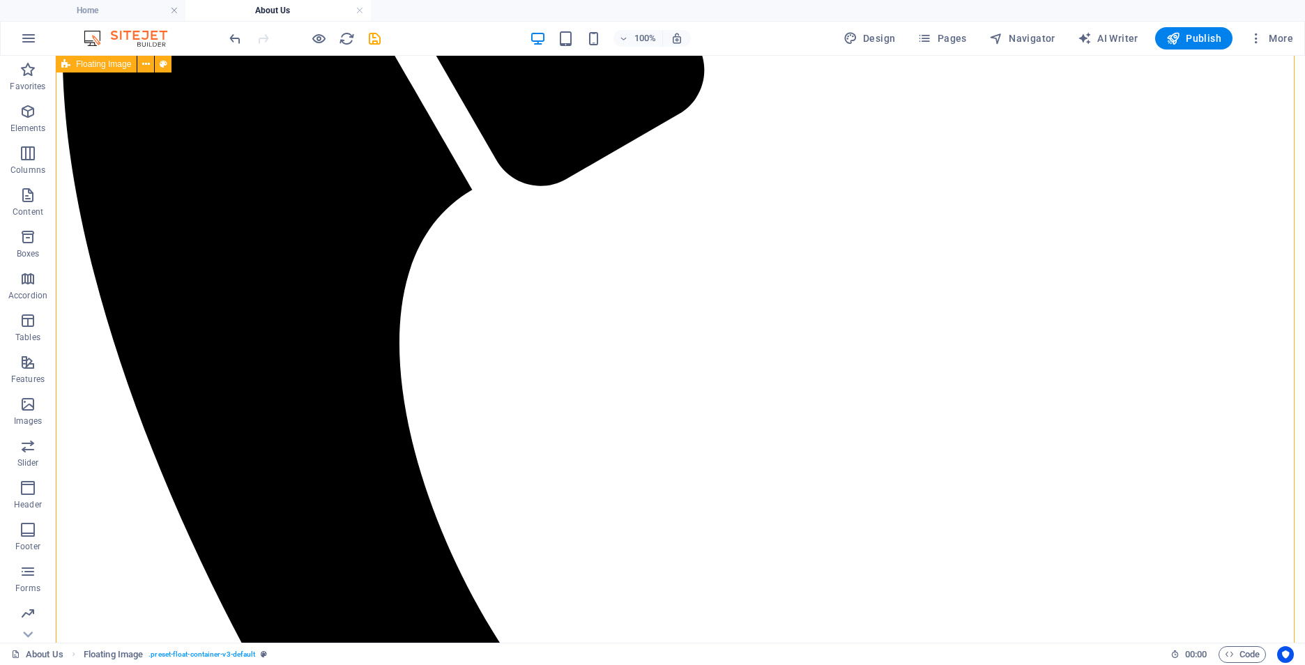
scroll to position [2, 0]
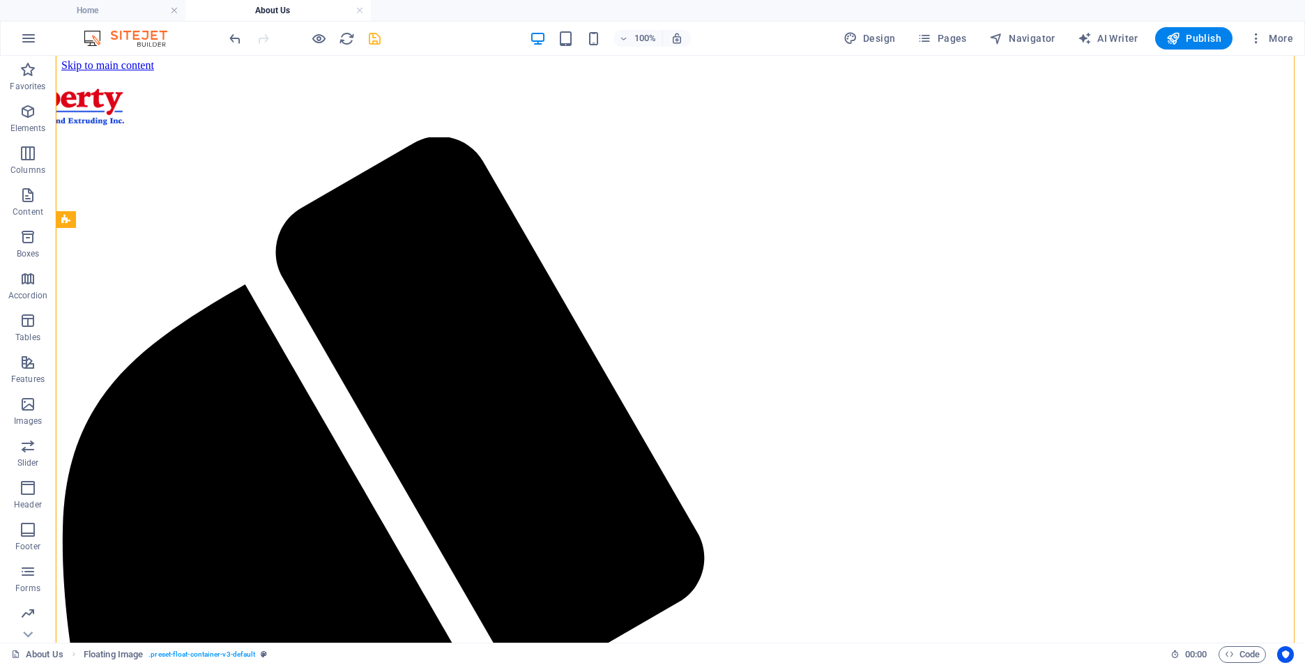
click at [381, 38] on icon "save" at bounding box center [375, 39] width 16 height 16
click at [362, 10] on link at bounding box center [360, 10] width 8 height 13
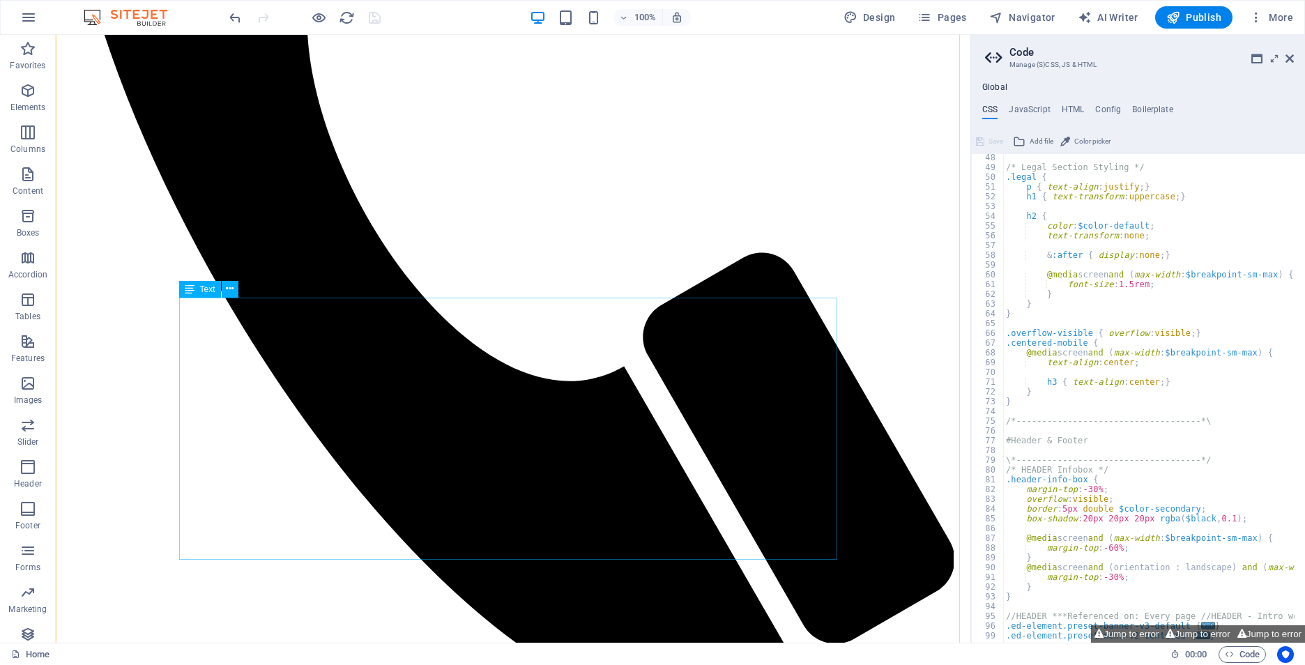
scroll to position [508, 0]
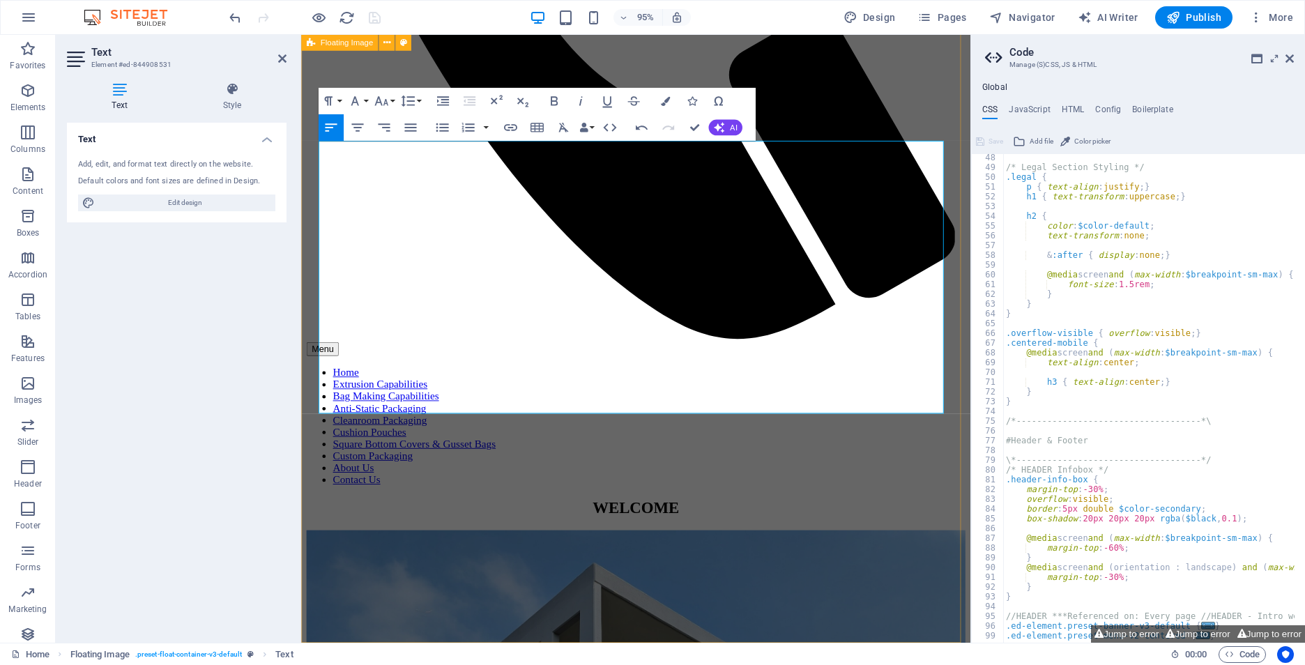
scroll to position [676, 0]
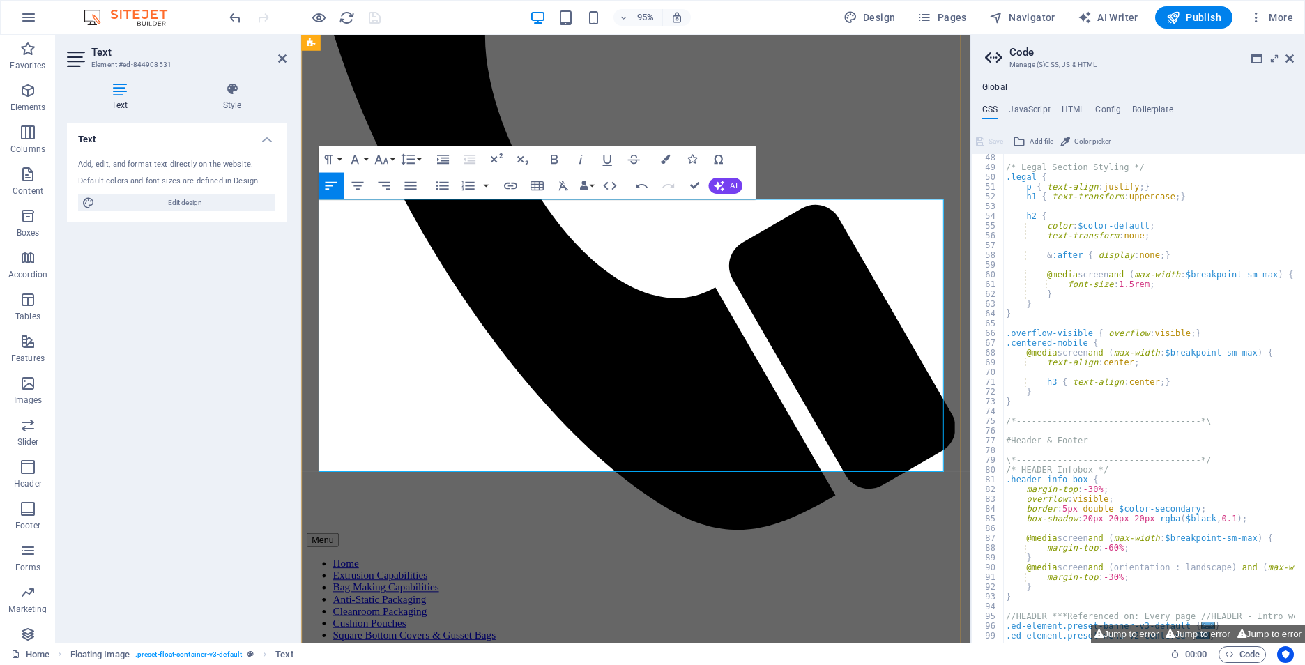
scroll to position [466, 0]
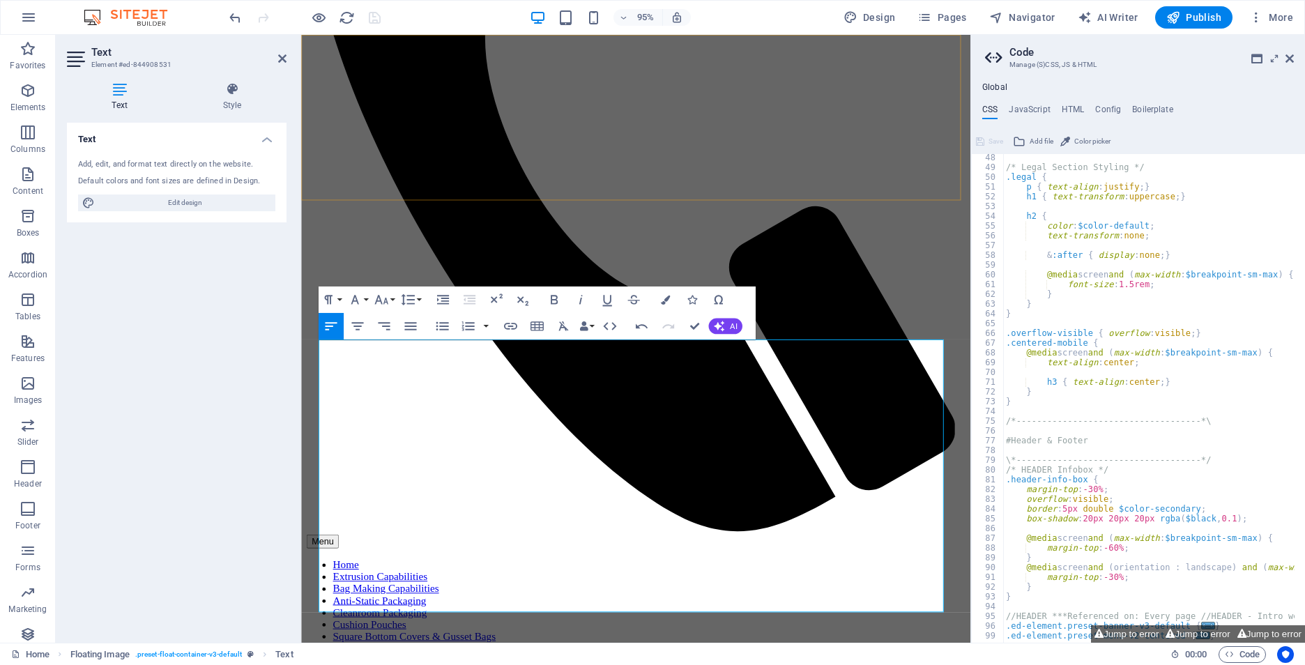
click at [920, 587] on nav "Home Extrusion Capabilities Bag Making Capabilities Anti-Static Packaging Clean…" at bounding box center [654, 650] width 694 height 126
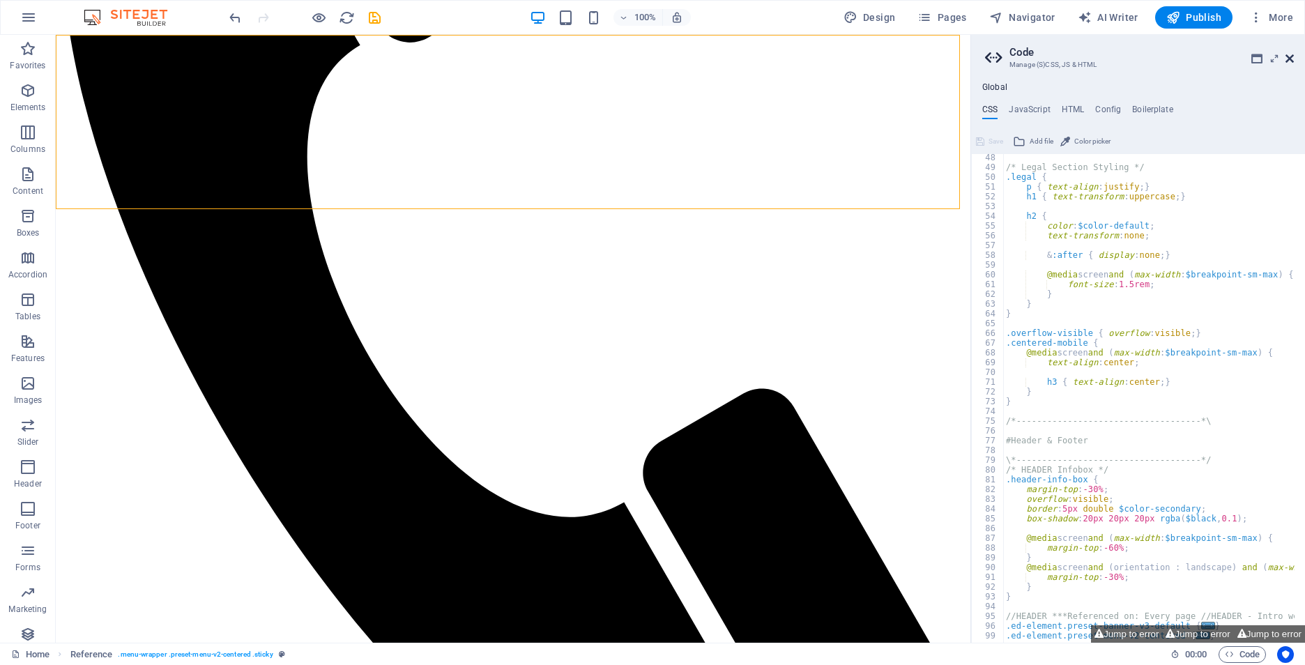
click at [1291, 55] on icon at bounding box center [1290, 58] width 8 height 11
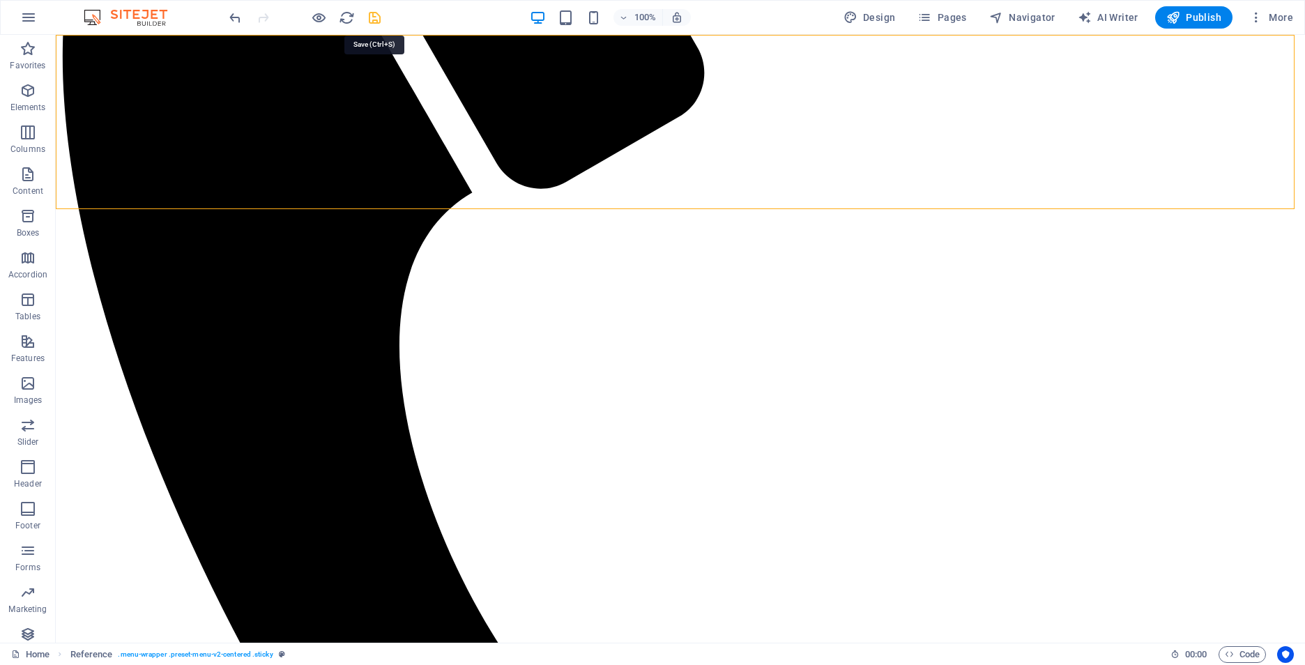
click at [378, 20] on icon "save" at bounding box center [375, 18] width 16 height 16
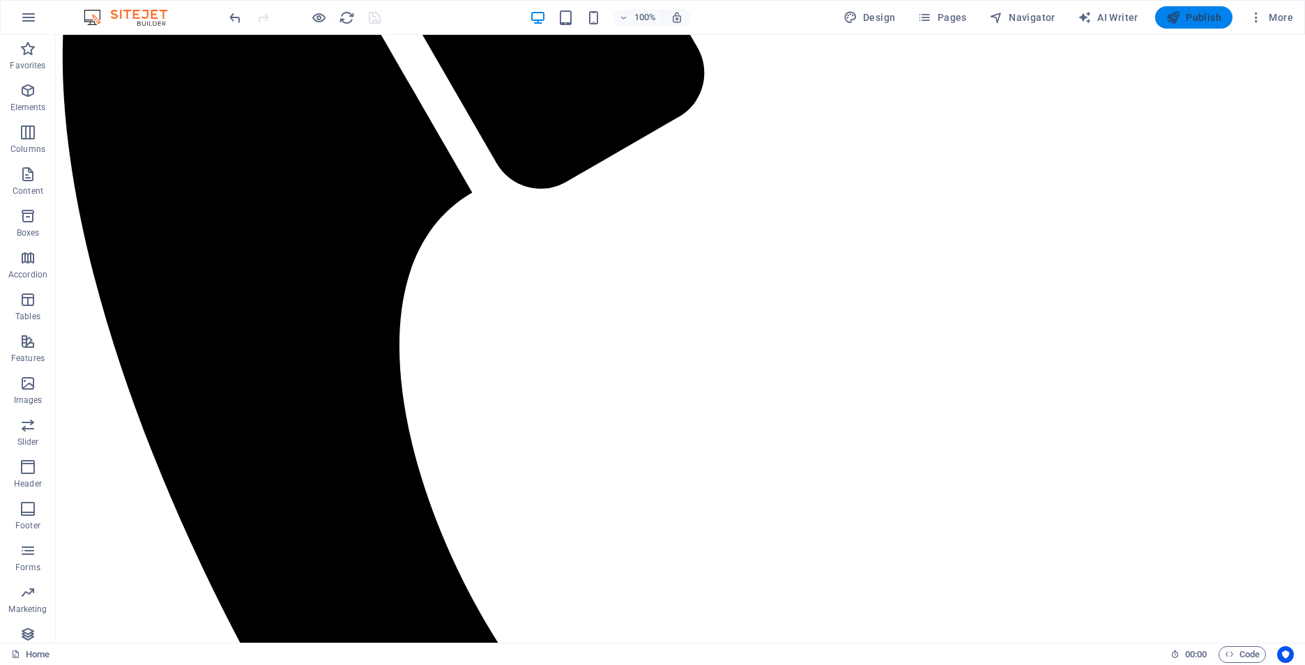
click at [1184, 17] on span "Publish" at bounding box center [1194, 17] width 55 height 14
click at [1211, 19] on span "Publish" at bounding box center [1194, 17] width 55 height 14
